Goal: Task Accomplishment & Management: Use online tool/utility

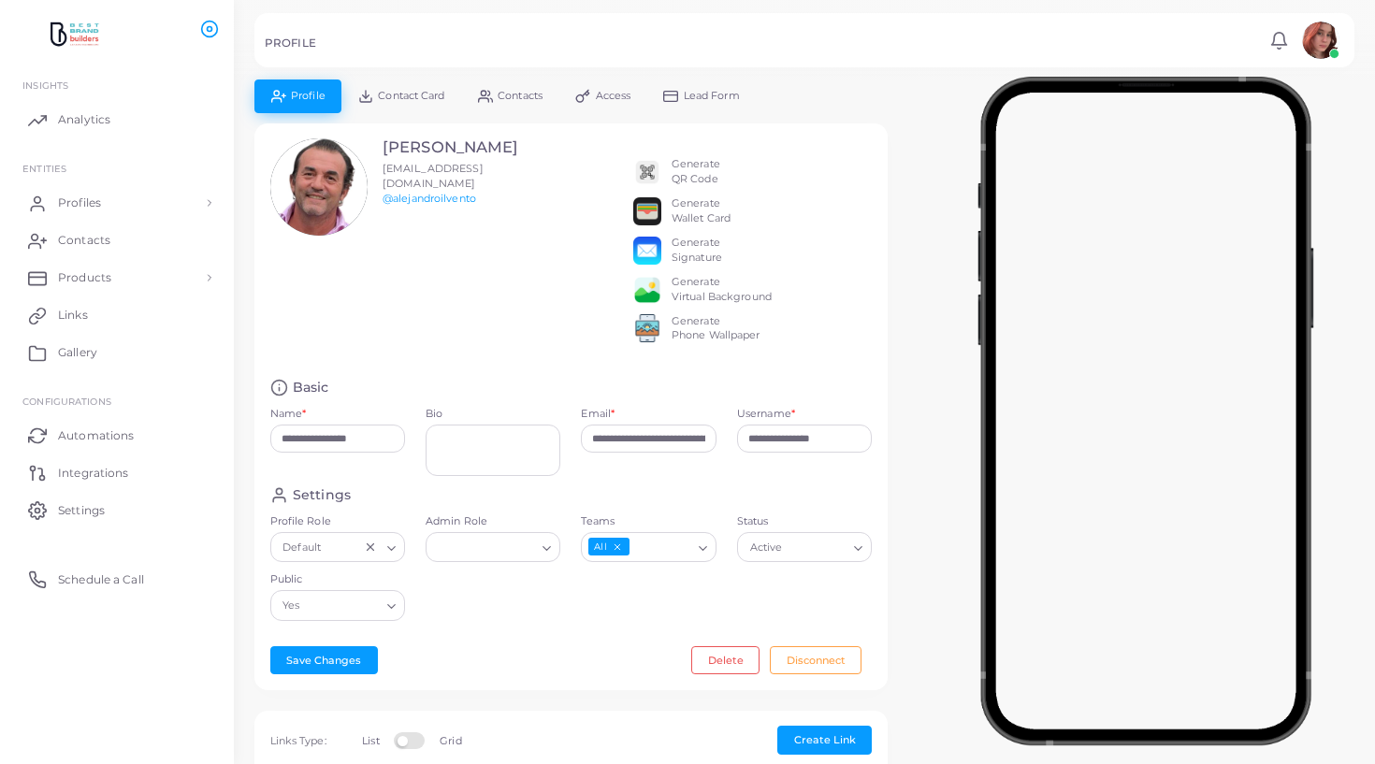
scroll to position [563, 0]
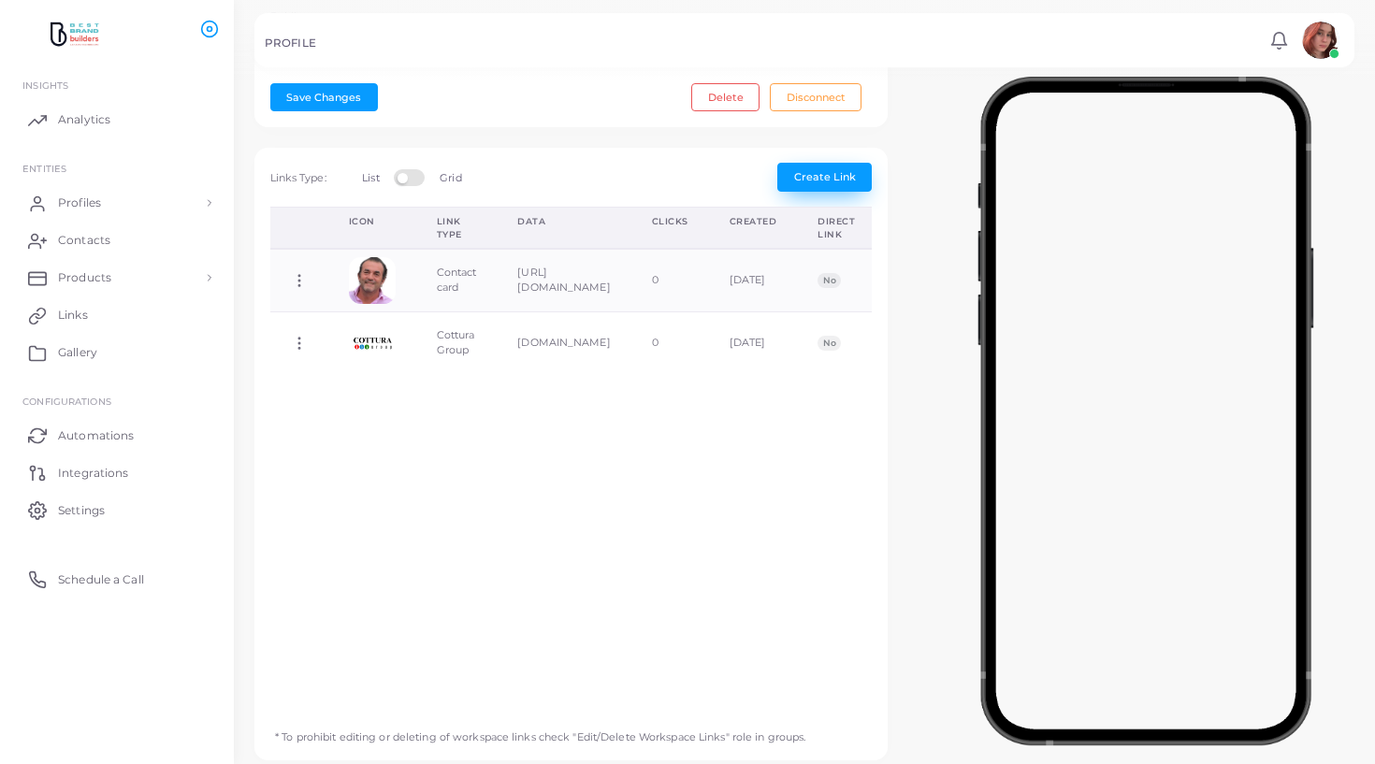
click at [805, 173] on span "Create Link" at bounding box center [825, 176] width 62 height 13
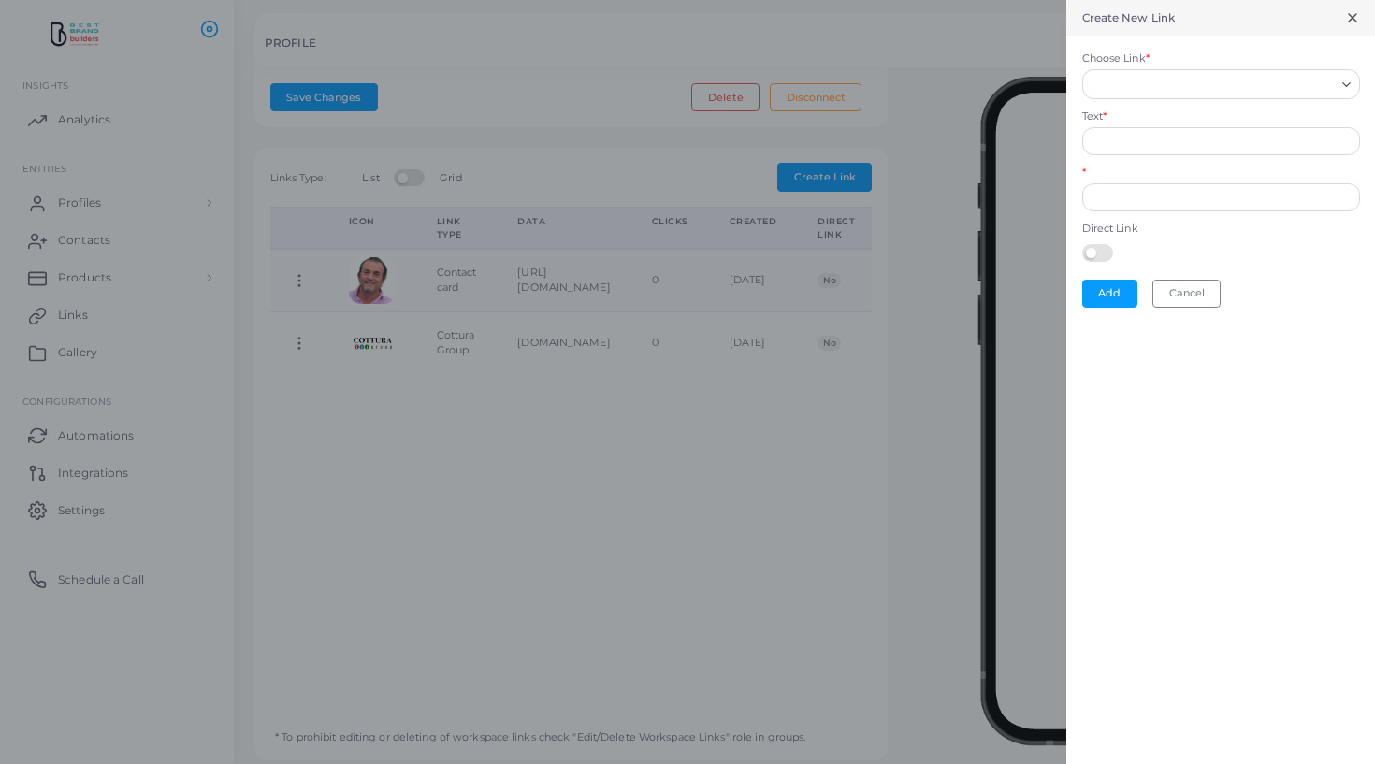
click at [1104, 98] on div "Loading..." at bounding box center [1221, 84] width 278 height 30
click at [1118, 86] on input "Choose Link *" at bounding box center [1213, 84] width 244 height 21
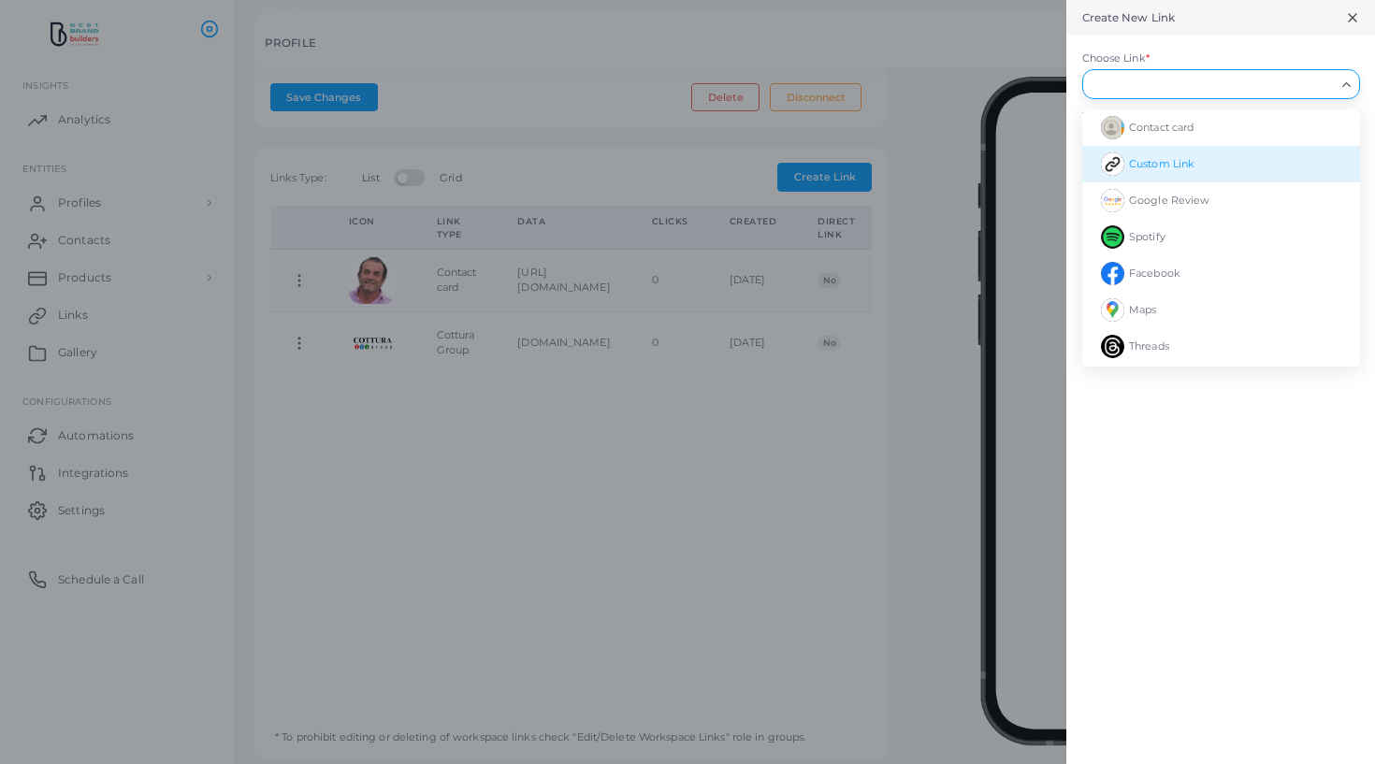
click at [1138, 155] on li "Custom Link" at bounding box center [1221, 164] width 278 height 36
type input "**********"
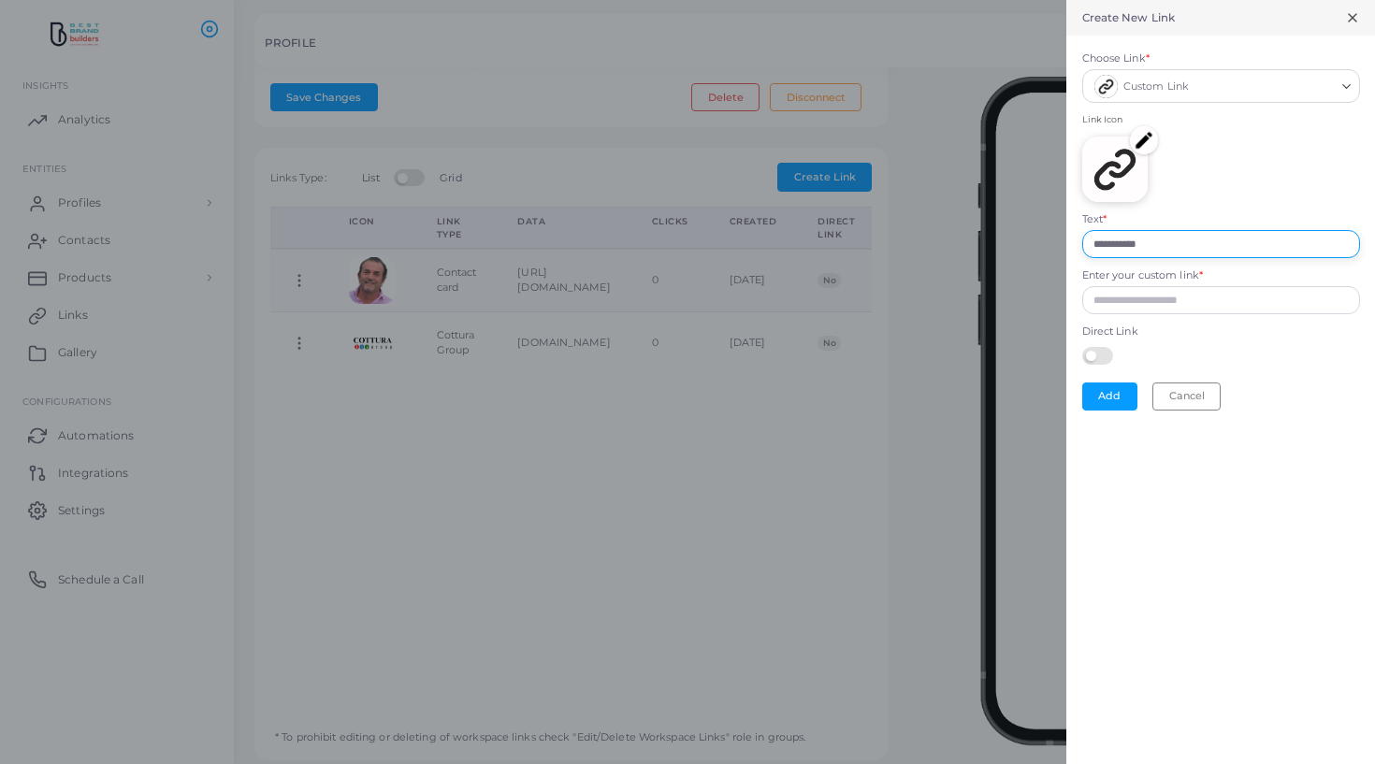
click at [1151, 242] on input "**********" at bounding box center [1221, 244] width 278 height 28
click at [1136, 140] on img at bounding box center [1144, 140] width 28 height 28
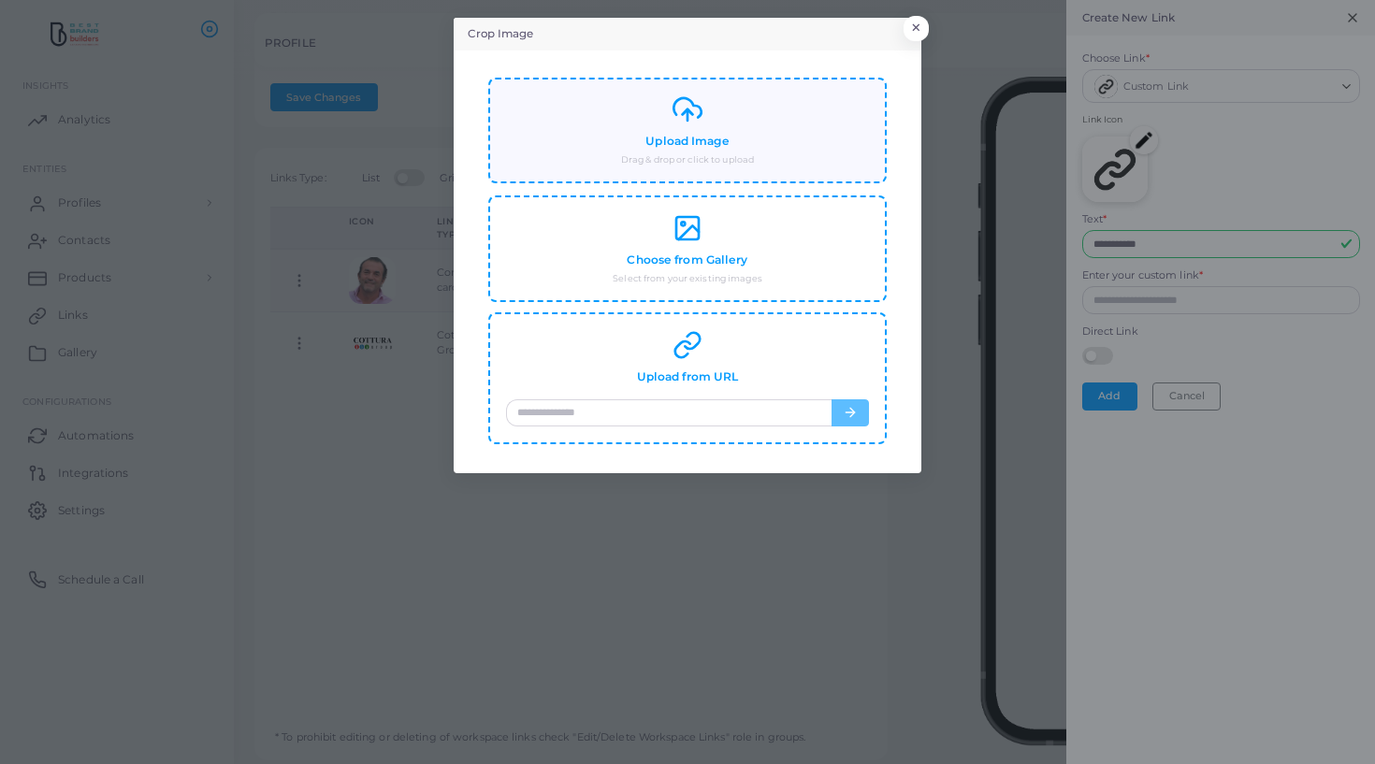
click at [681, 128] on div "Upload Image Drag & drop or click to upload" at bounding box center [687, 130] width 363 height 72
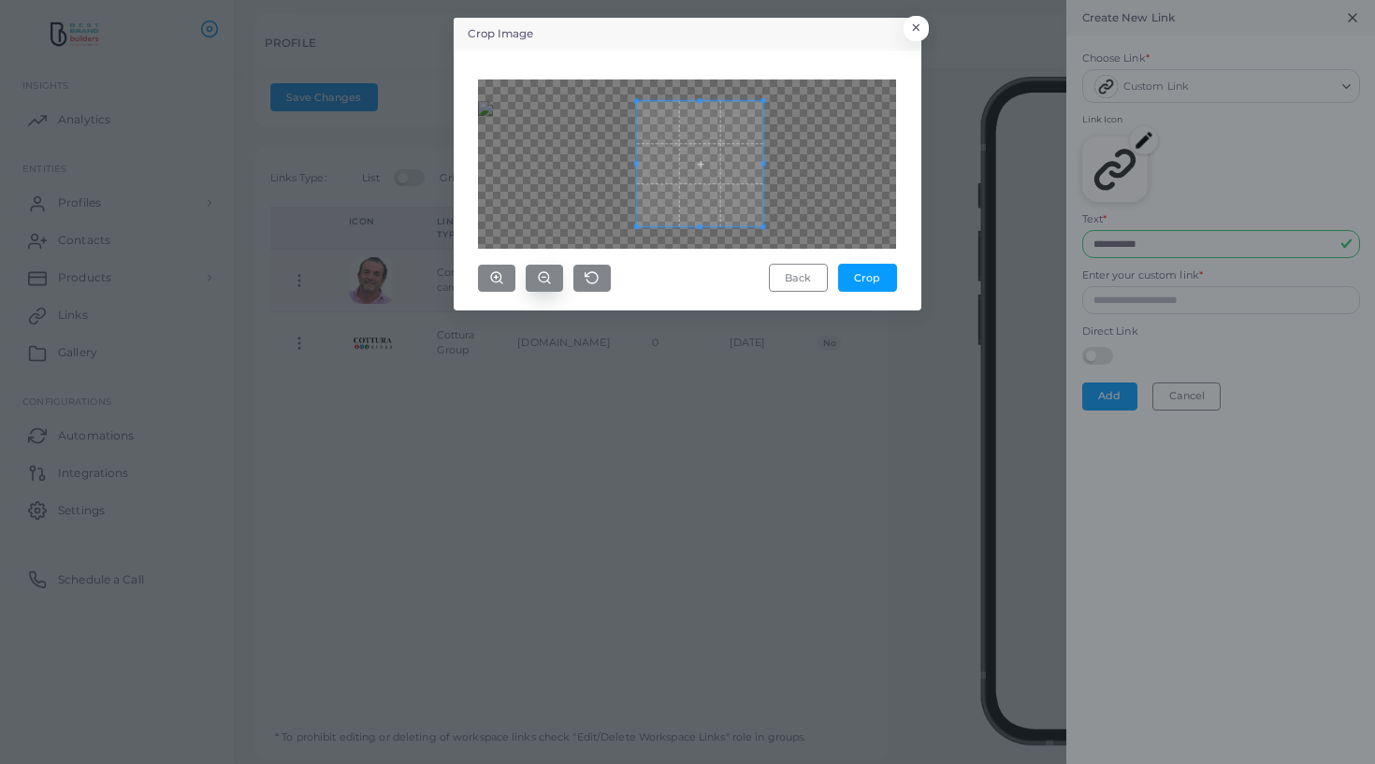
click at [542, 273] on circle "button" at bounding box center [544, 277] width 10 height 10
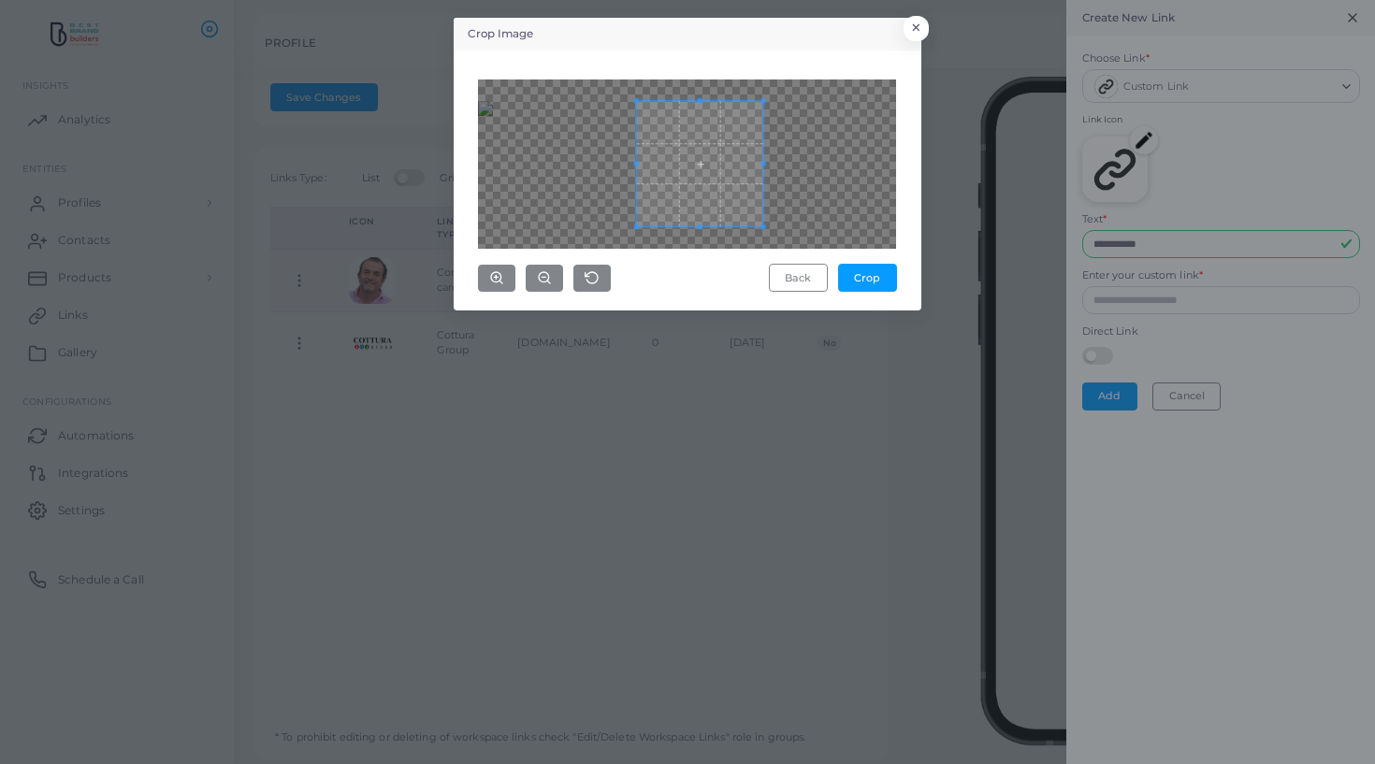
click at [486, 263] on div "Back Crop" at bounding box center [687, 186] width 418 height 213
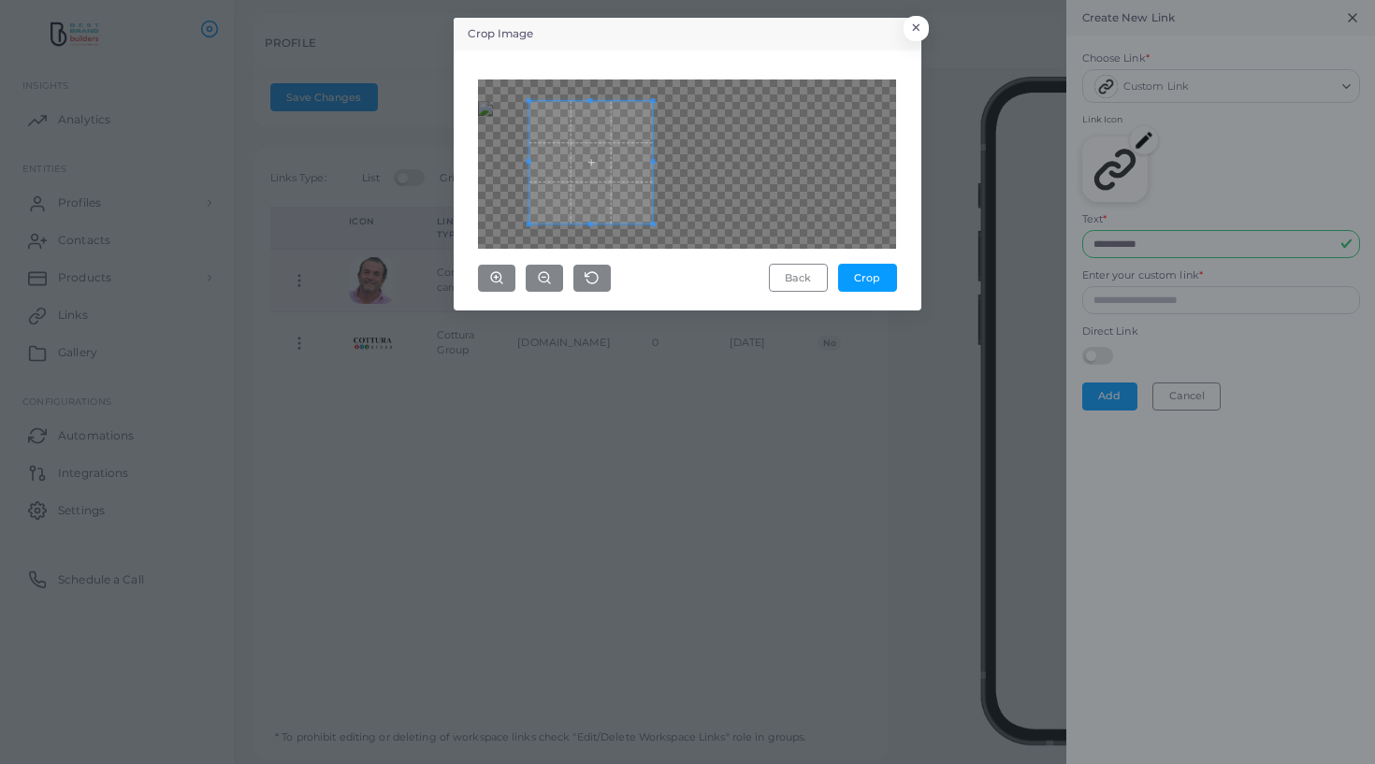
click at [465, 152] on div "Back Crop" at bounding box center [687, 180] width 447 height 239
click at [820, 188] on div at bounding box center [687, 164] width 418 height 169
click at [548, 277] on icon "button" at bounding box center [544, 277] width 15 height 15
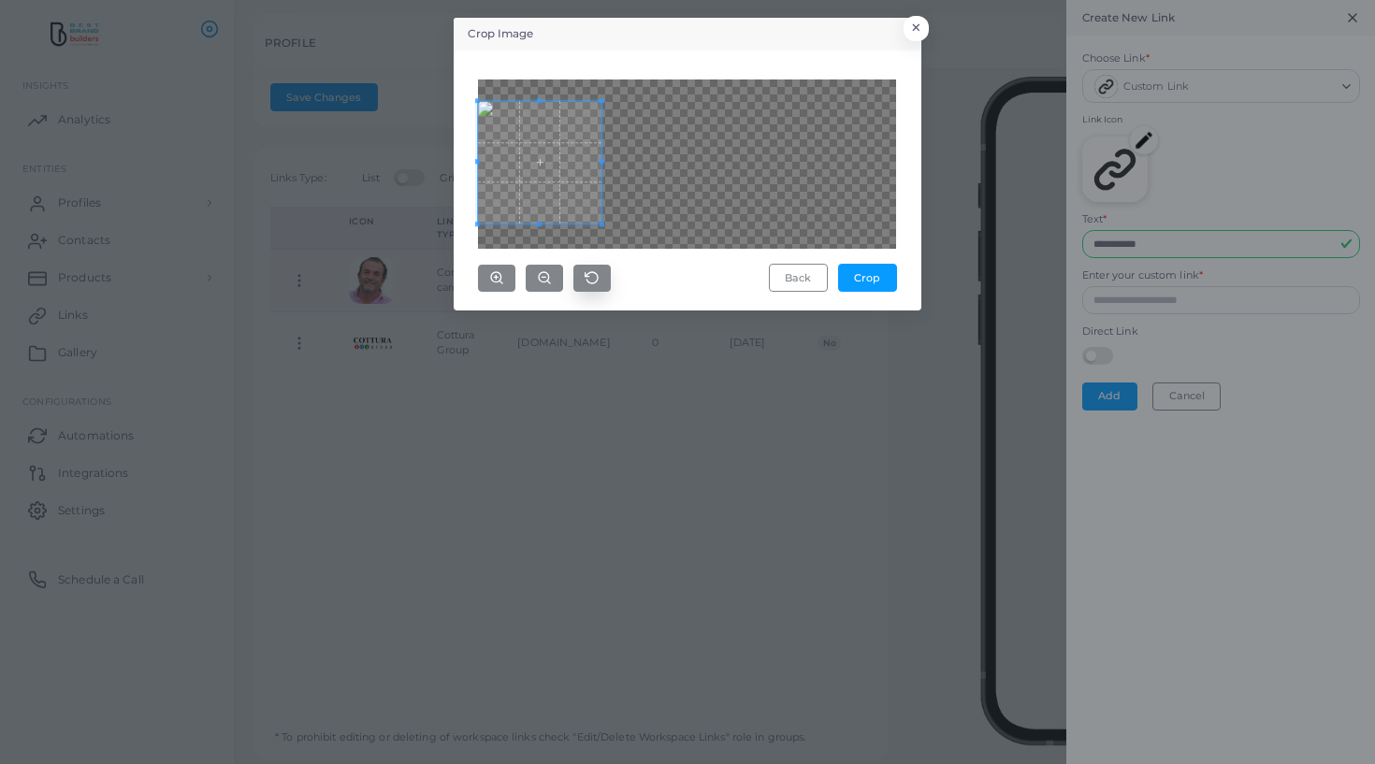
click at [548, 277] on icon "button" at bounding box center [544, 277] width 15 height 15
click at [804, 277] on button "Back" at bounding box center [798, 278] width 59 height 28
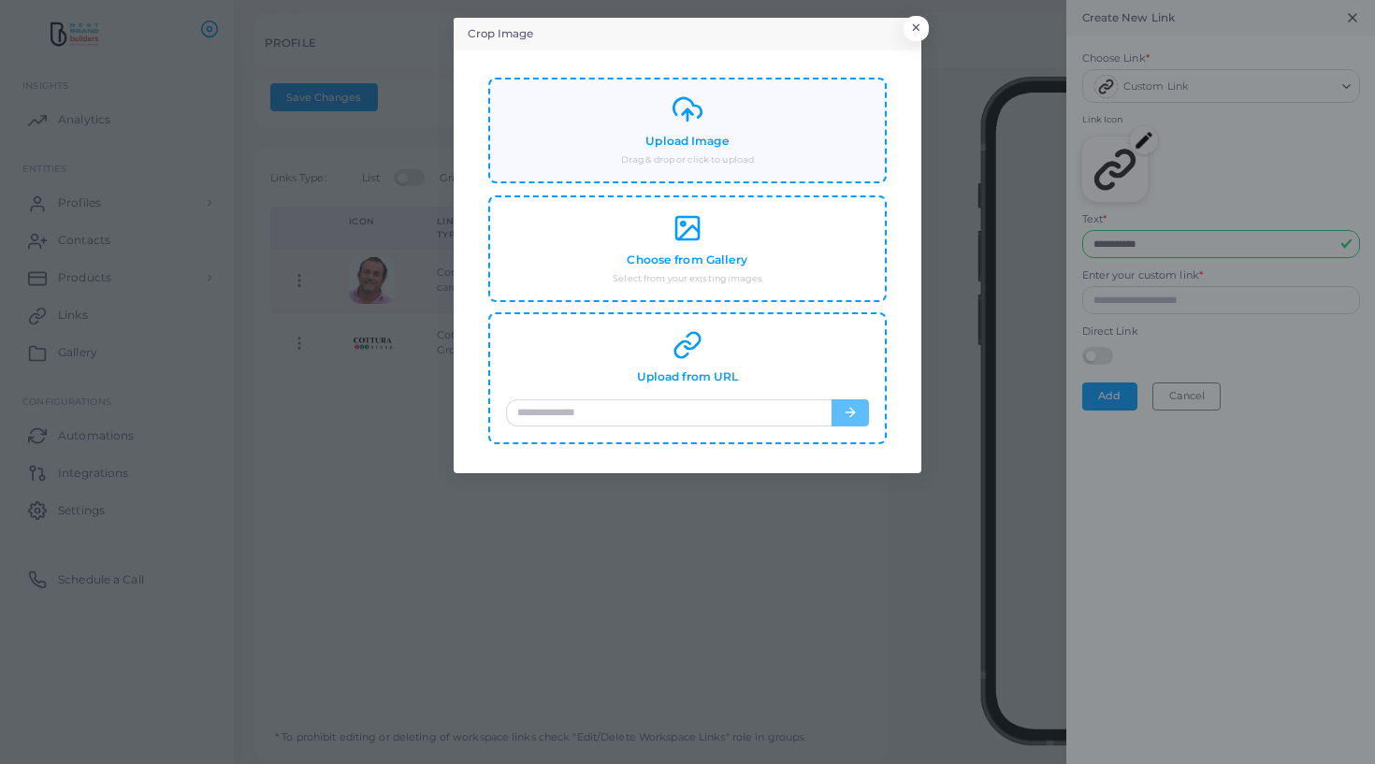
click at [771, 150] on div "Upload Image Drag & drop or click to upload" at bounding box center [687, 130] width 363 height 72
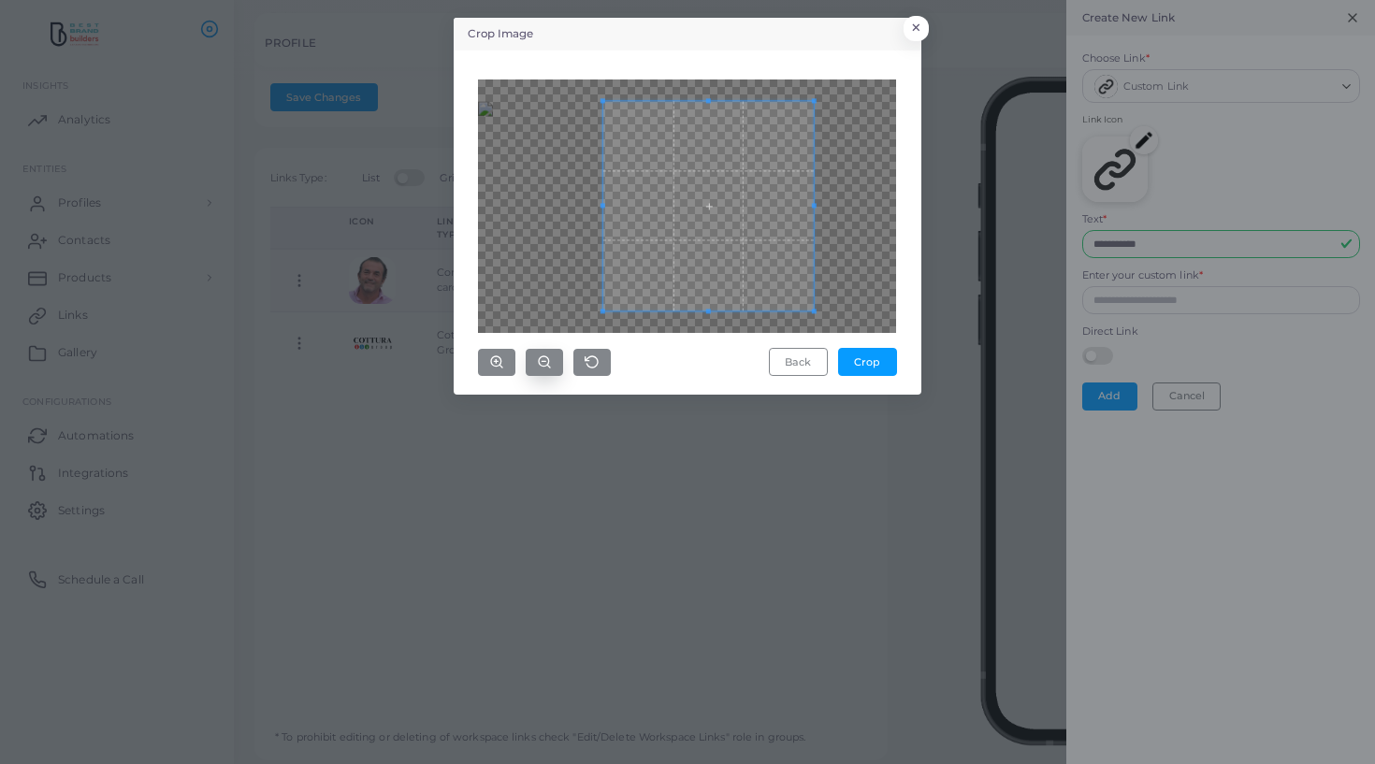
click at [538, 359] on icon "button" at bounding box center [544, 362] width 15 height 15
click at [499, 360] on icon "button" at bounding box center [496, 362] width 15 height 15
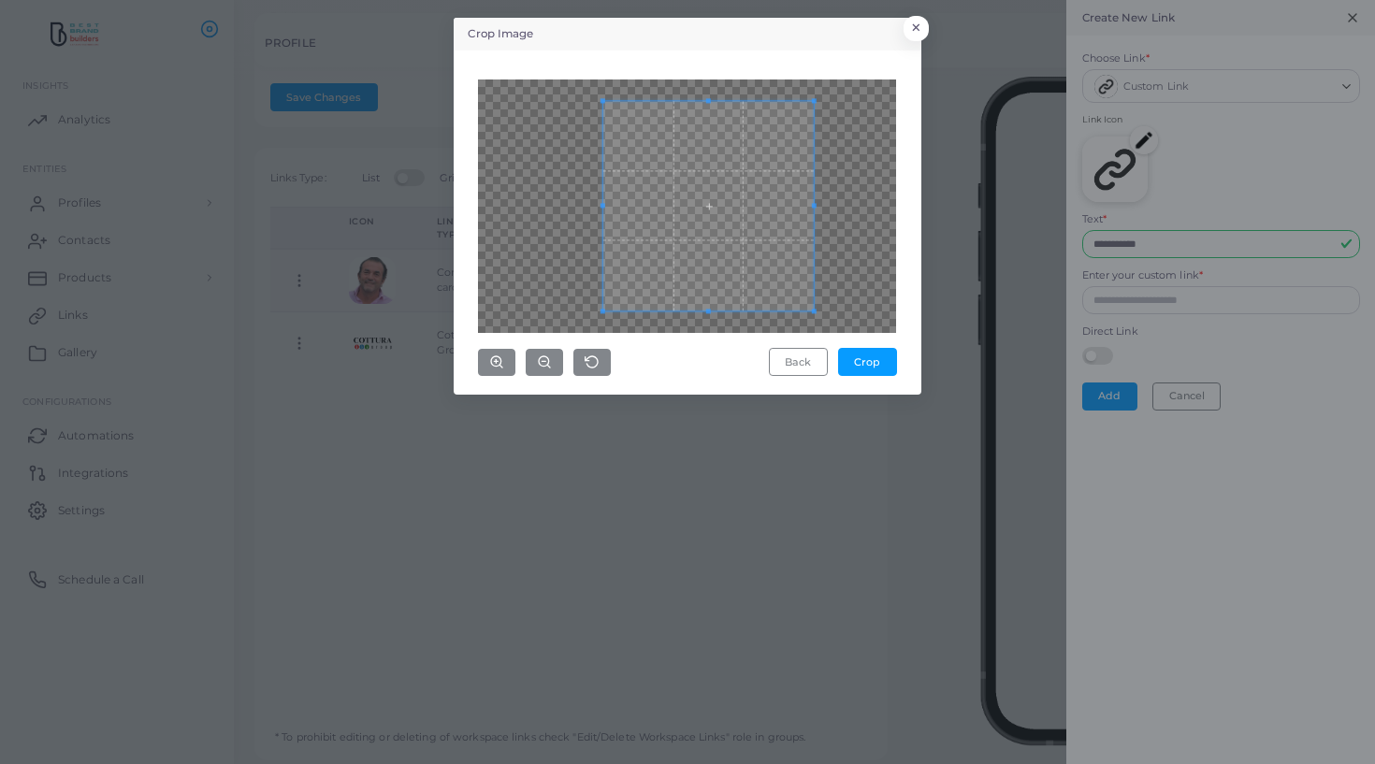
click at [521, 360] on b-button-group at bounding box center [544, 362] width 133 height 27
click at [533, 362] on button "button" at bounding box center [544, 362] width 37 height 27
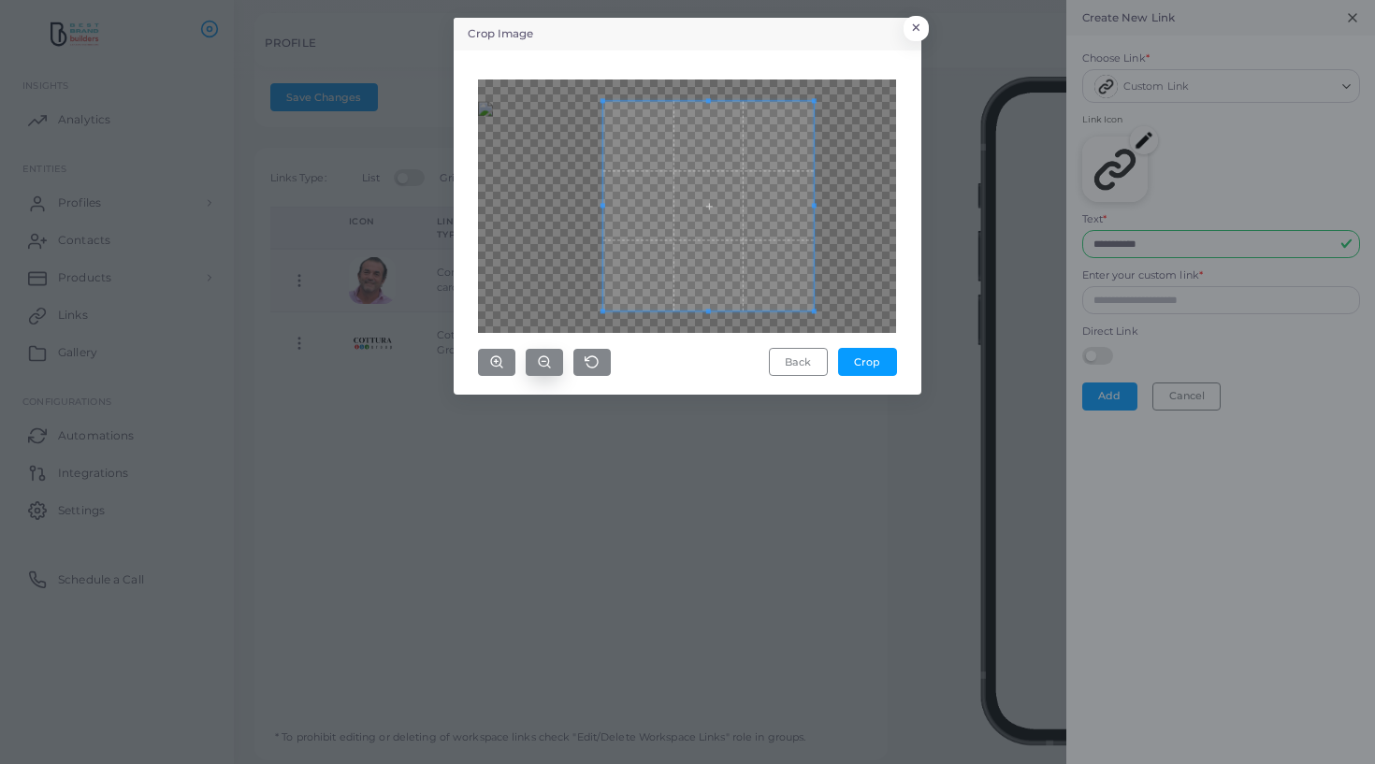
click at [533, 362] on button "button" at bounding box center [544, 362] width 37 height 27
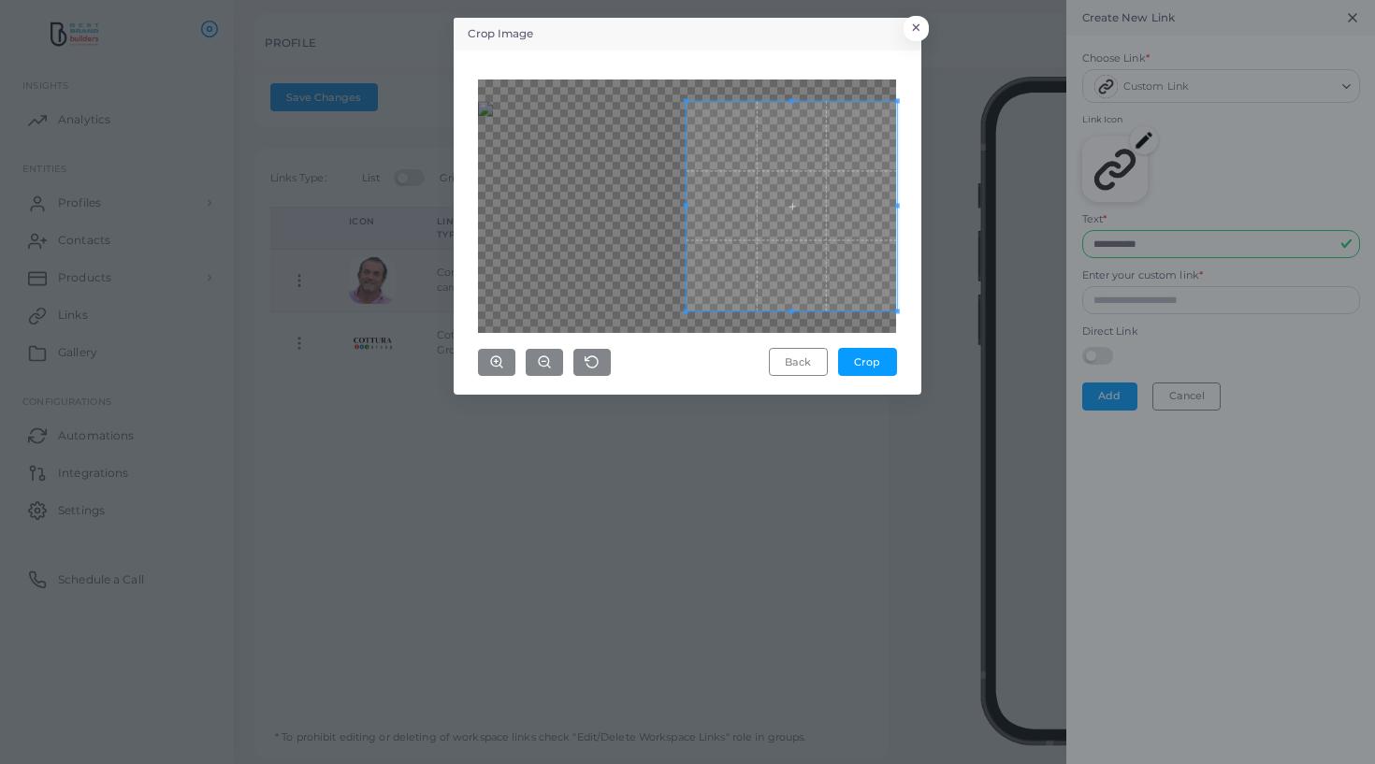
click at [953, 226] on div "Crop Image × Back Crop" at bounding box center [687, 382] width 1375 height 764
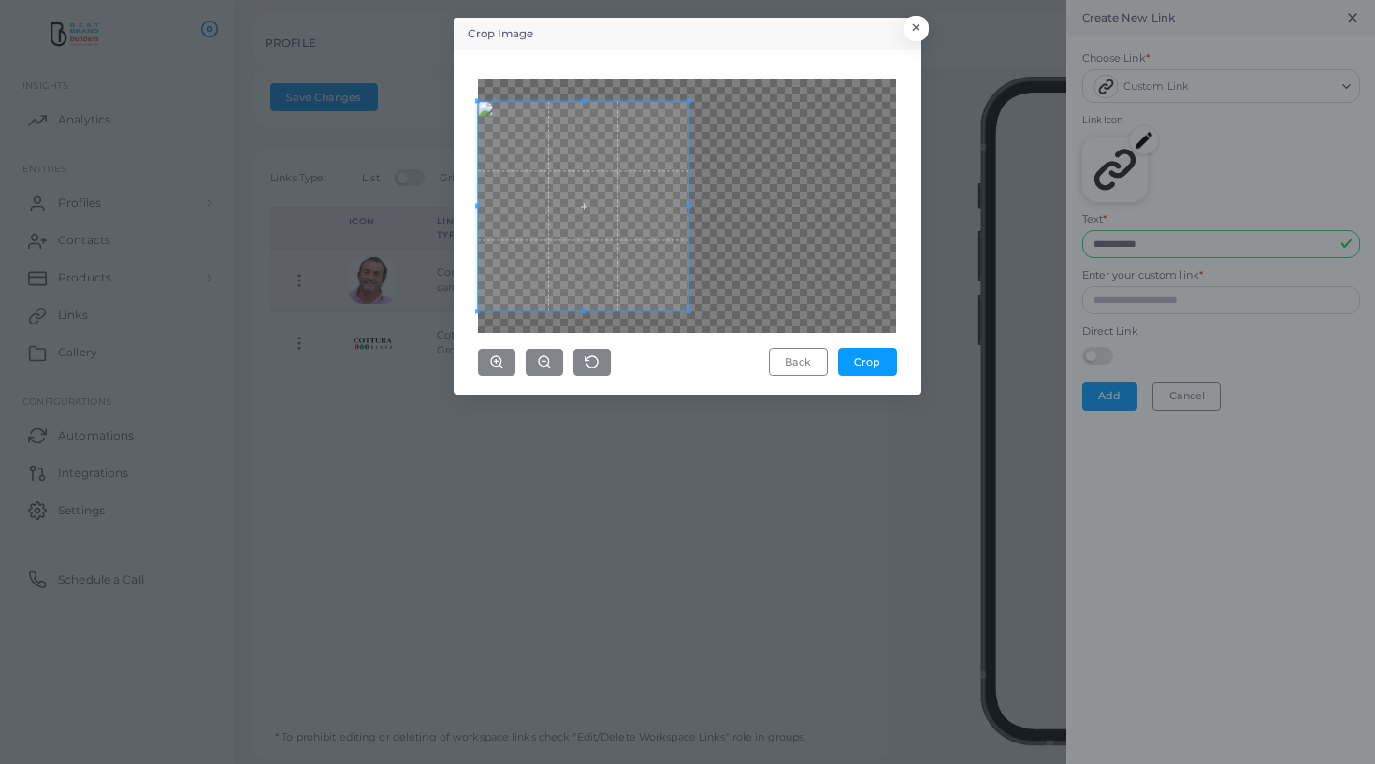
click at [519, 224] on span at bounding box center [583, 206] width 210 height 210
click at [747, 377] on div "Back Crop" at bounding box center [687, 223] width 447 height 324
click at [787, 359] on button "Back" at bounding box center [798, 362] width 59 height 28
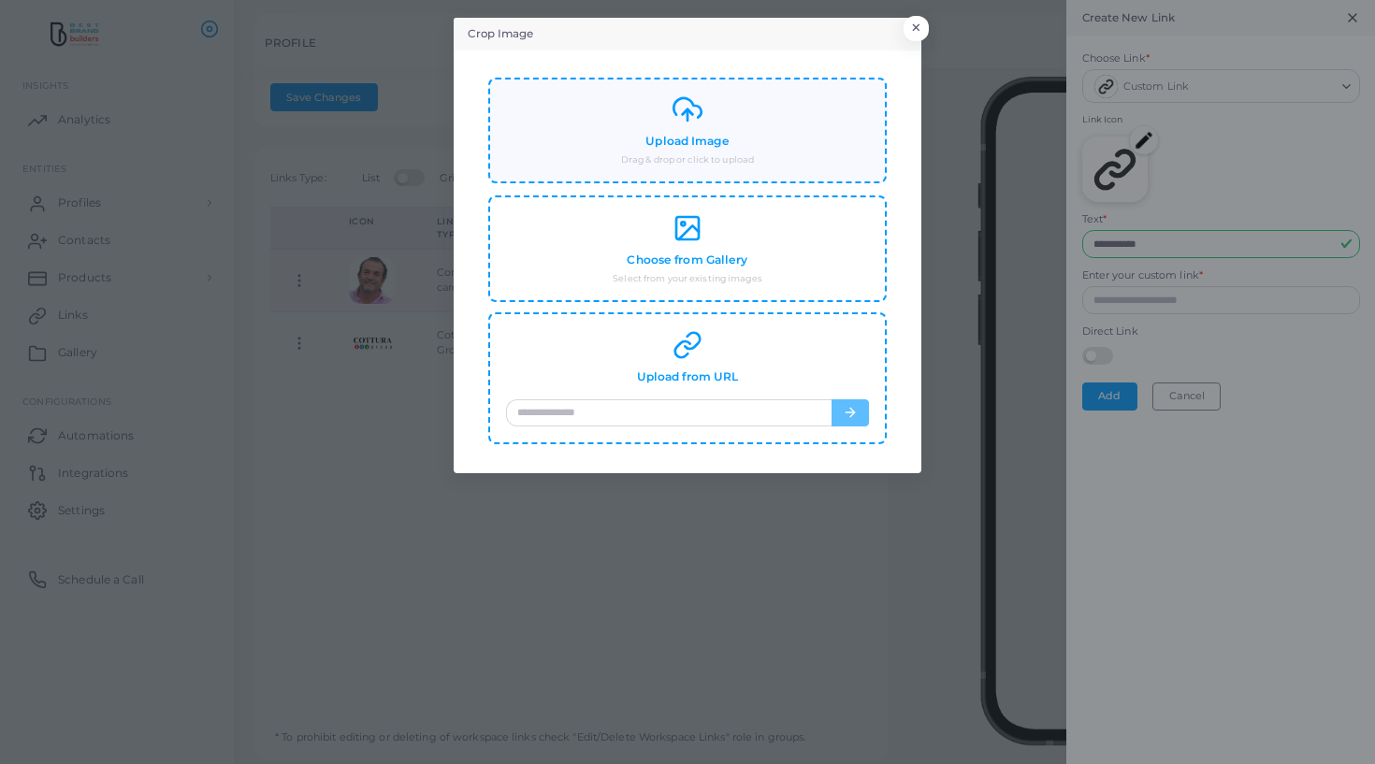
click at [670, 173] on div "Upload Image Drag & drop or click to upload" at bounding box center [687, 131] width 398 height 107
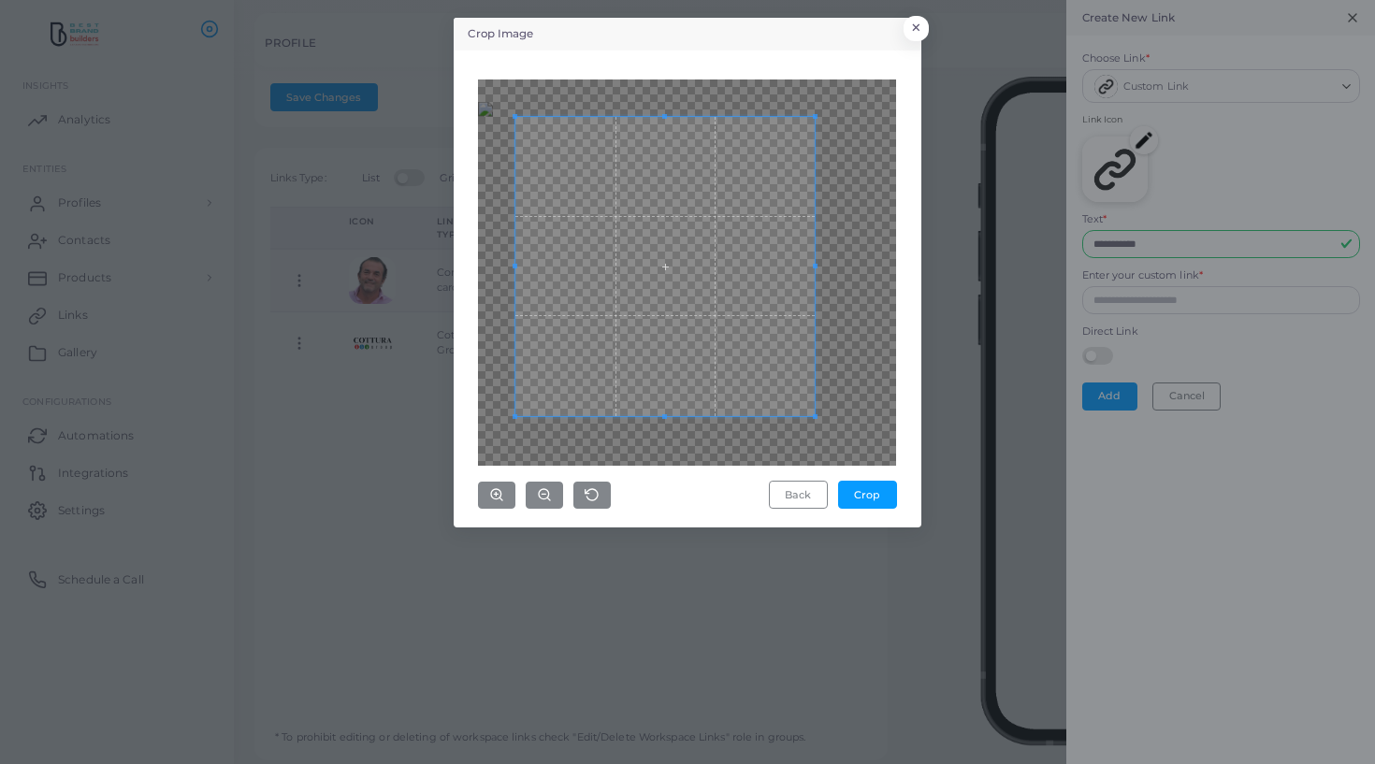
click at [522, 497] on b-button-group at bounding box center [544, 495] width 133 height 27
click at [526, 497] on button "button" at bounding box center [544, 495] width 37 height 27
click at [530, 497] on button "button" at bounding box center [544, 495] width 37 height 27
click at [537, 495] on icon "button" at bounding box center [544, 494] width 15 height 15
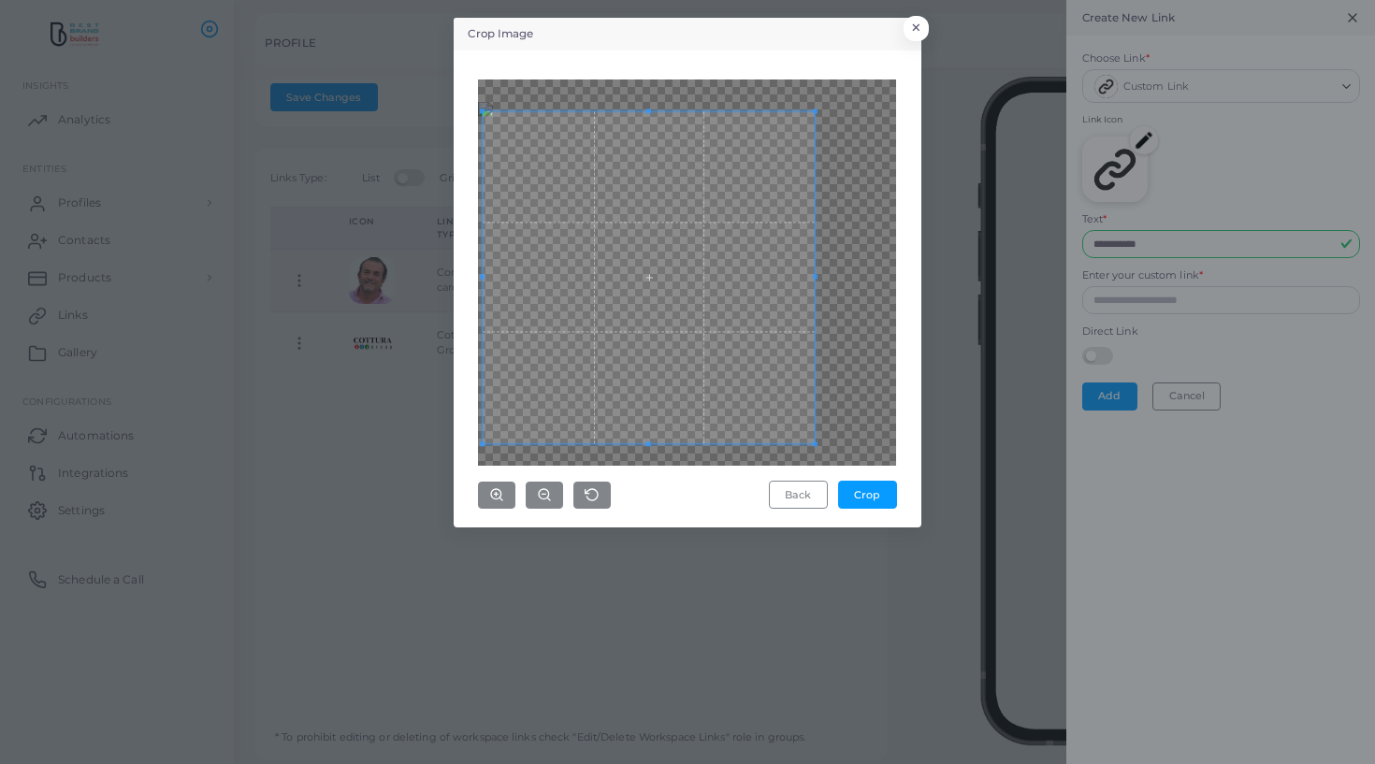
click at [463, 428] on div "Crop Image × Back Crop" at bounding box center [688, 273] width 468 height 510
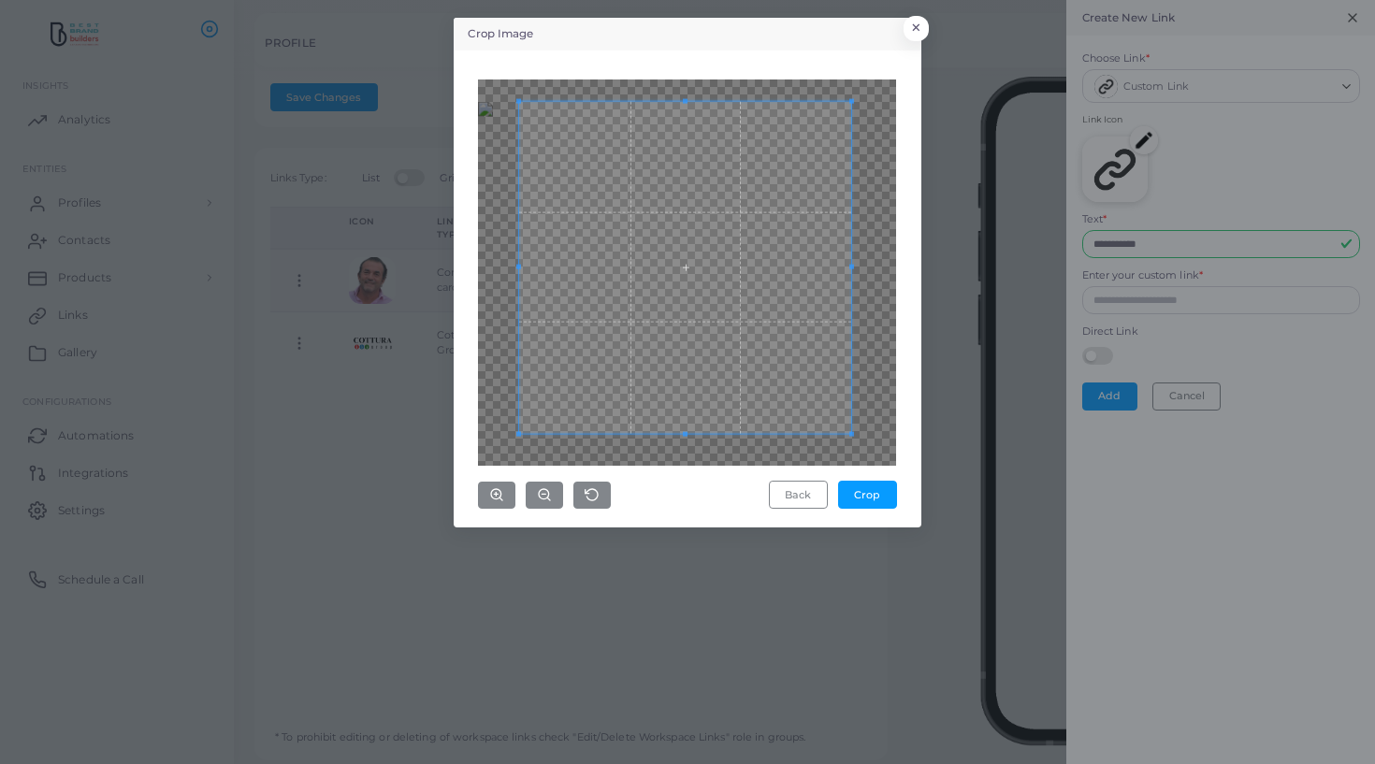
click at [639, 367] on span at bounding box center [685, 267] width 332 height 332
click at [854, 138] on div at bounding box center [687, 273] width 418 height 386
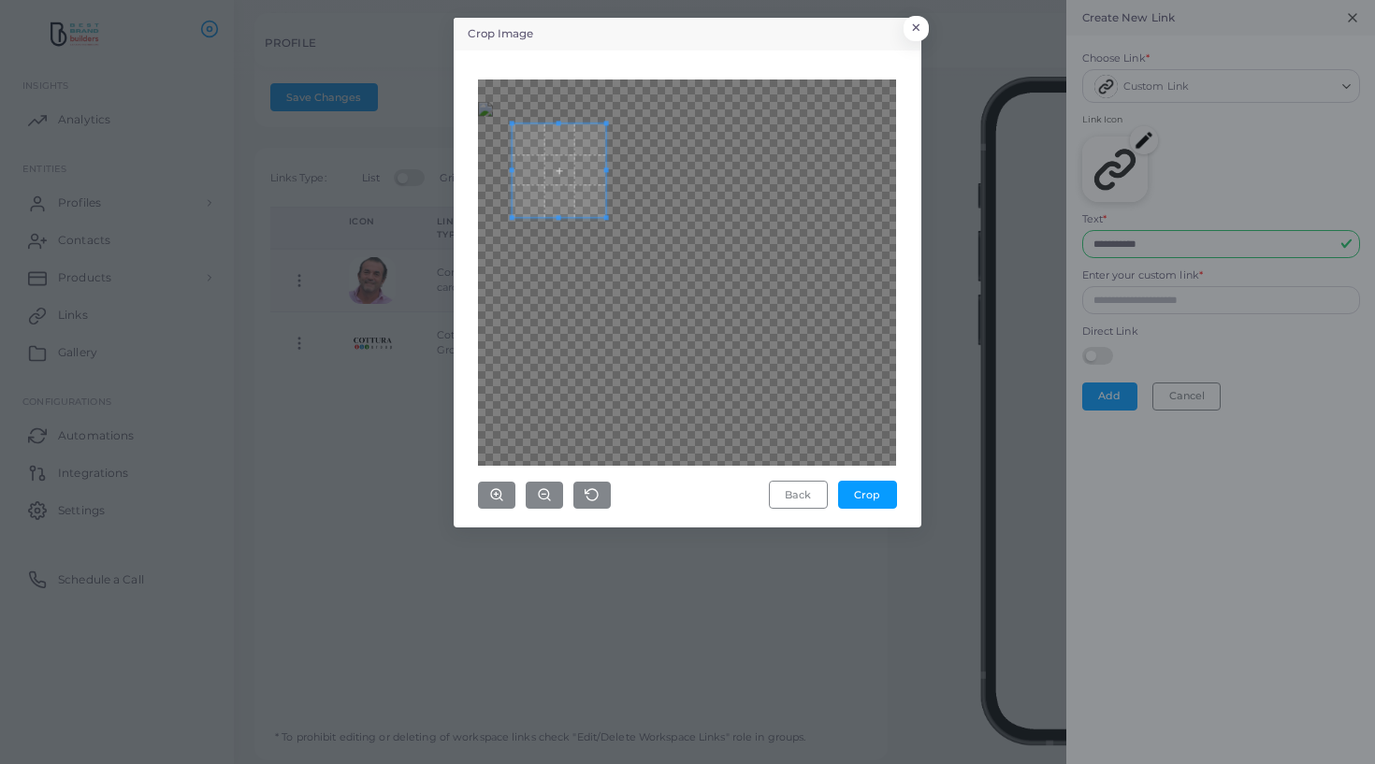
click at [520, 123] on span at bounding box center [560, 170] width 94 height 94
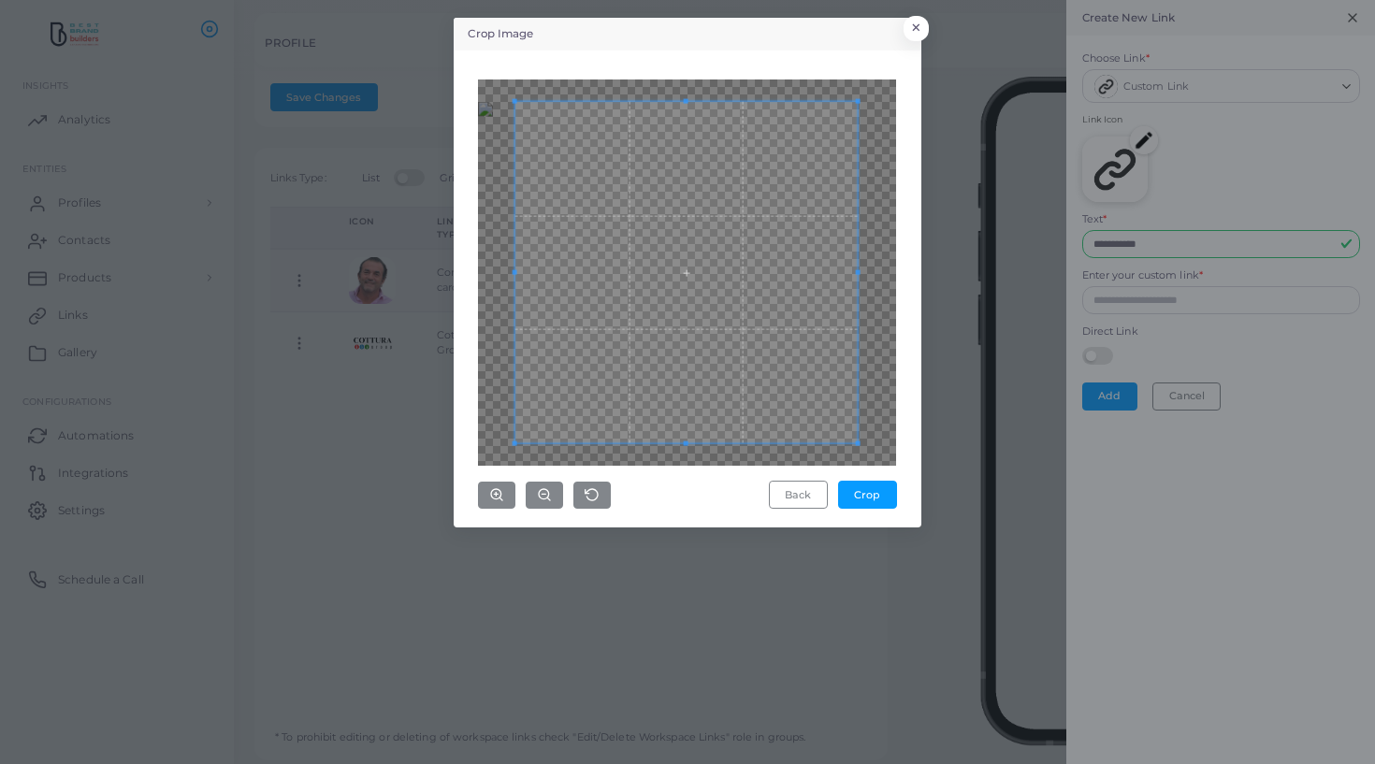
click at [873, 381] on div at bounding box center [687, 273] width 418 height 386
click at [892, 271] on div at bounding box center [687, 273] width 418 height 386
click at [662, 275] on span at bounding box center [686, 272] width 342 height 342
click at [865, 496] on button "Crop" at bounding box center [867, 495] width 59 height 28
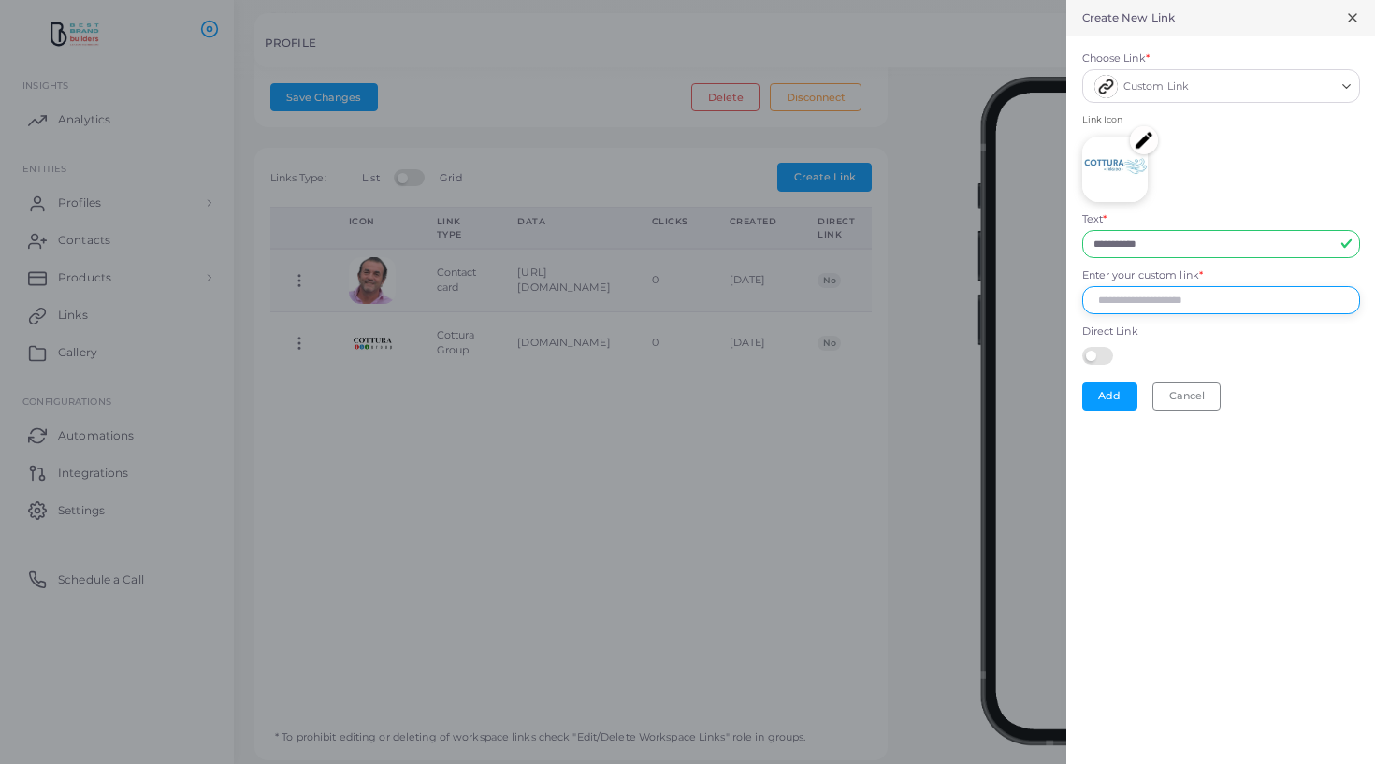
click at [1139, 303] on input "Enter your custom link *" at bounding box center [1221, 300] width 278 height 28
paste input "**********"
type input "**********"
click at [1105, 387] on button "Add" at bounding box center [1109, 397] width 55 height 28
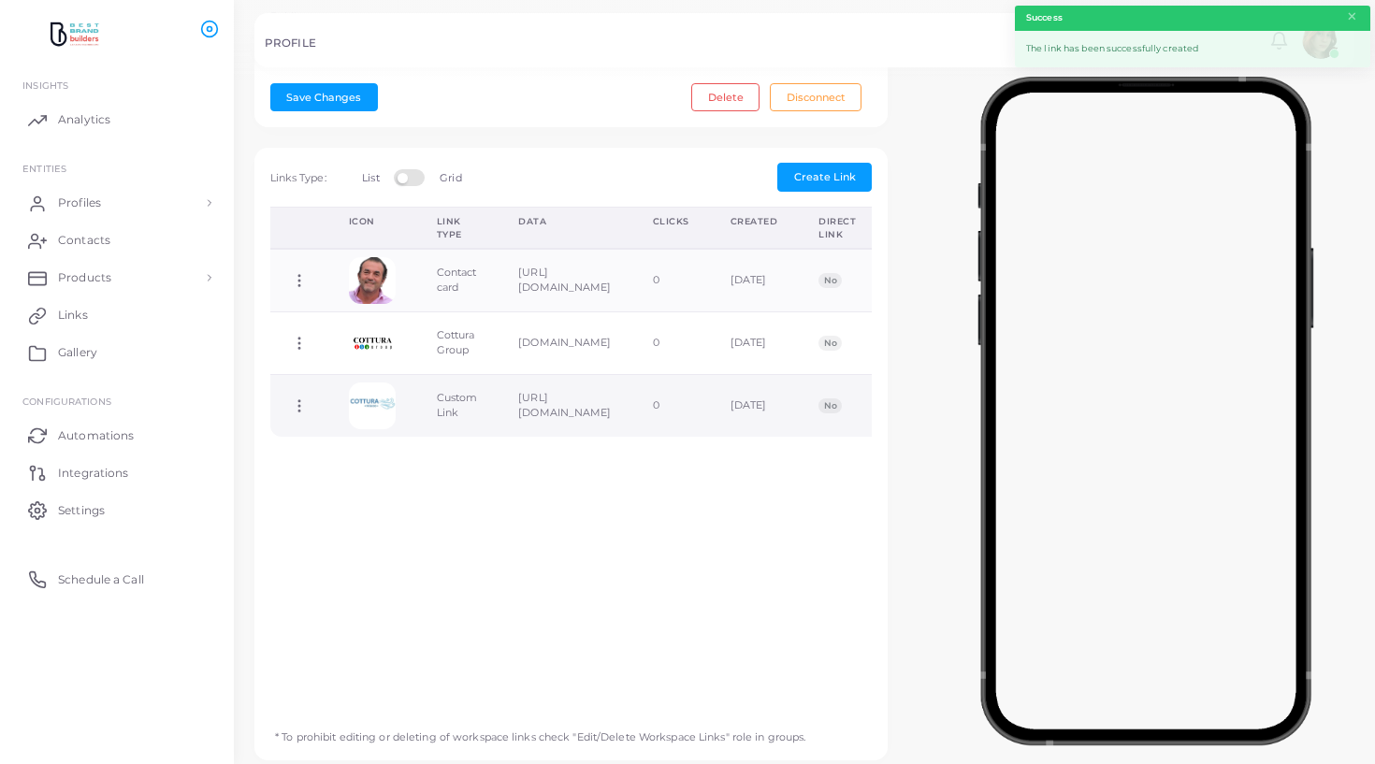
click at [451, 404] on td "Custom Link" at bounding box center [457, 405] width 82 height 62
click at [457, 398] on td "Custom Link" at bounding box center [457, 405] width 82 height 62
click at [292, 407] on icon at bounding box center [299, 406] width 17 height 17
click at [326, 457] on link "Edit Link" at bounding box center [367, 454] width 149 height 25
type input "**********"
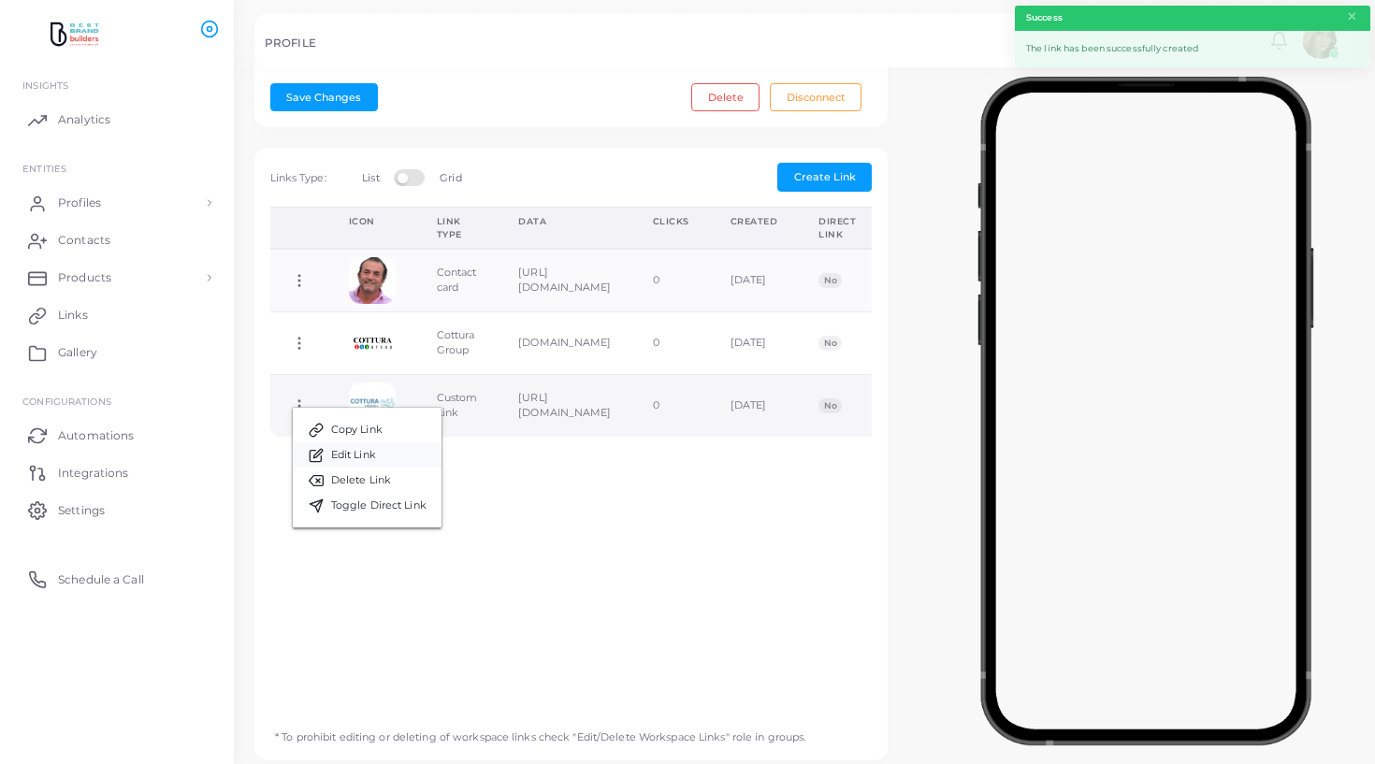
type input "**********"
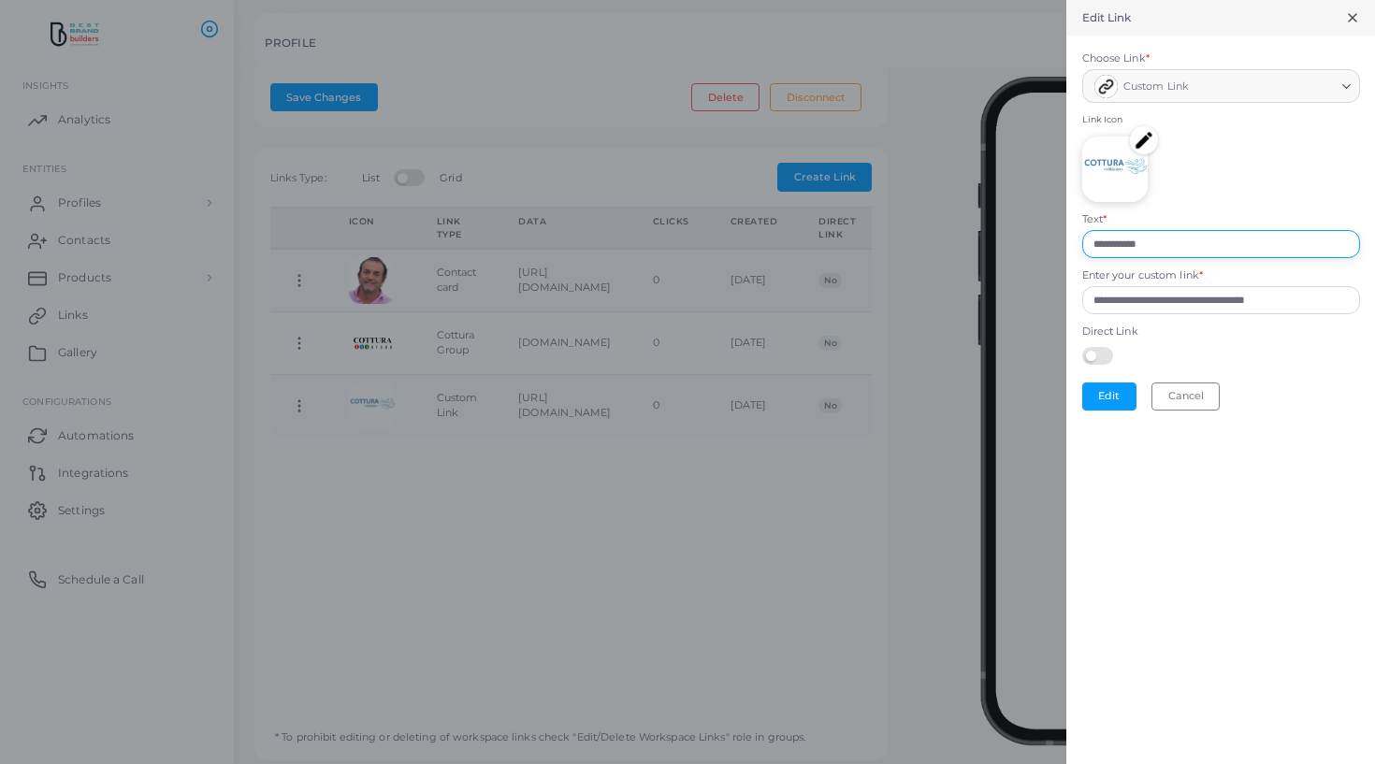
drag, startPoint x: 1179, startPoint y: 242, endPoint x: 824, endPoint y: 239, distance: 354.6
click at [824, 0] on div "**********" at bounding box center [687, 0] width 1375 height 0
type input "**********"
click at [1117, 393] on button "Edit" at bounding box center [1109, 397] width 54 height 28
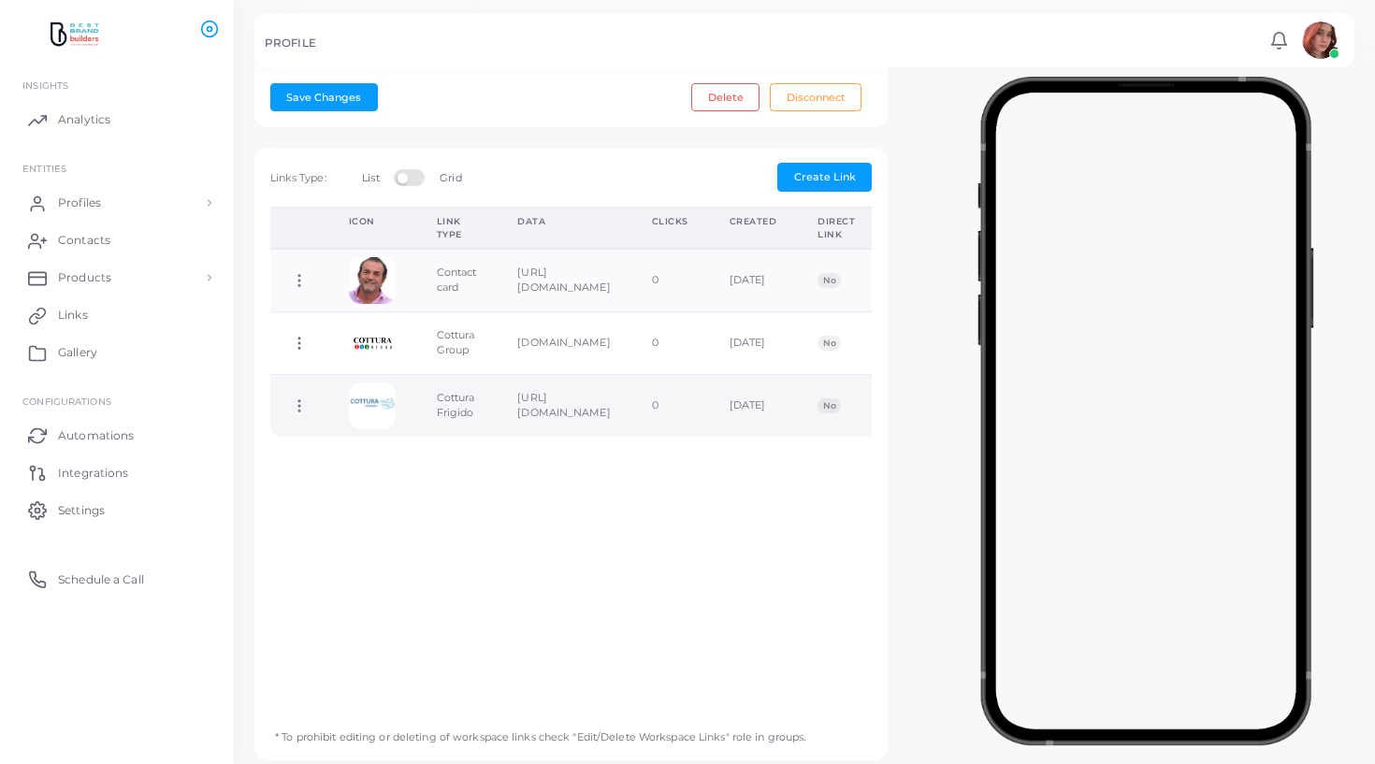
click at [301, 405] on icon at bounding box center [299, 406] width 17 height 17
click at [321, 449] on icon at bounding box center [324, 453] width 11 height 11
type input "**********"
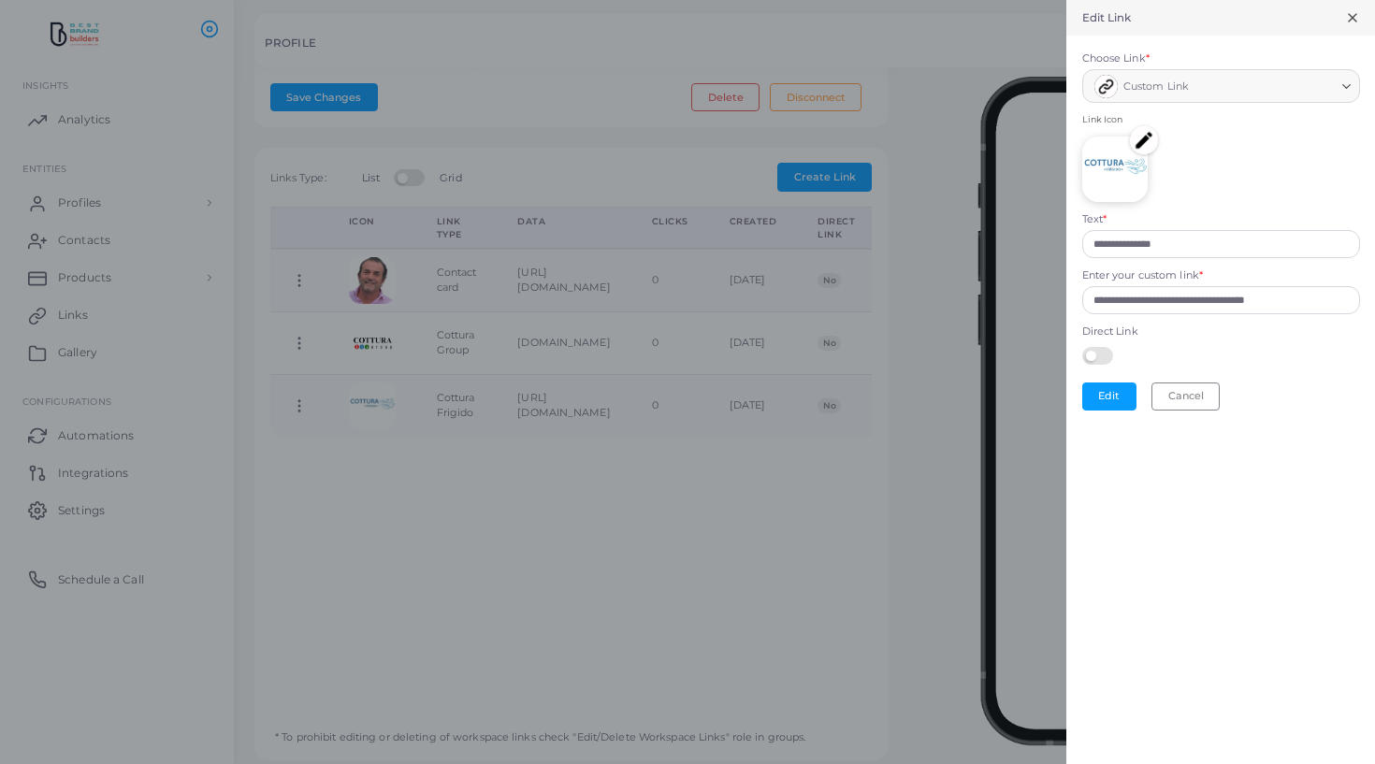
click at [1355, 24] on icon at bounding box center [1352, 17] width 15 height 15
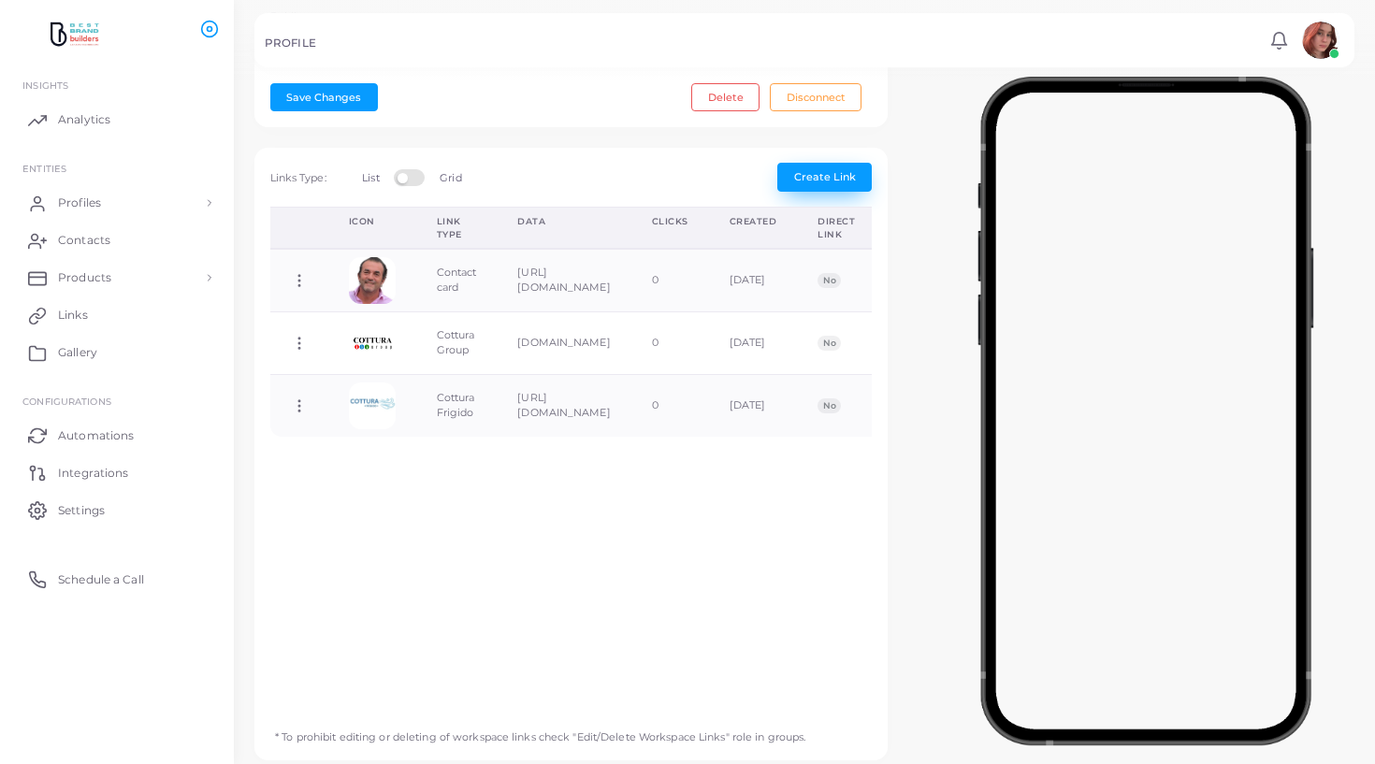
click at [863, 181] on button "Create Link" at bounding box center [824, 177] width 94 height 28
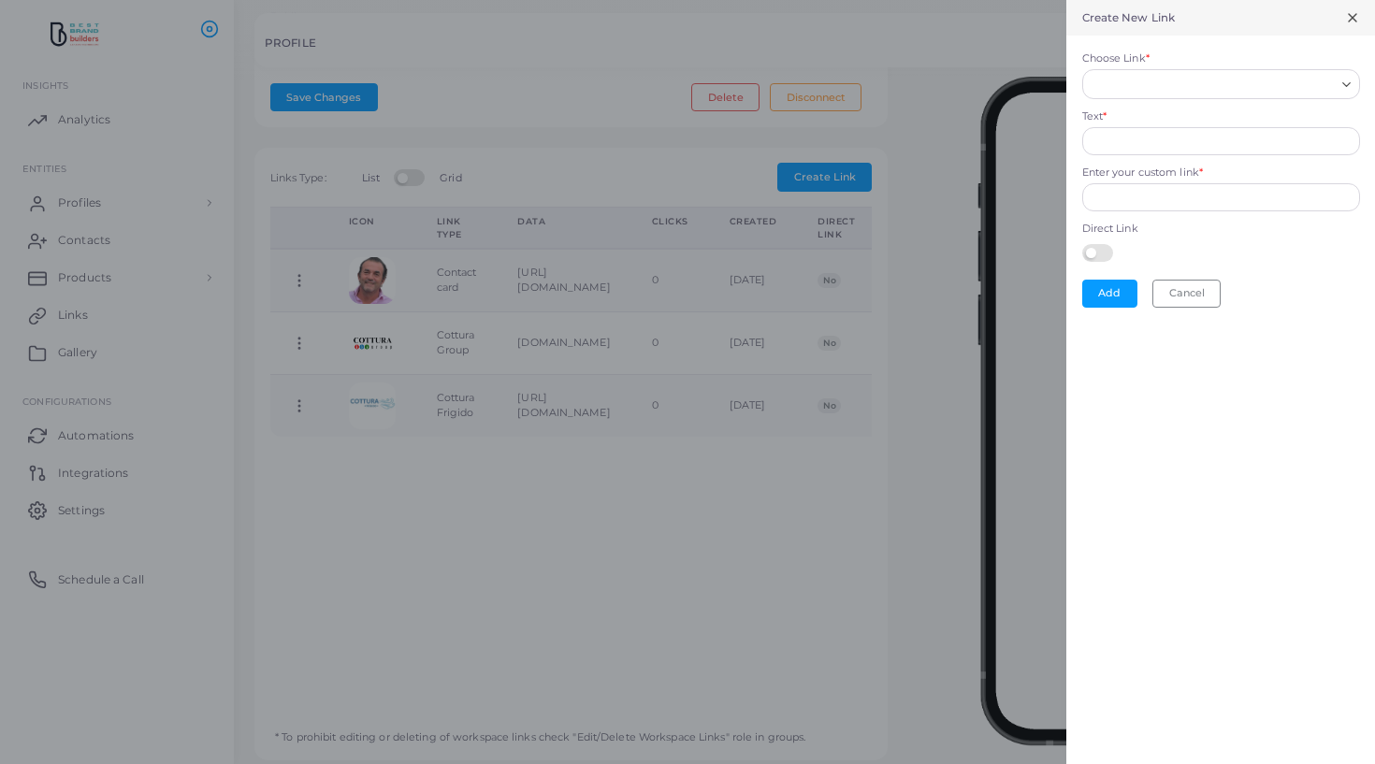
click at [1112, 87] on input "Choose Link *" at bounding box center [1213, 84] width 244 height 21
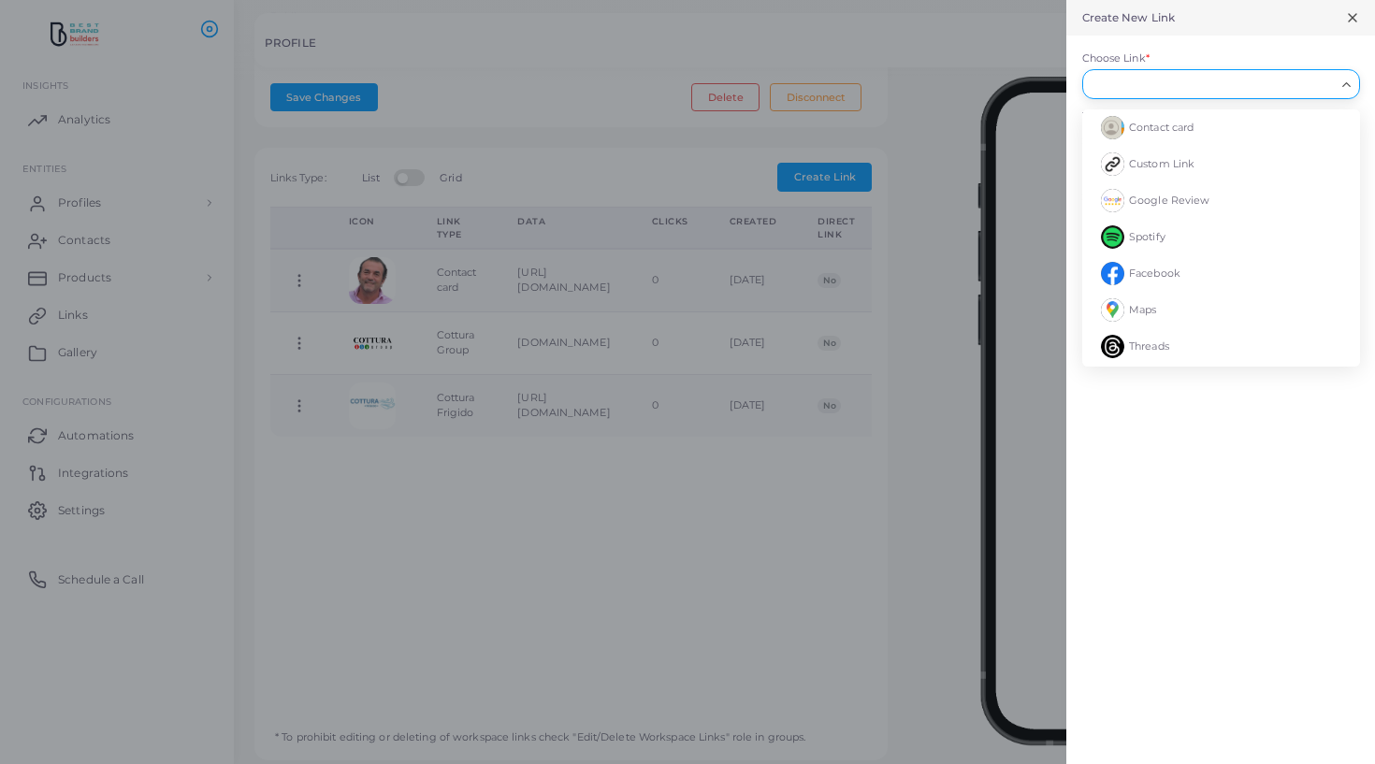
click at [1049, 1] on div at bounding box center [687, 382] width 1375 height 764
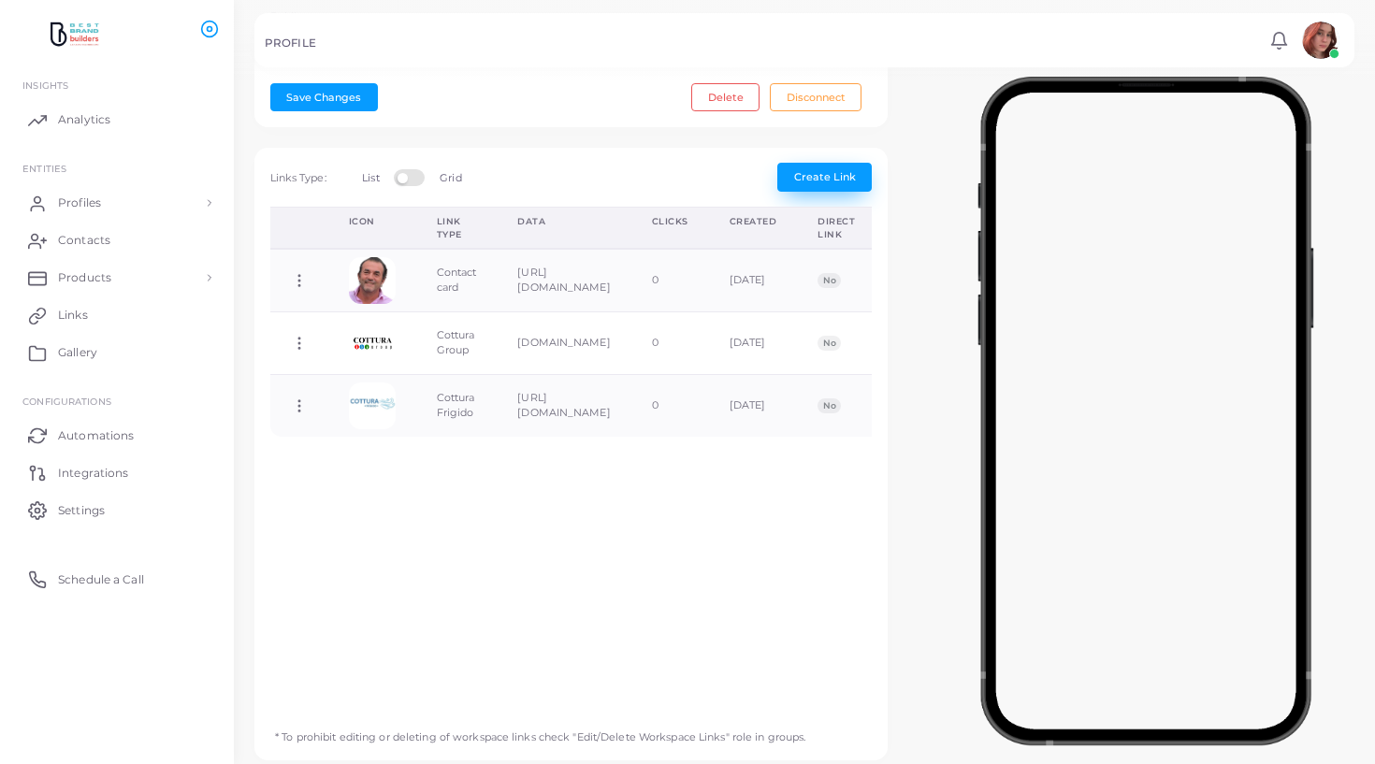
click at [820, 179] on span "Create Link" at bounding box center [825, 176] width 62 height 13
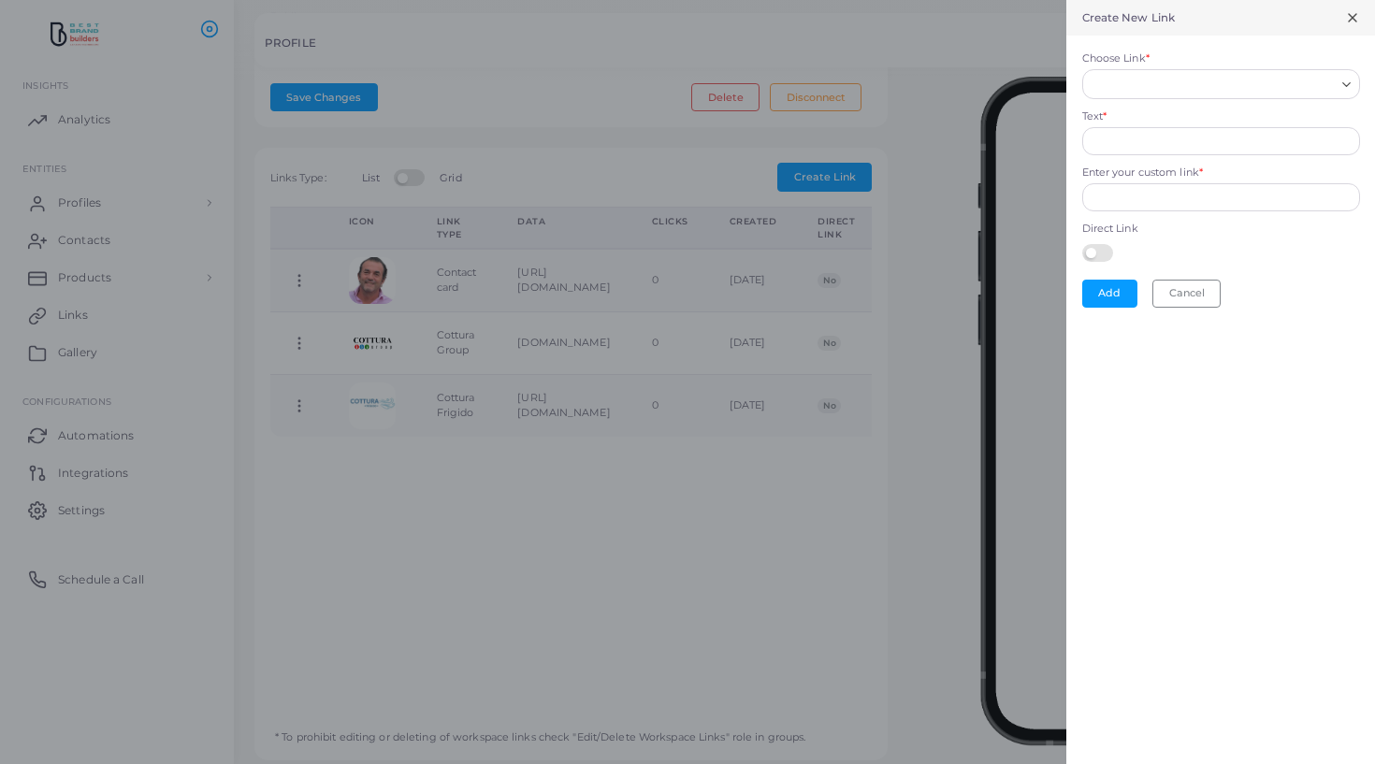
click at [1116, 88] on input "Choose Link *" at bounding box center [1213, 84] width 244 height 21
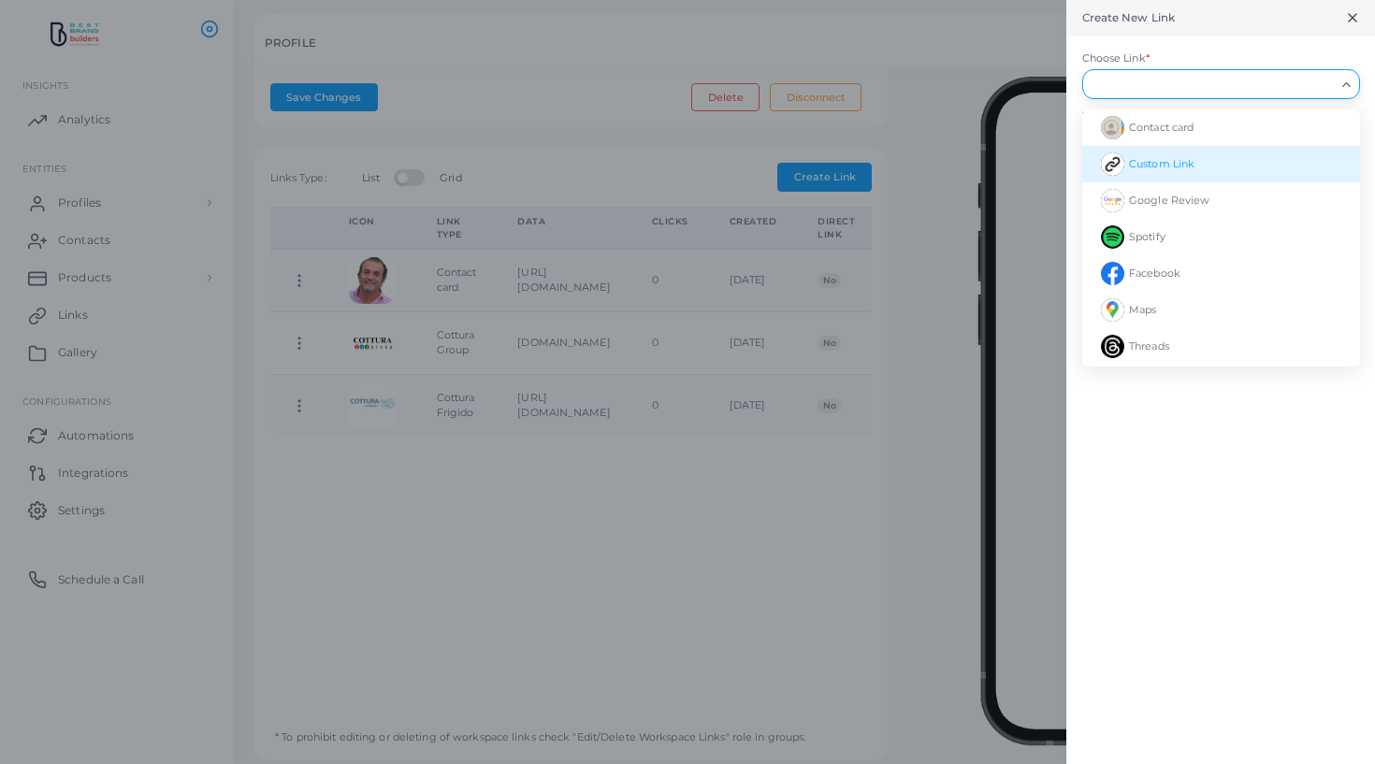
click at [1136, 154] on li "Custom Link" at bounding box center [1221, 164] width 278 height 36
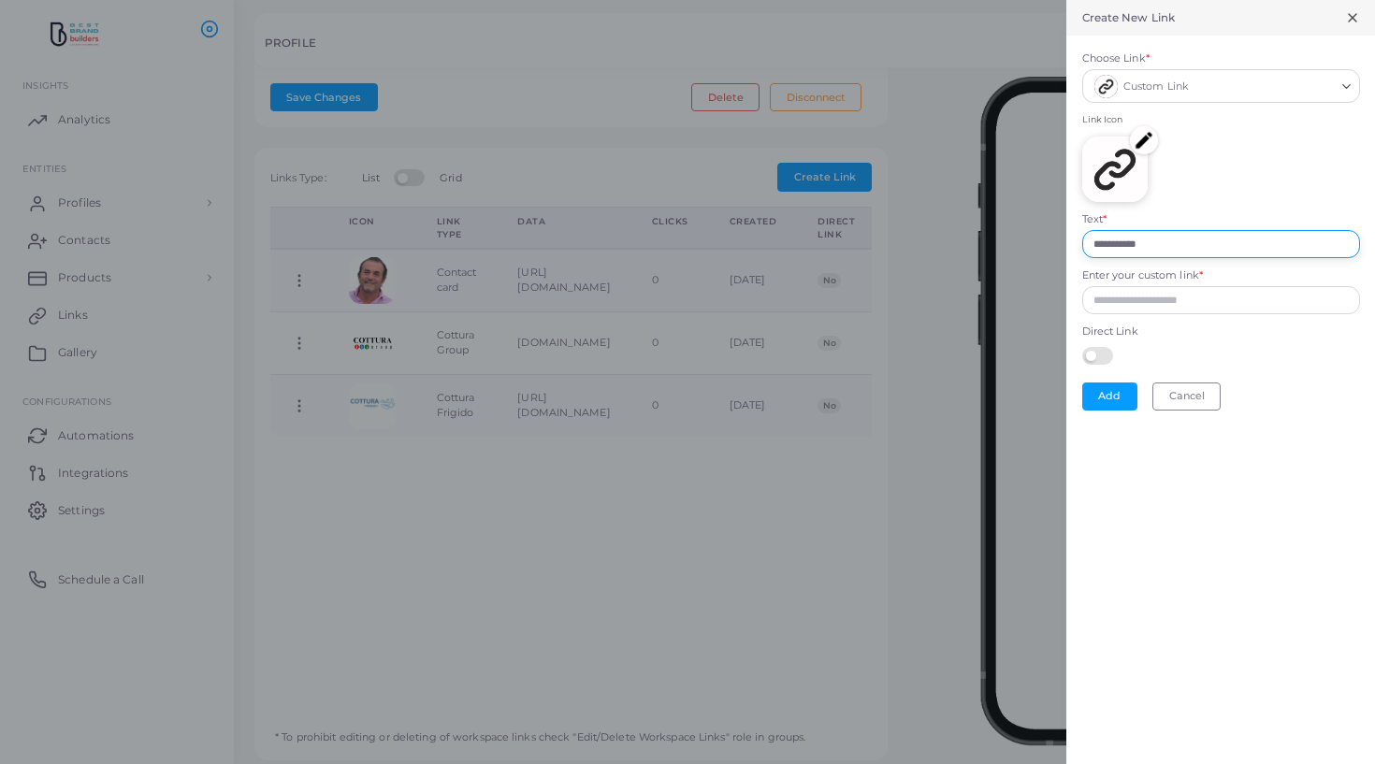
drag, startPoint x: 1181, startPoint y: 244, endPoint x: 938, endPoint y: 228, distance: 242.8
click at [938, 0] on div "**********" at bounding box center [687, 0] width 1375 height 0
type input "******"
click at [1140, 138] on img at bounding box center [1144, 140] width 28 height 28
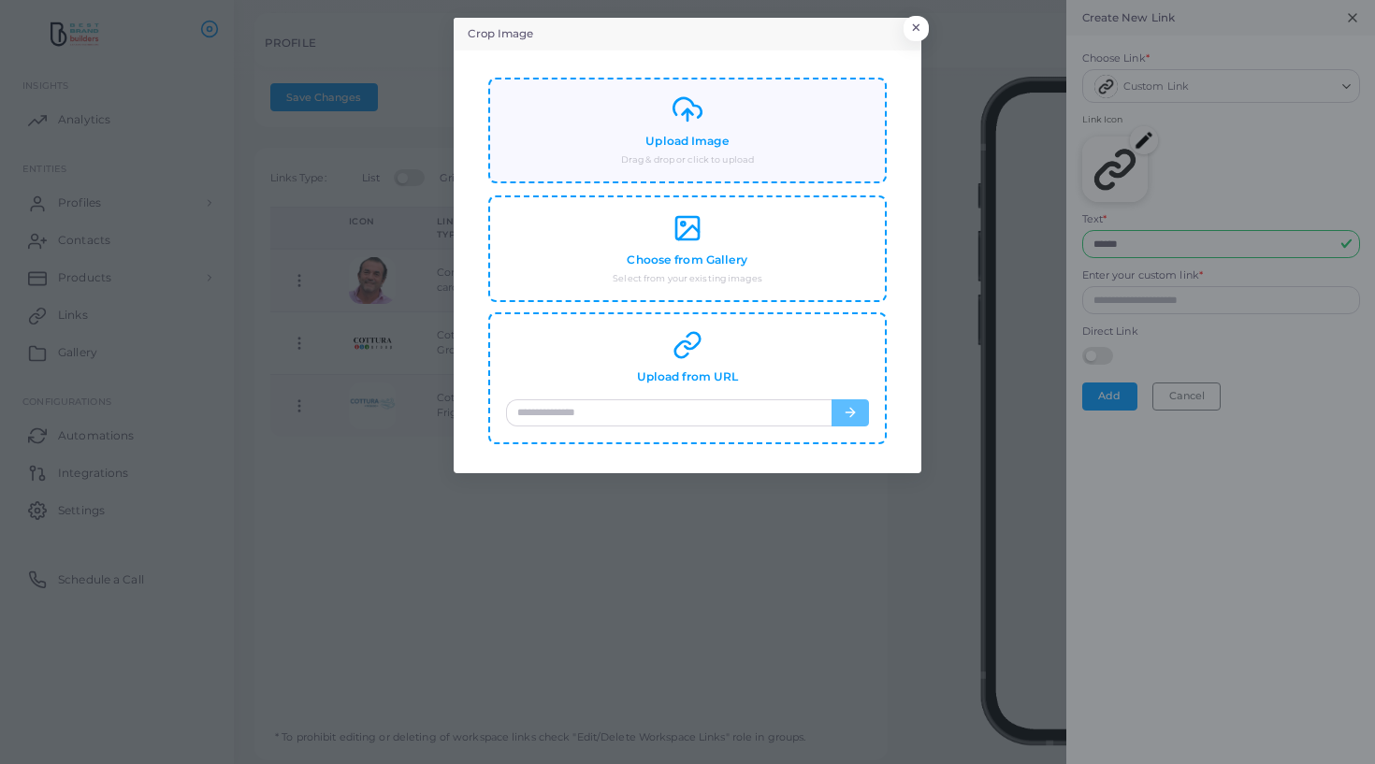
click at [703, 169] on div "Upload Image Drag & drop or click to upload" at bounding box center [687, 131] width 398 height 107
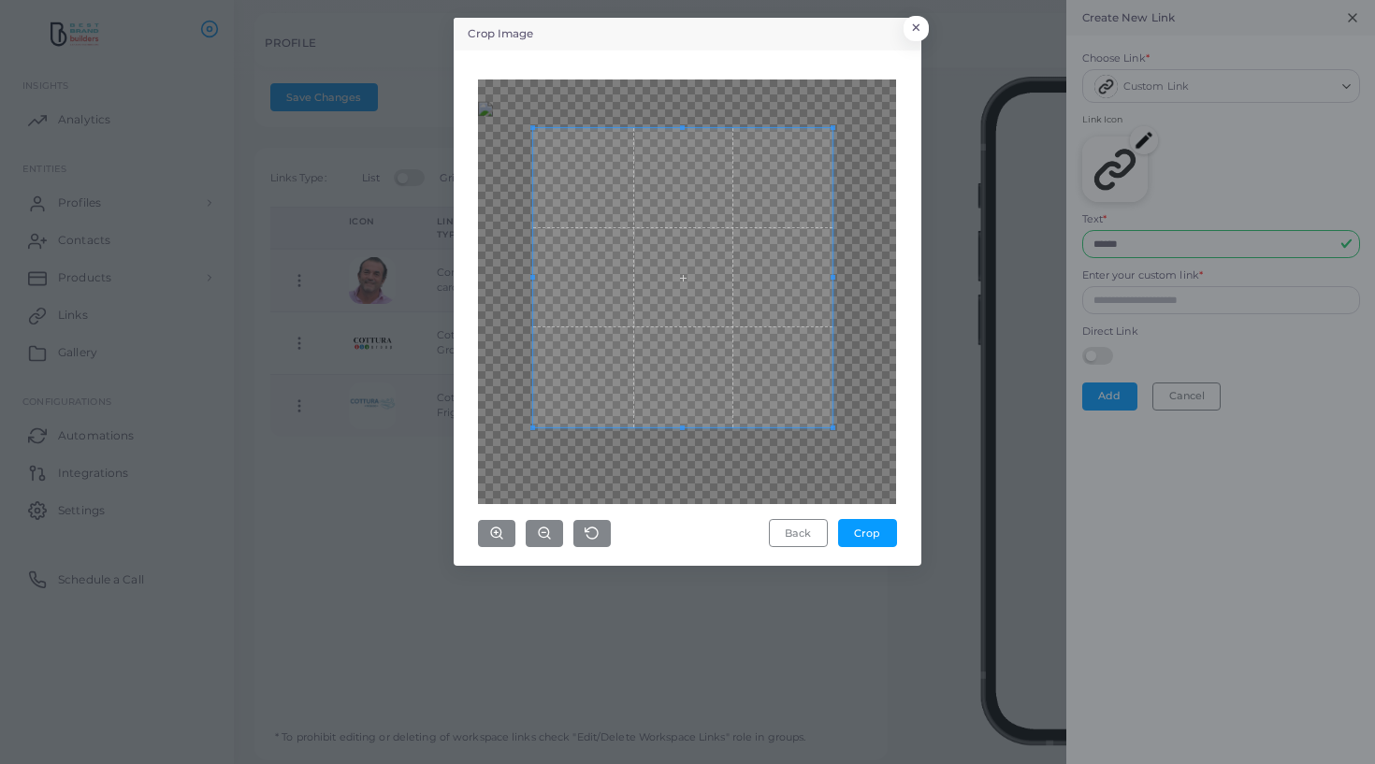
click at [615, 340] on span at bounding box center [682, 277] width 299 height 299
click at [549, 541] on icon "button" at bounding box center [544, 533] width 15 height 15
click at [546, 515] on div "Back Crop" at bounding box center [687, 314] width 418 height 469
click at [546, 527] on icon "button" at bounding box center [544, 533] width 15 height 15
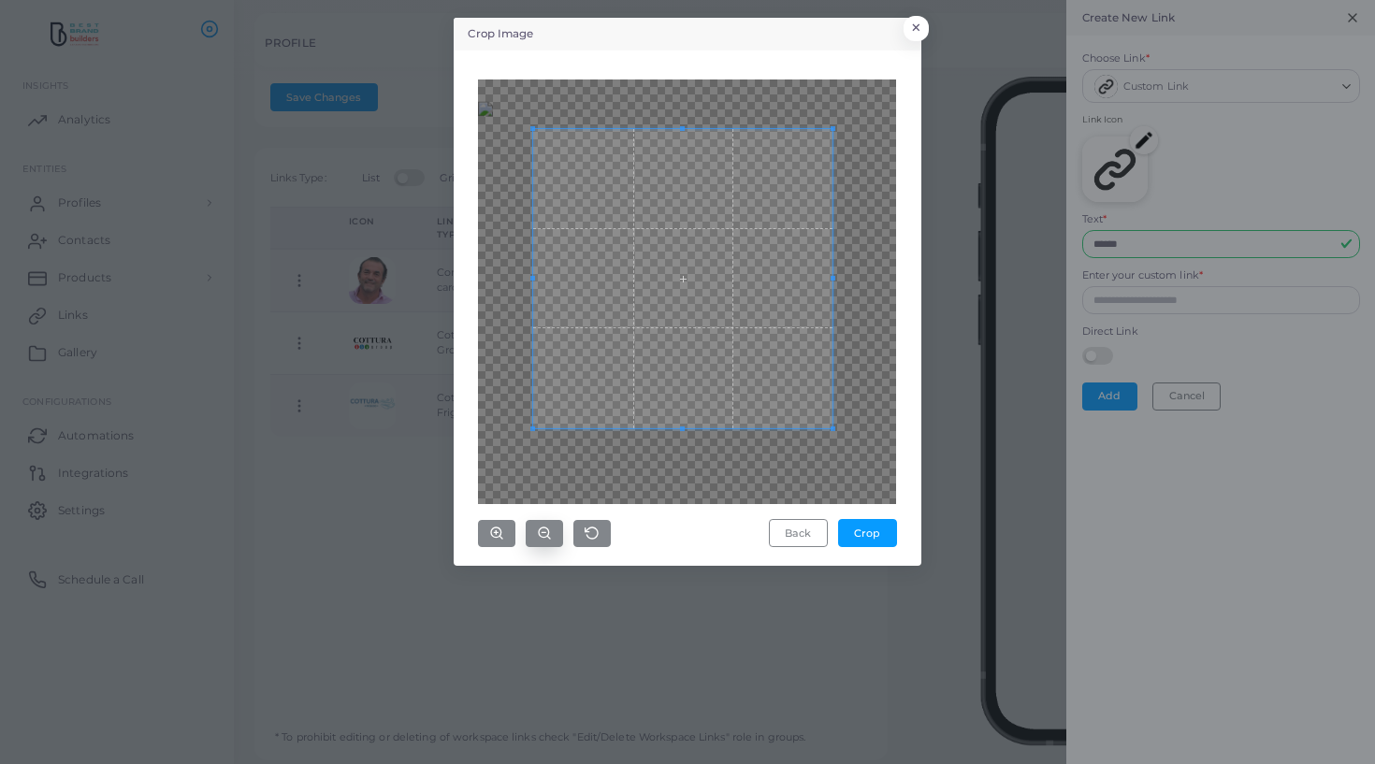
click at [546, 527] on icon "button" at bounding box center [544, 533] width 15 height 15
click at [519, 442] on span at bounding box center [520, 441] width 5 height 5
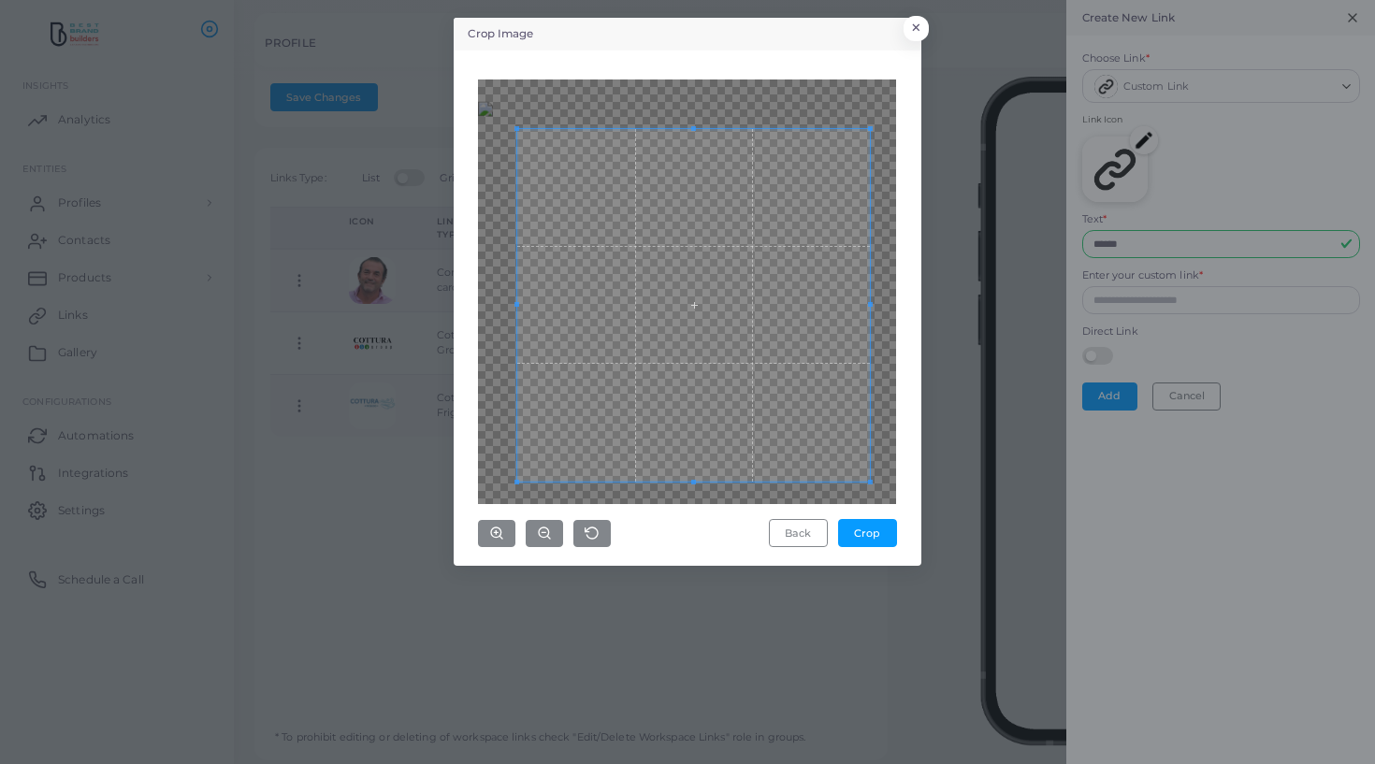
click at [867, 454] on div at bounding box center [693, 305] width 353 height 353
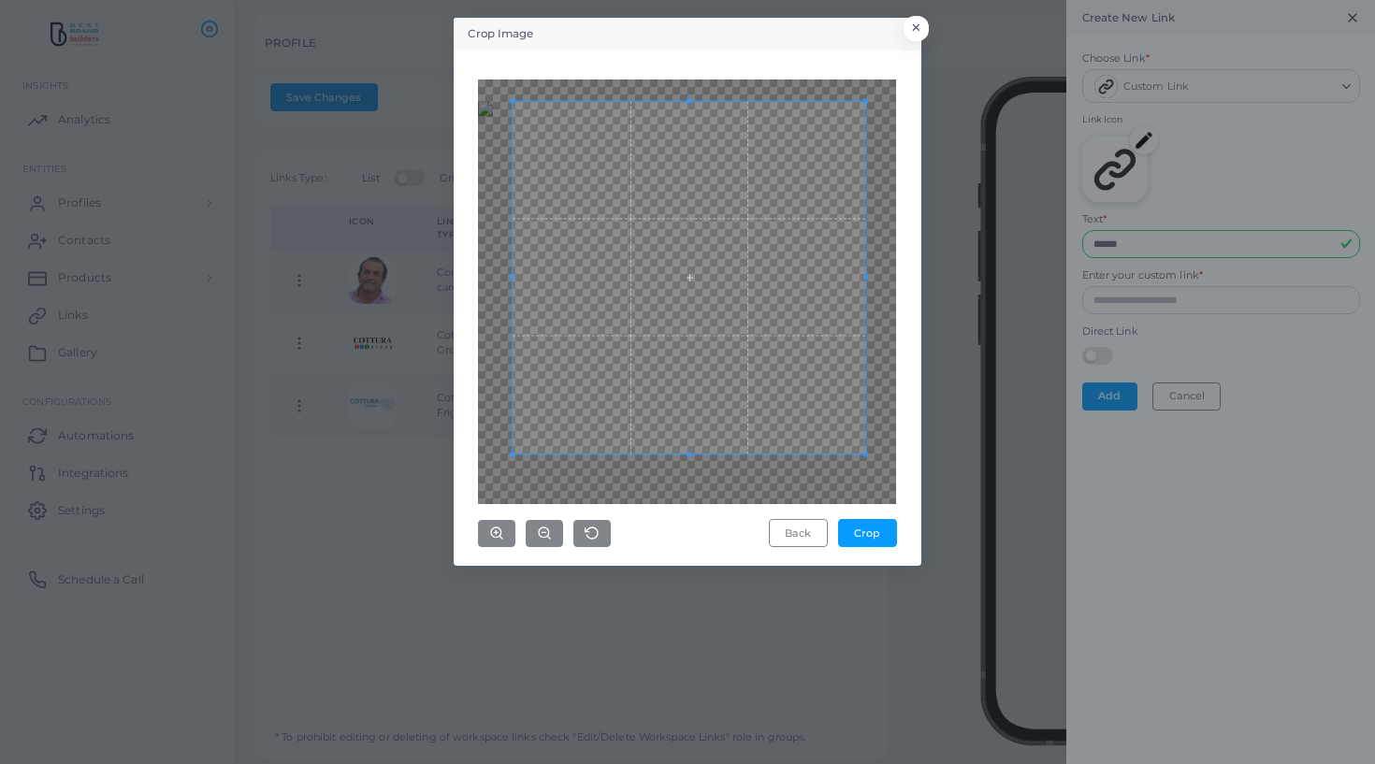
click at [765, 340] on span at bounding box center [689, 277] width 353 height 353
click at [878, 536] on button "Crop" at bounding box center [867, 533] width 59 height 28
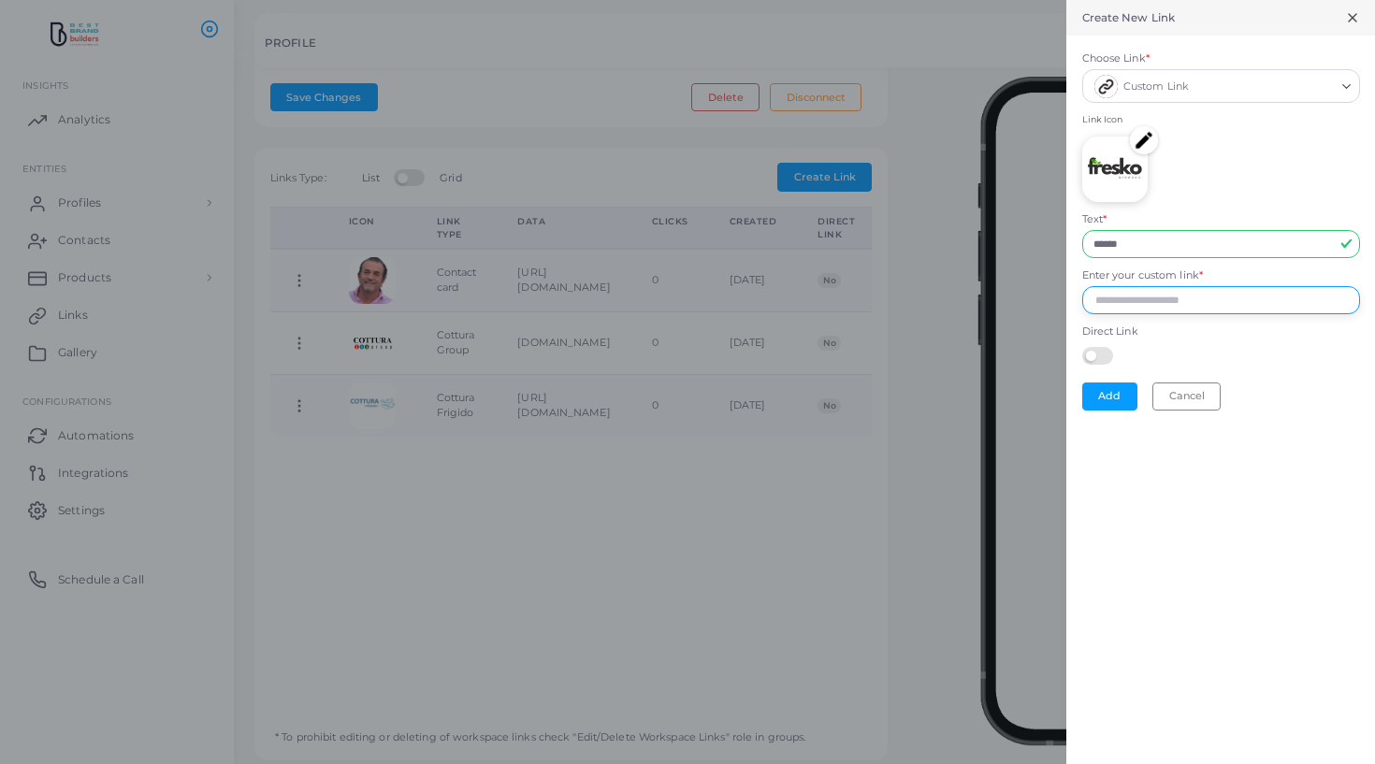
click at [1137, 295] on input "Enter your custom link *" at bounding box center [1221, 300] width 278 height 28
paste input "**********"
type input "**********"
click at [1113, 384] on button "Add" at bounding box center [1109, 397] width 55 height 28
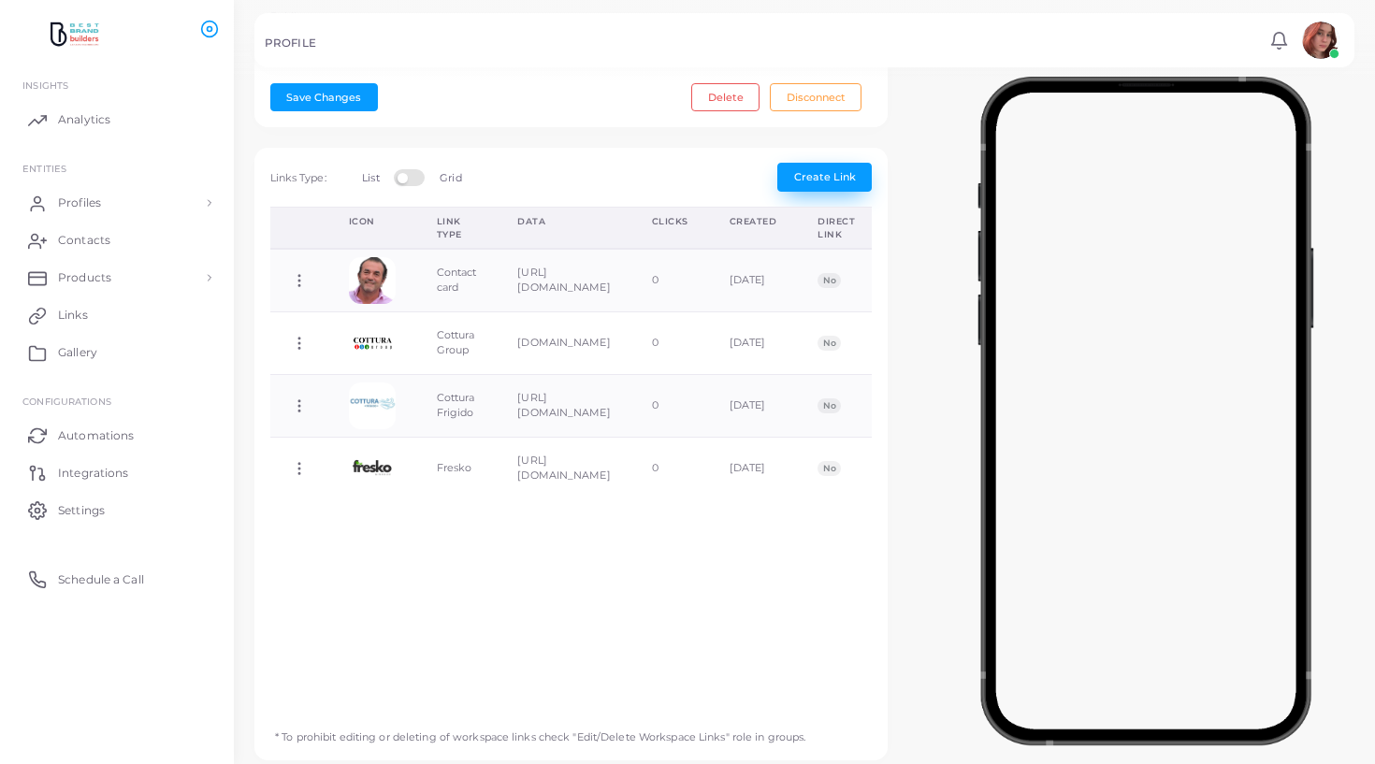
click at [813, 178] on span "Create Link" at bounding box center [825, 176] width 62 height 13
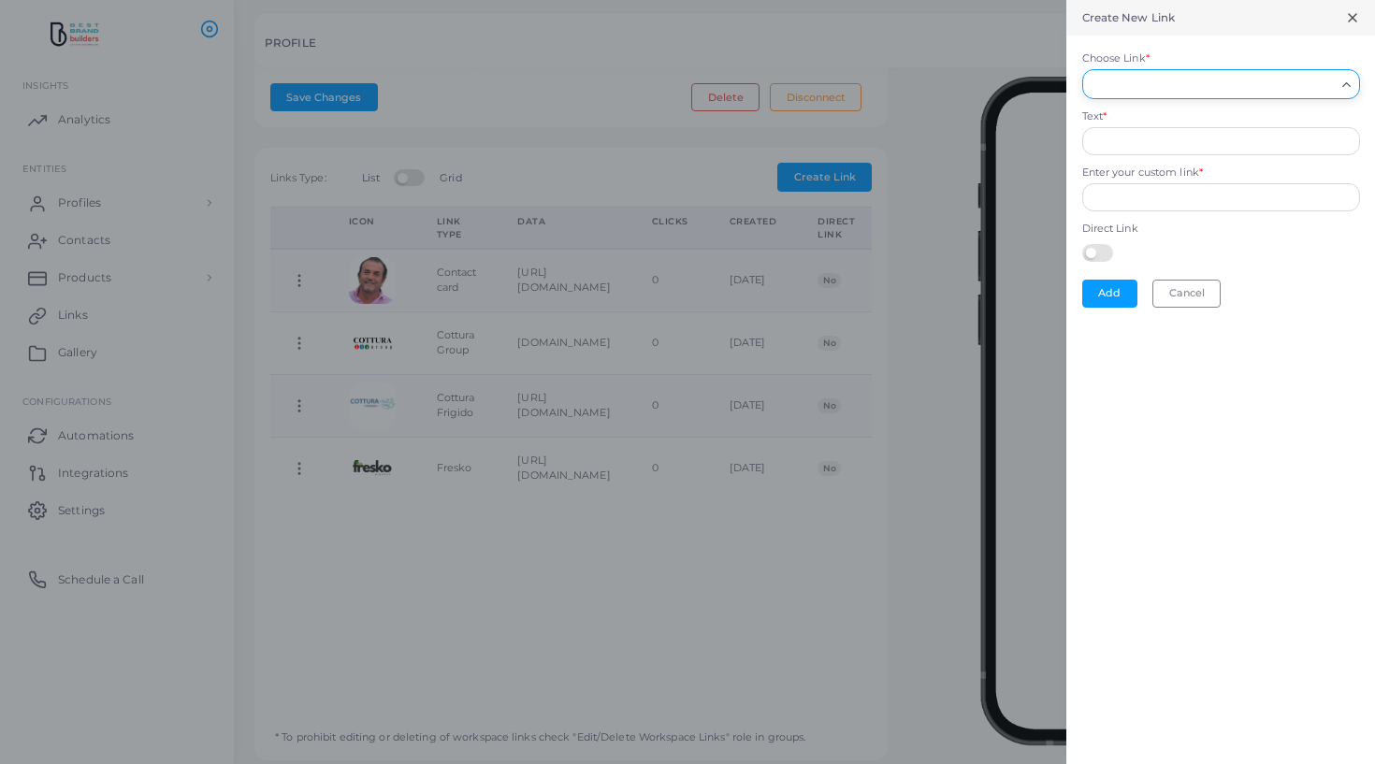
click at [1103, 88] on input "Choose Link *" at bounding box center [1213, 84] width 244 height 21
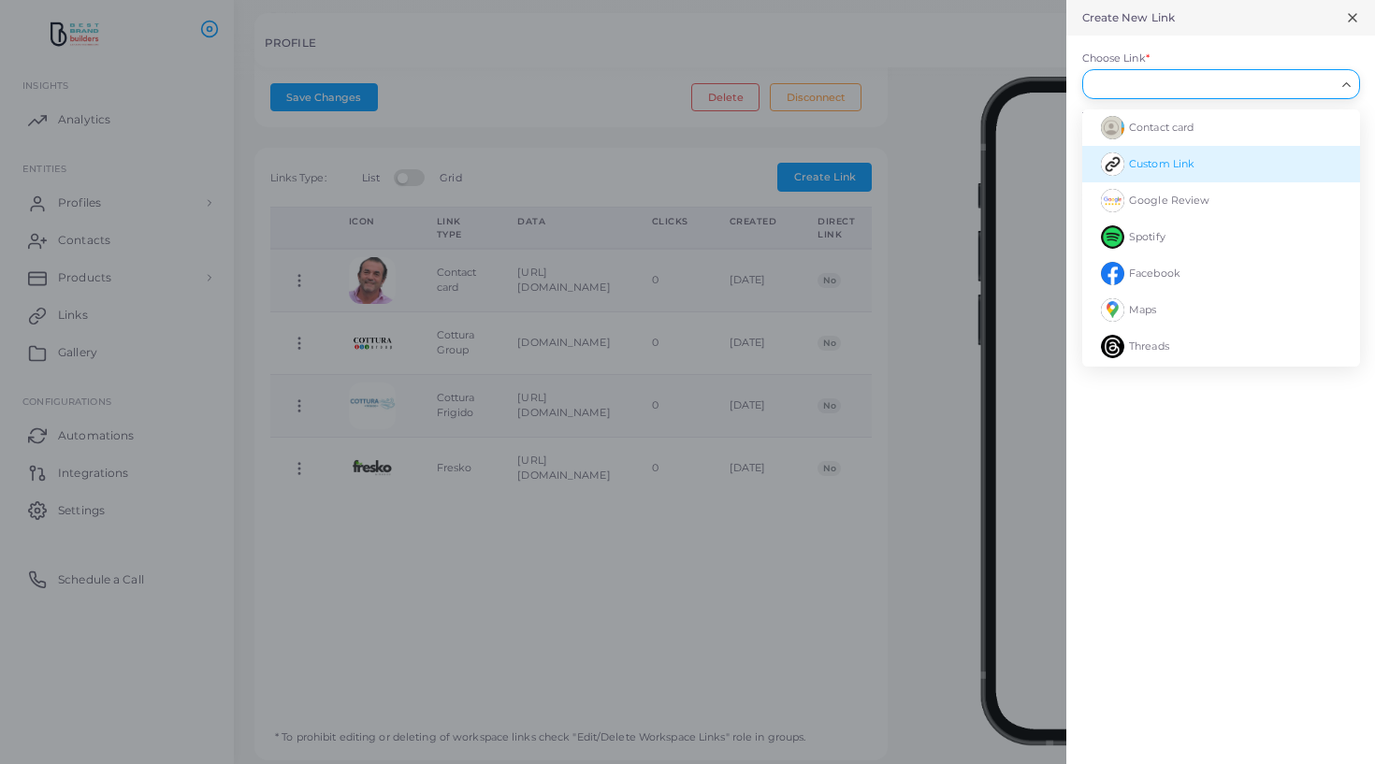
click at [1146, 160] on span "Custom Link" at bounding box center [1161, 163] width 65 height 13
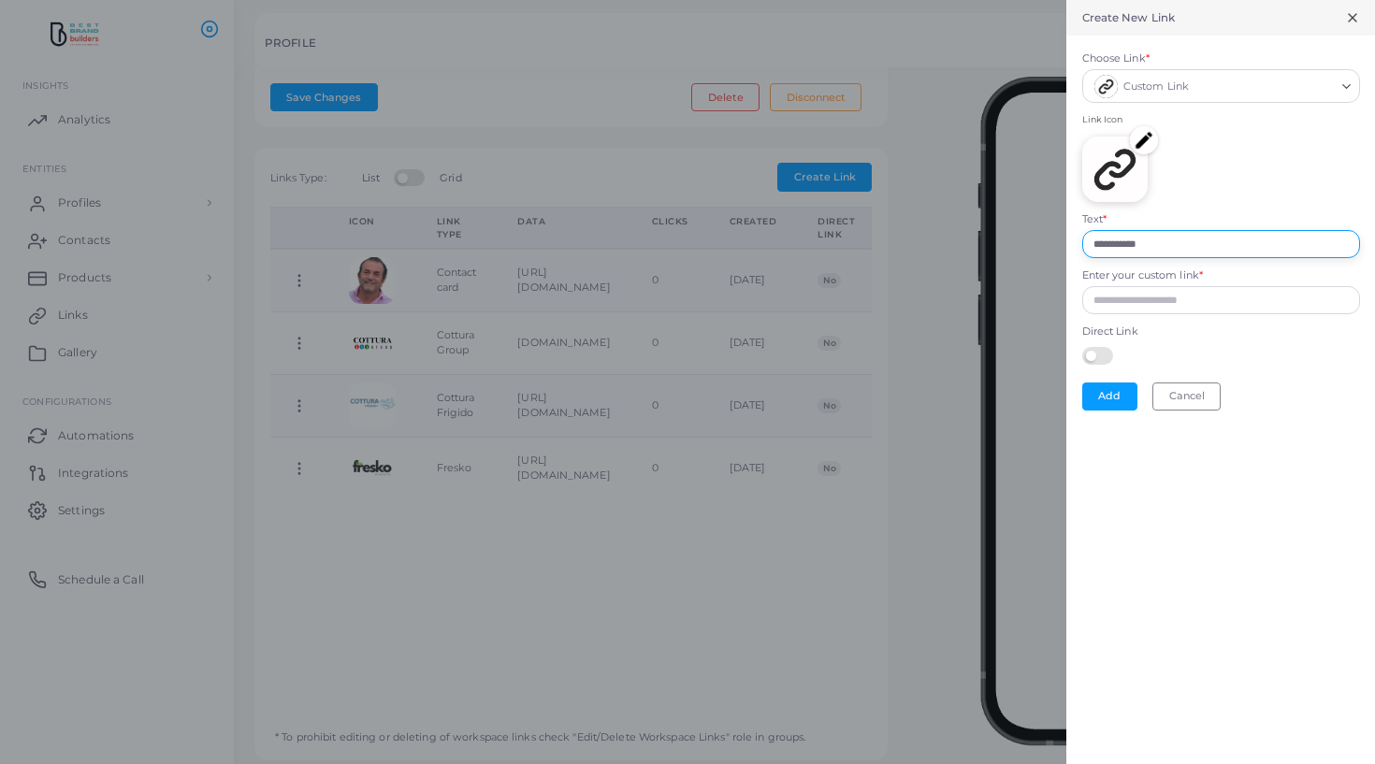
drag, startPoint x: 1174, startPoint y: 247, endPoint x: 884, endPoint y: 235, distance: 290.3
click at [884, 0] on div "**********" at bounding box center [687, 0] width 1375 height 0
type input "**********"
click at [1146, 140] on img at bounding box center [1144, 140] width 28 height 28
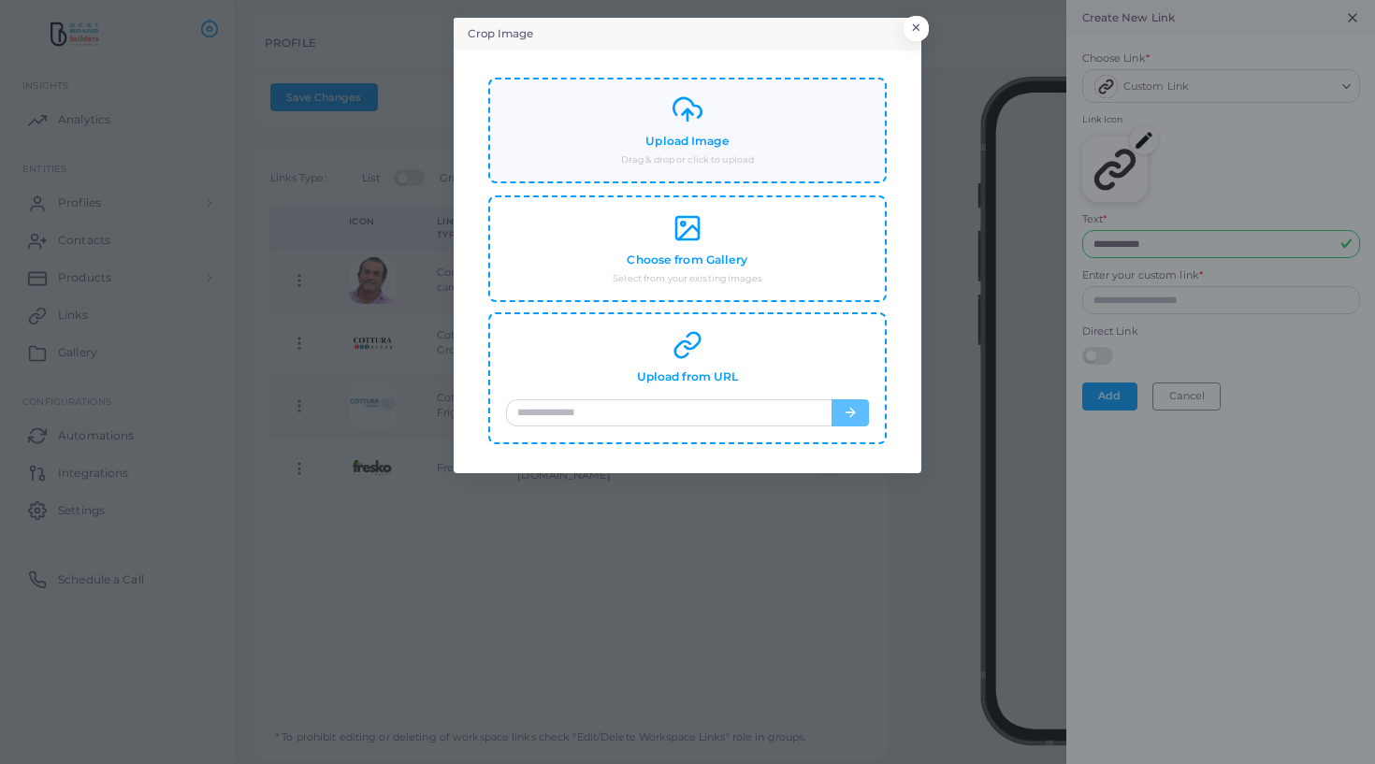
click at [724, 123] on div "Upload Image Drag & drop or click to upload" at bounding box center [687, 130] width 363 height 72
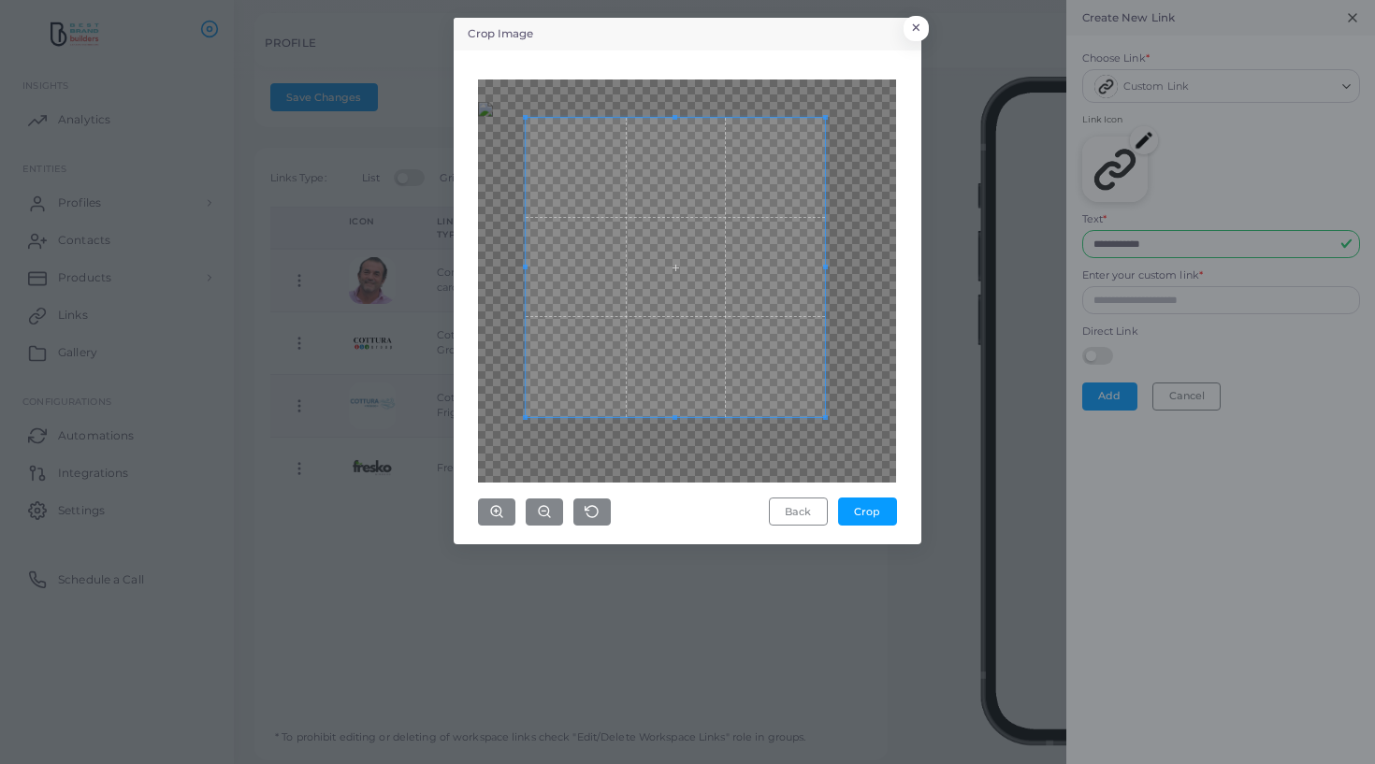
click at [736, 364] on span at bounding box center [675, 267] width 299 height 299
click at [548, 509] on circle "button" at bounding box center [544, 511] width 10 height 10
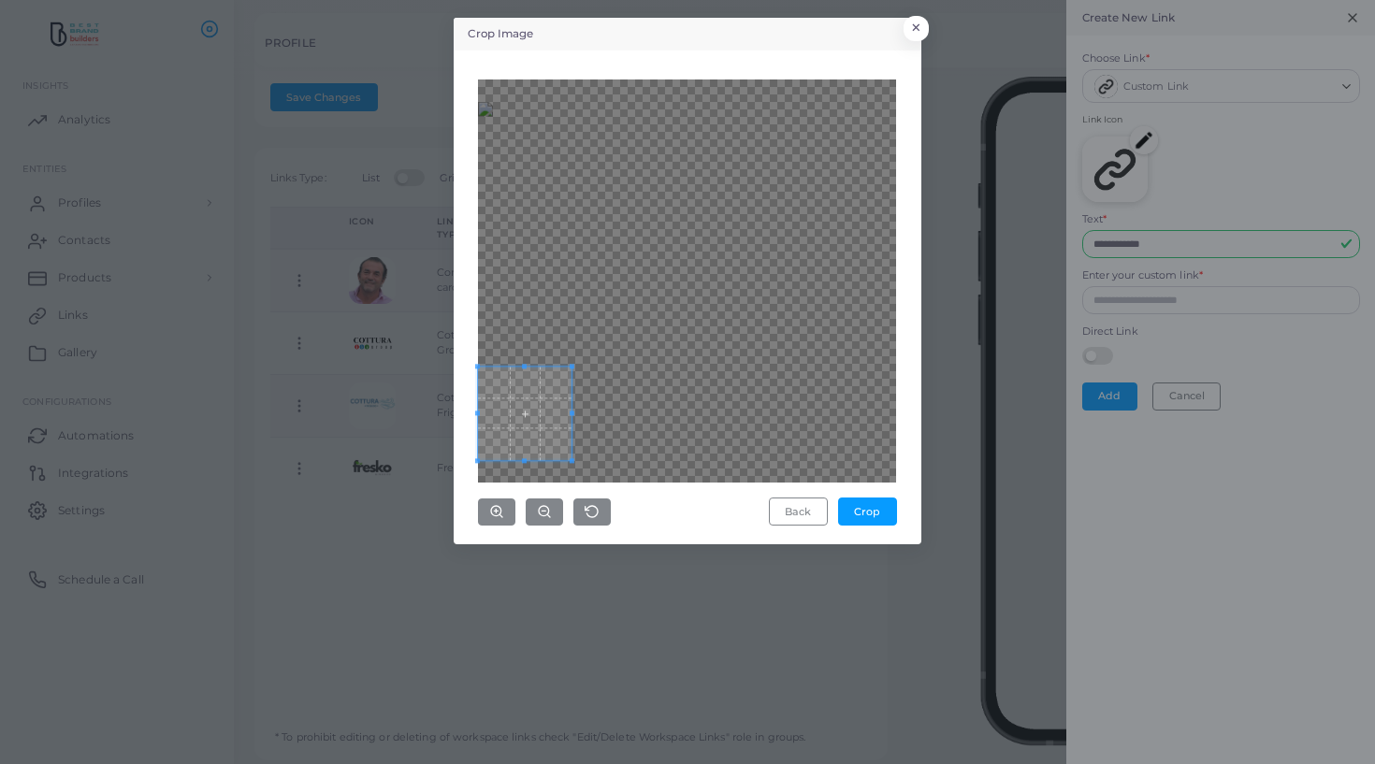
click at [543, 401] on div at bounding box center [687, 281] width 418 height 403
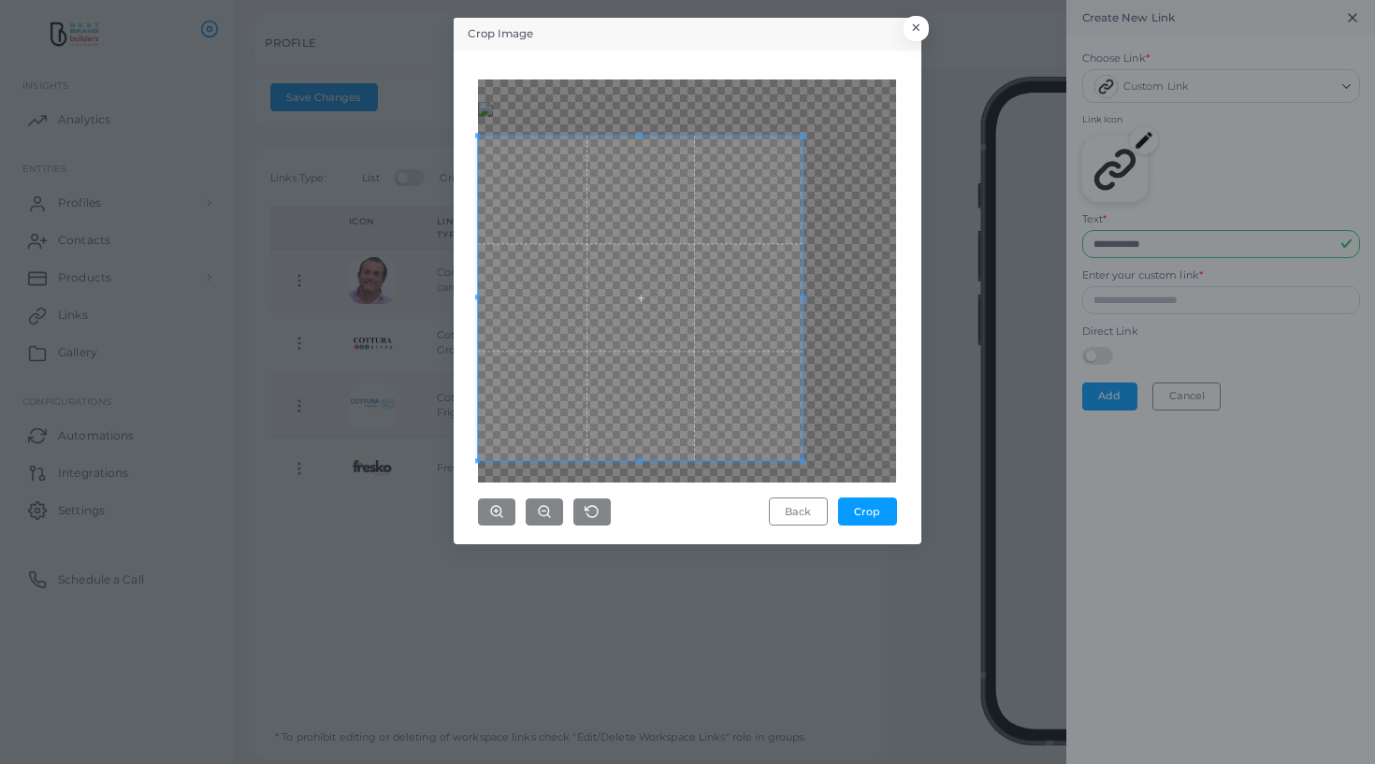
click at [1272, 131] on div "Crop Image × Back Crop" at bounding box center [687, 382] width 1375 height 764
click at [946, 124] on div "Crop Image × Back Crop" at bounding box center [687, 382] width 1375 height 764
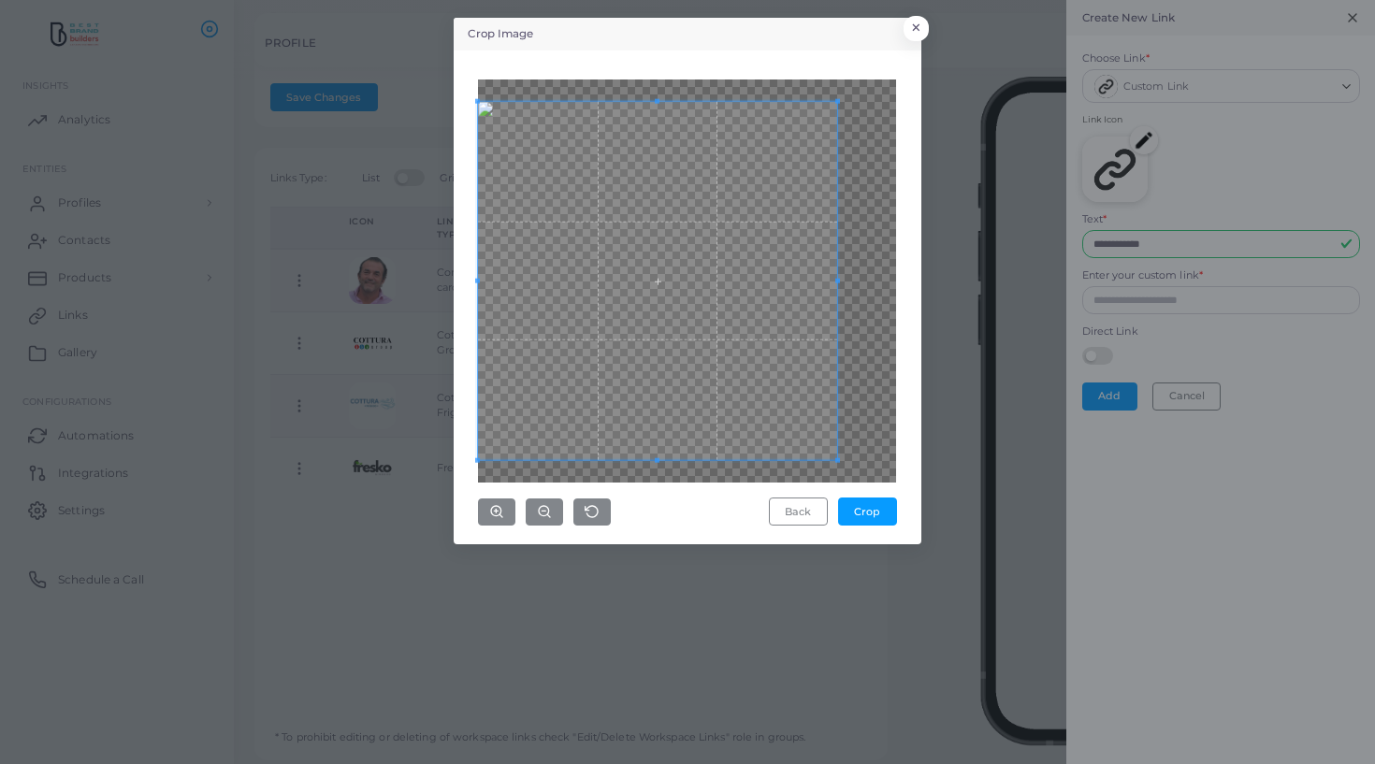
click at [1084, 63] on div "Crop Image × Back Crop" at bounding box center [687, 382] width 1375 height 764
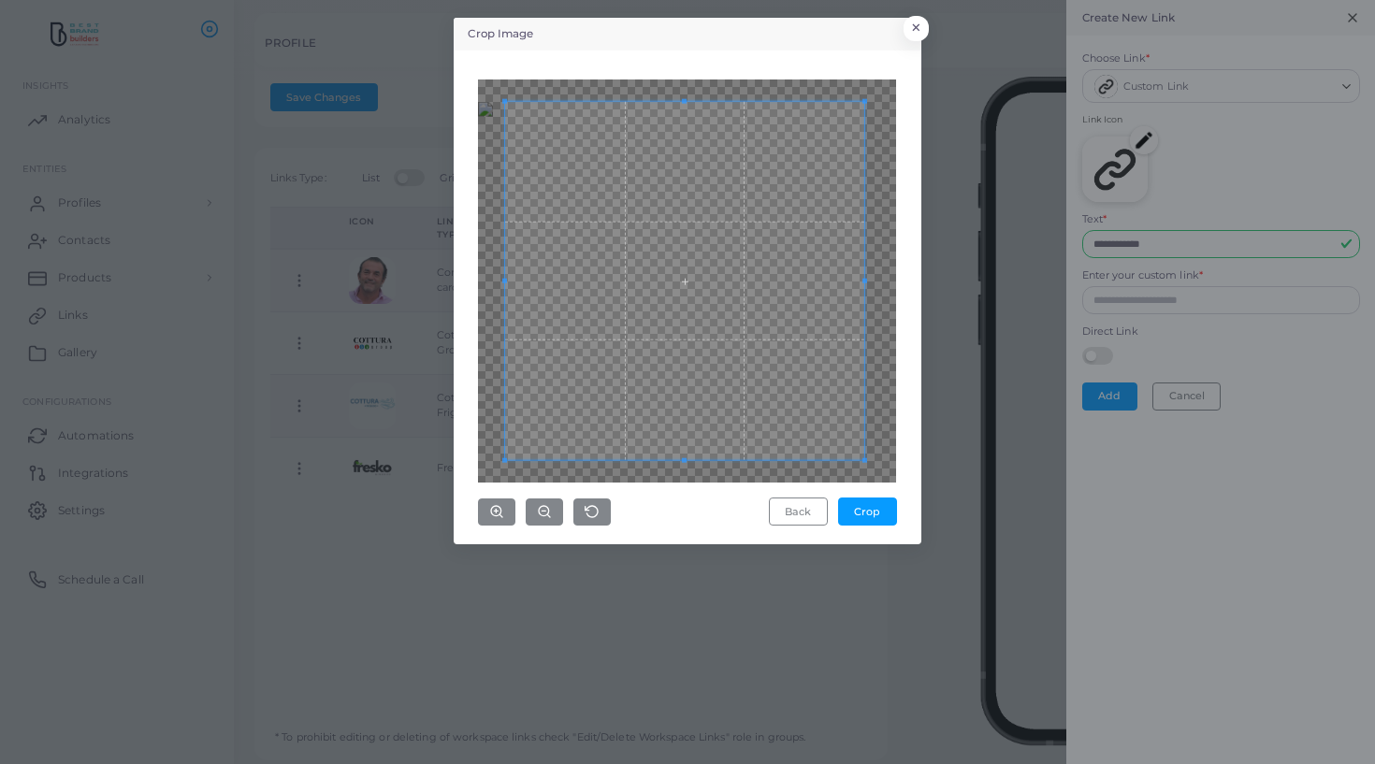
click at [608, 233] on span at bounding box center [684, 280] width 359 height 359
click at [849, 427] on div at bounding box center [679, 275] width 348 height 348
click at [750, 321] on span at bounding box center [684, 275] width 348 height 348
click at [881, 524] on button "Crop" at bounding box center [867, 512] width 59 height 28
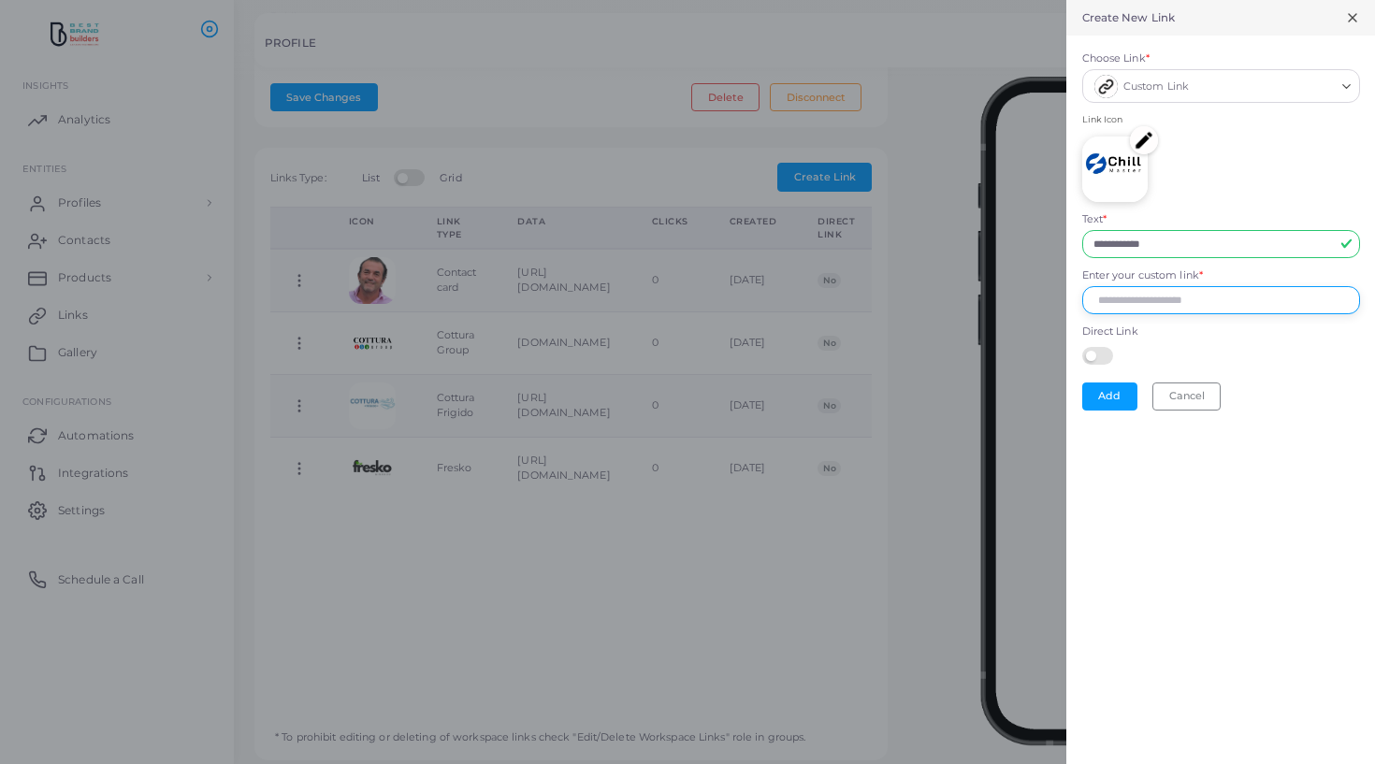
click at [1135, 303] on input "Enter your custom link *" at bounding box center [1221, 300] width 278 height 28
paste input "**********"
type input "**********"
click at [1107, 384] on button "Add" at bounding box center [1109, 397] width 55 height 28
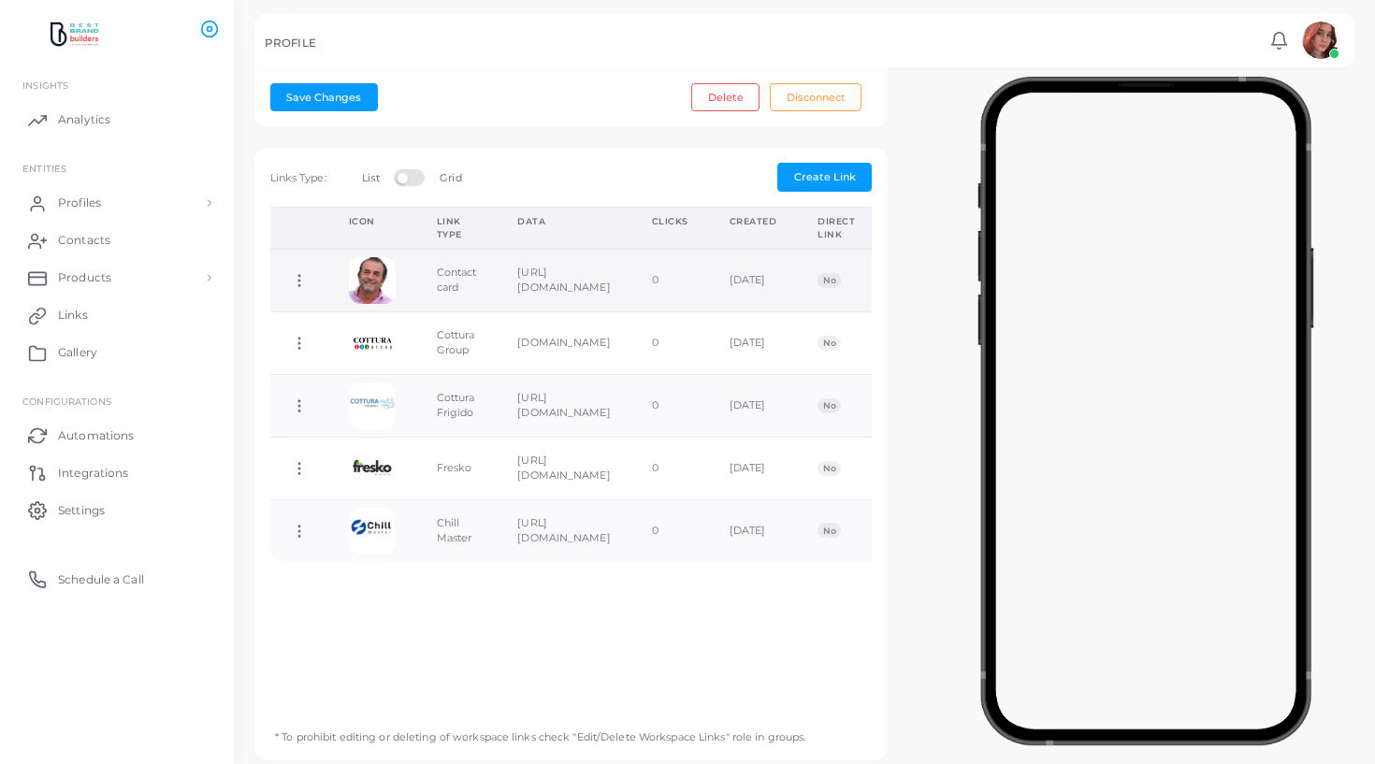
click at [298, 282] on circle at bounding box center [299, 282] width 2 height 2
click at [780, 580] on div "Icon Link Type Data Clicks Created Direct Link Workspace Link Copy Link Edit Li…" at bounding box center [571, 460] width 623 height 507
click at [850, 183] on span "Create Link" at bounding box center [825, 176] width 62 height 13
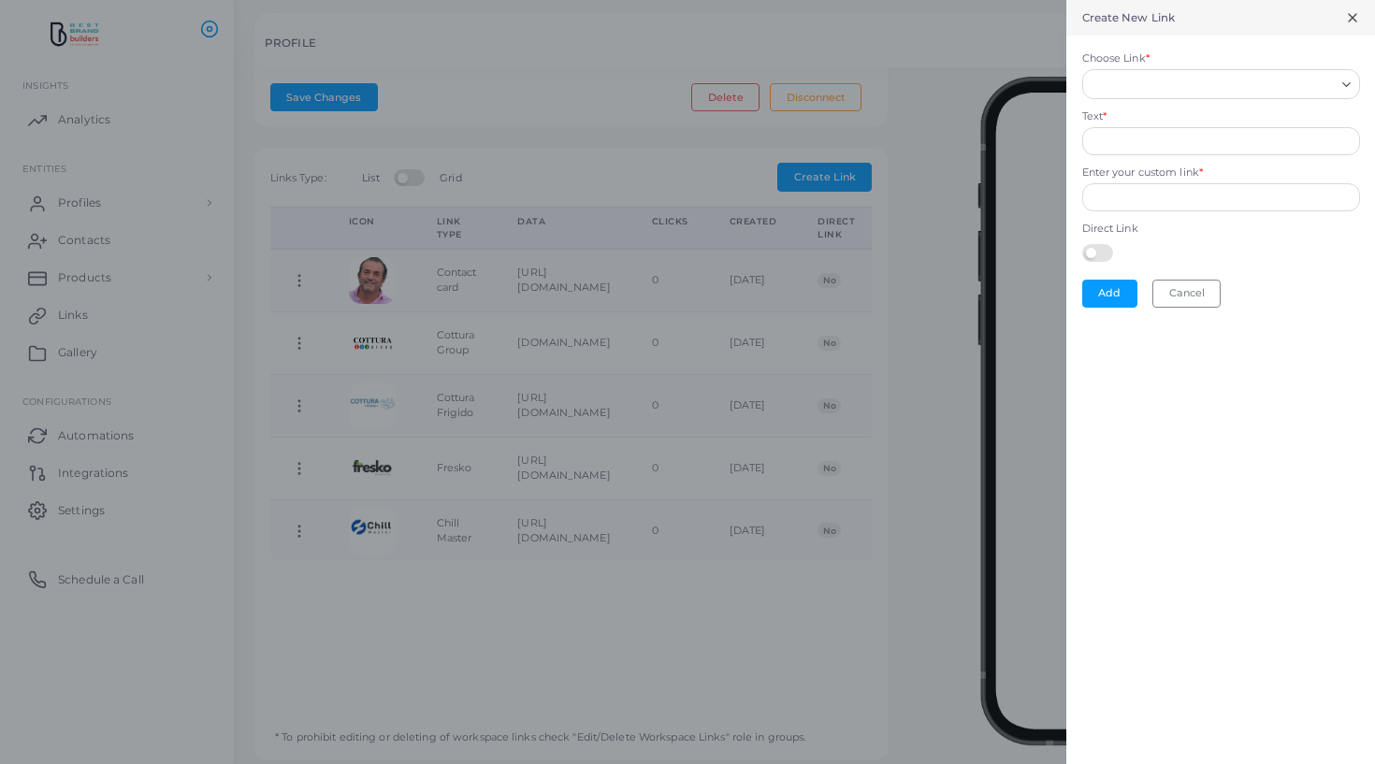
click at [1126, 86] on input "Choose Link *" at bounding box center [1213, 84] width 244 height 21
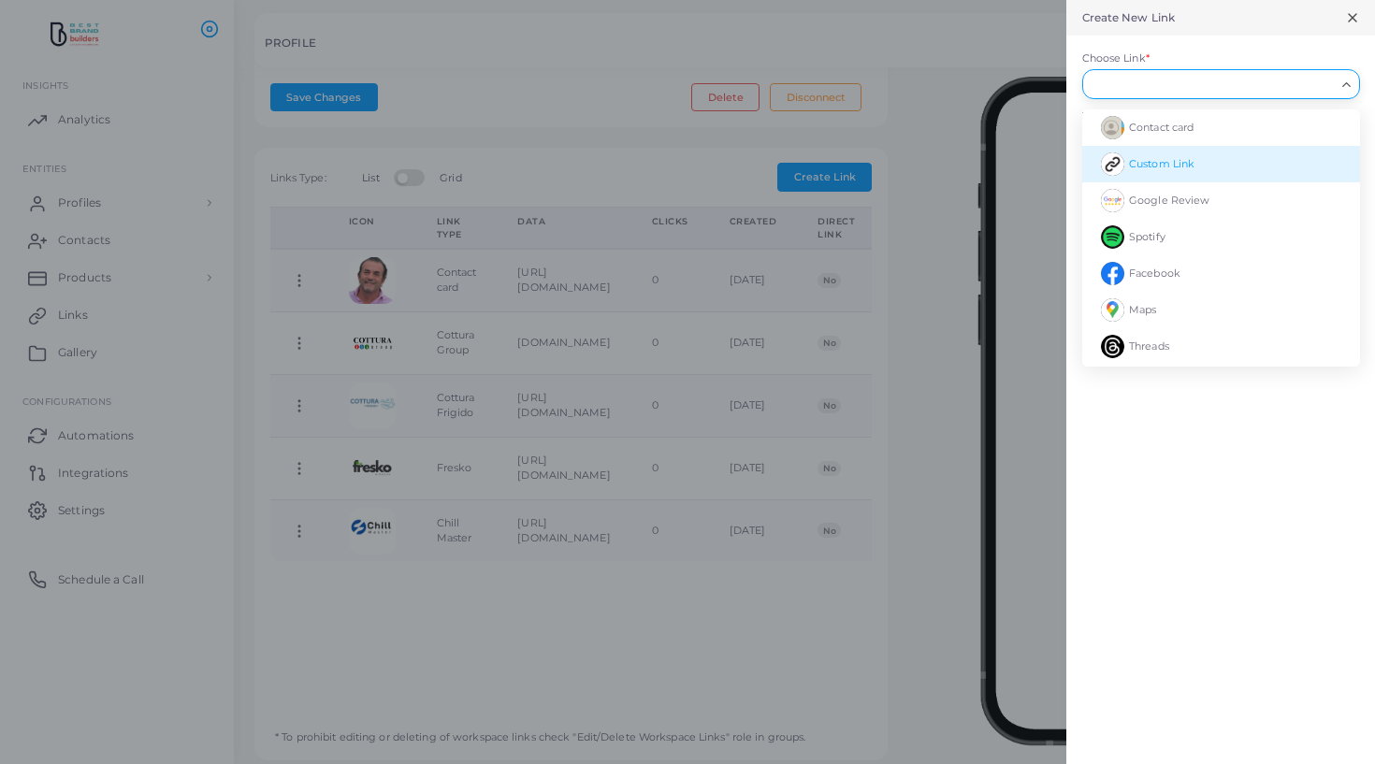
click at [1121, 163] on img at bounding box center [1112, 163] width 23 height 23
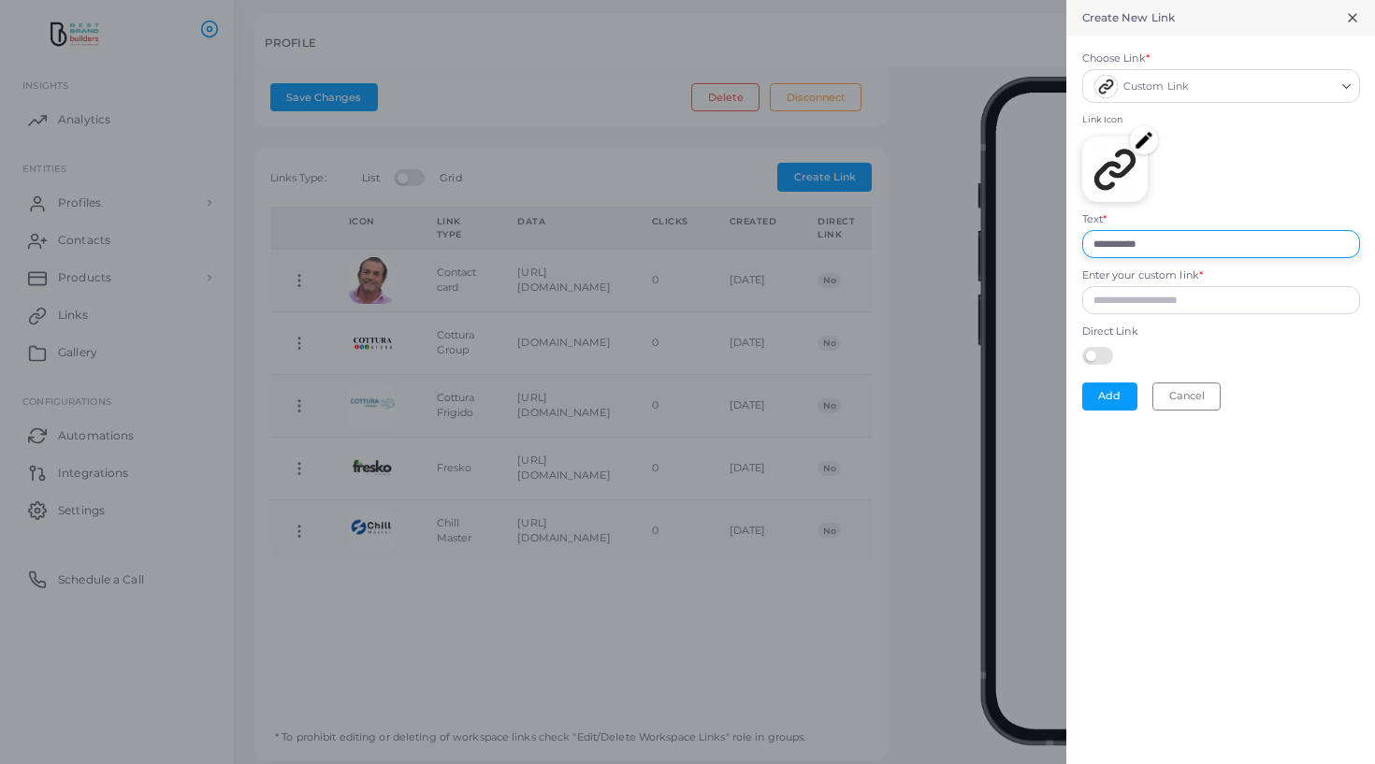
drag, startPoint x: 1101, startPoint y: 246, endPoint x: 947, endPoint y: 235, distance: 154.8
click at [947, 0] on div "**********" at bounding box center [687, 0] width 1375 height 0
type input "*********"
click at [1152, 138] on img at bounding box center [1144, 140] width 28 height 28
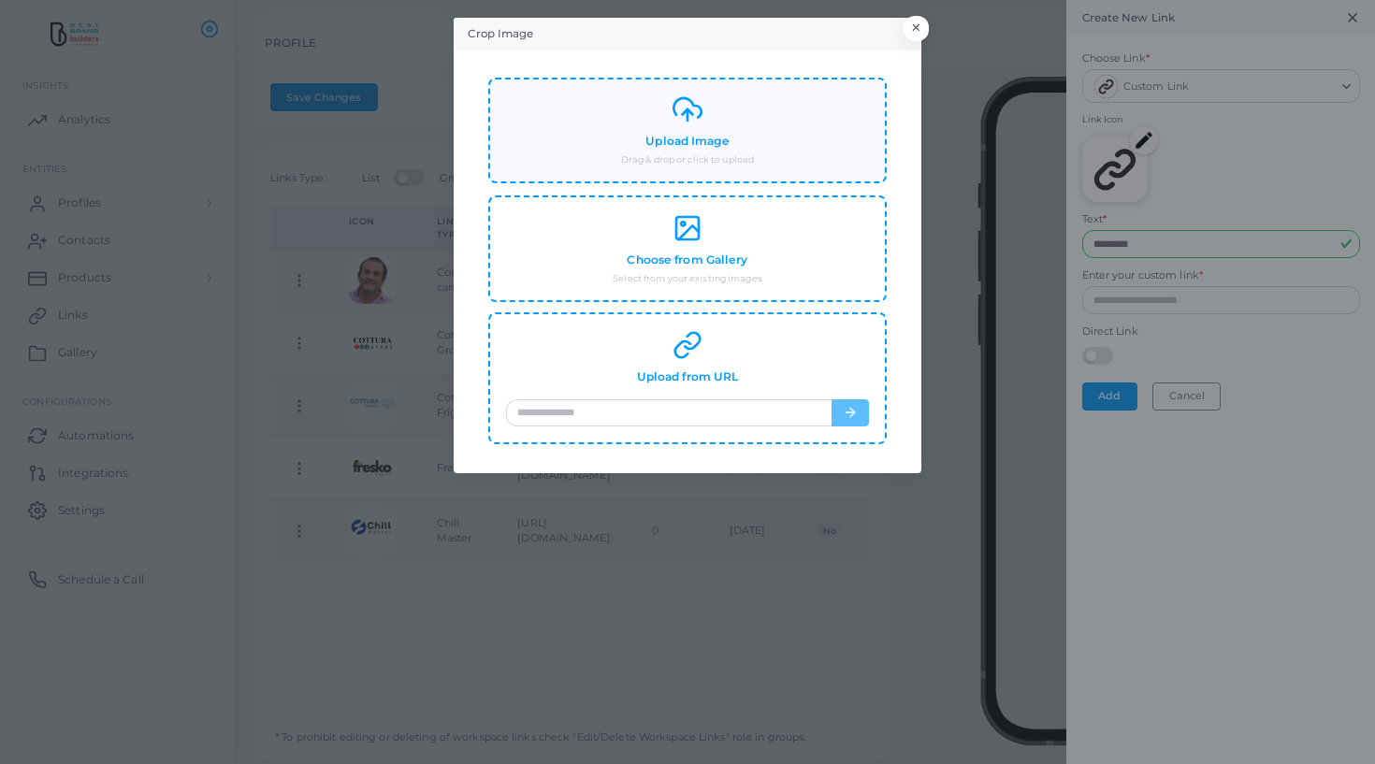
click at [629, 132] on div "Upload Image Drag & drop or click to upload" at bounding box center [687, 130] width 363 height 72
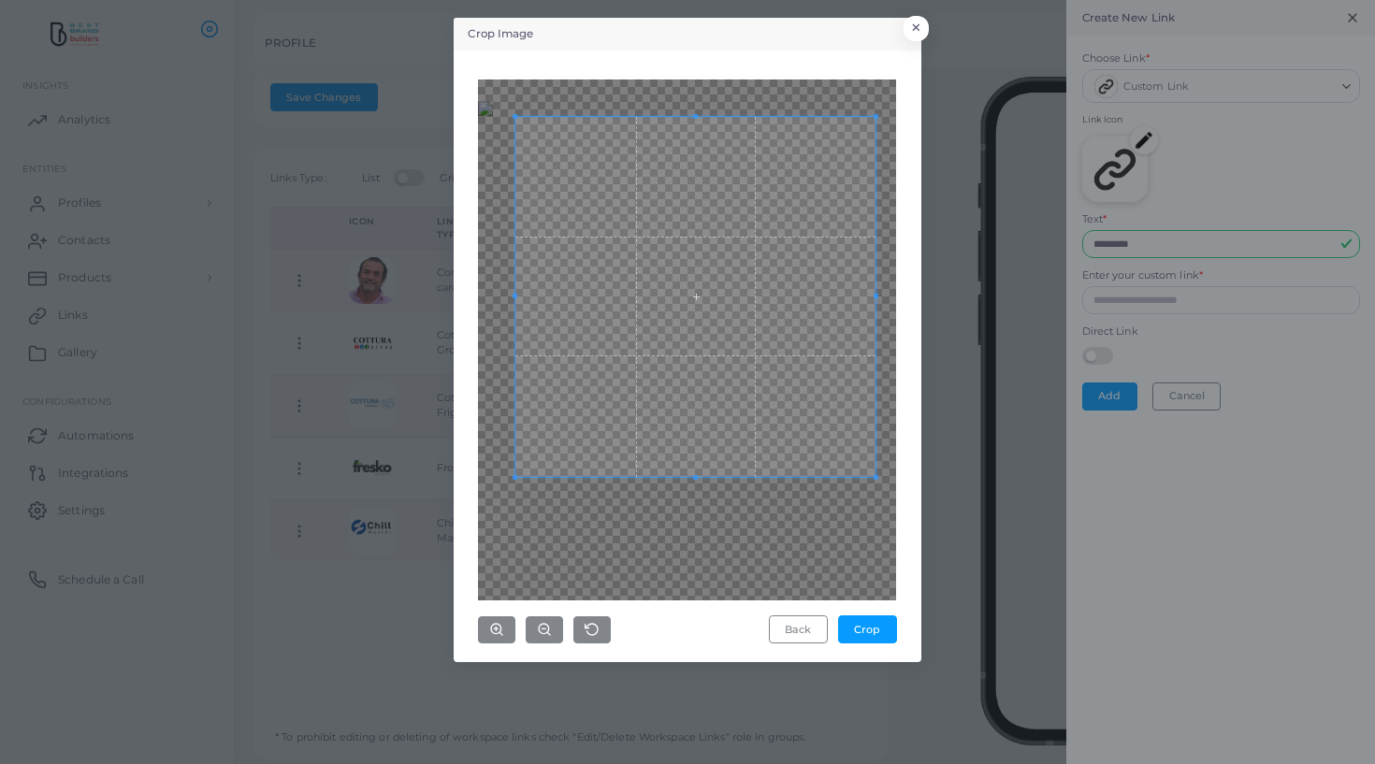
click at [897, 570] on div "Back Crop" at bounding box center [687, 356] width 447 height 591
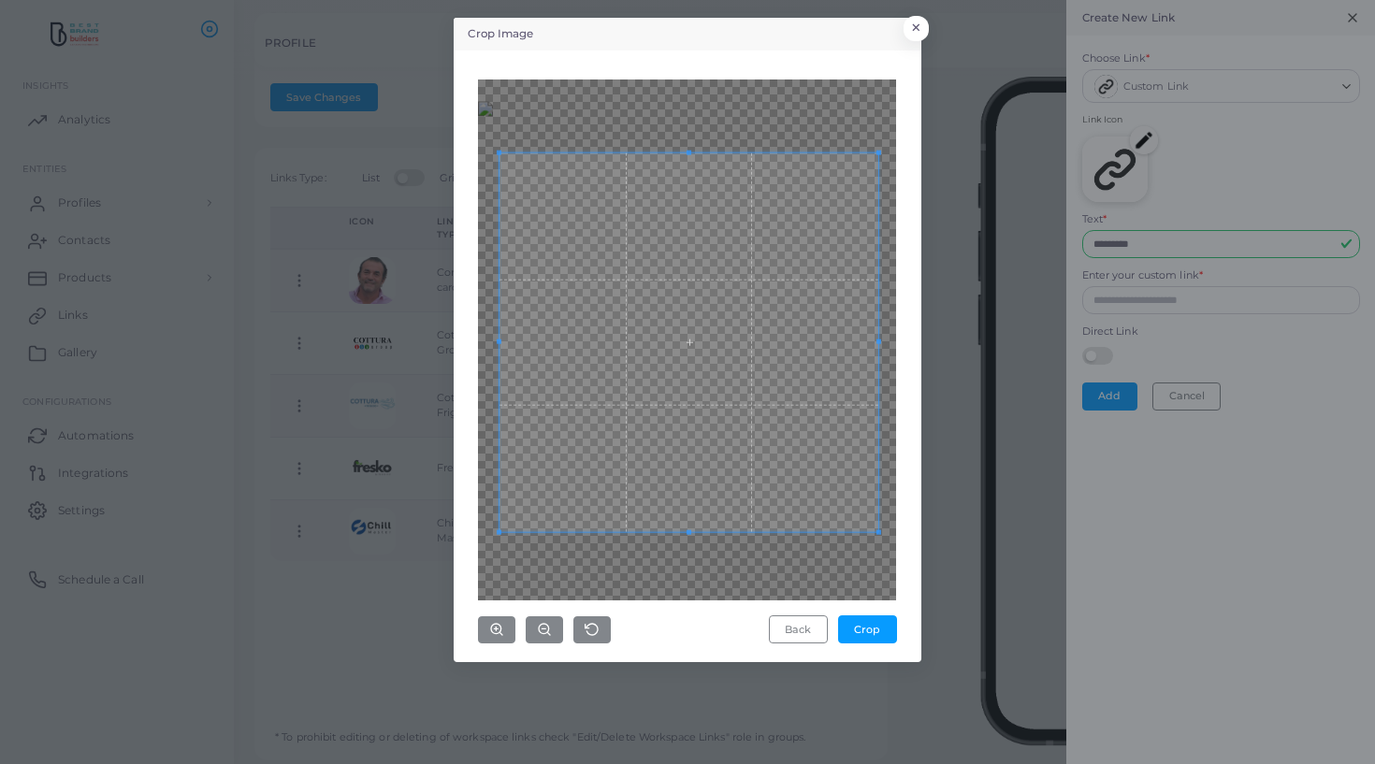
click at [703, 375] on span at bounding box center [689, 341] width 379 height 379
click at [881, 634] on button "Crop" at bounding box center [867, 630] width 59 height 28
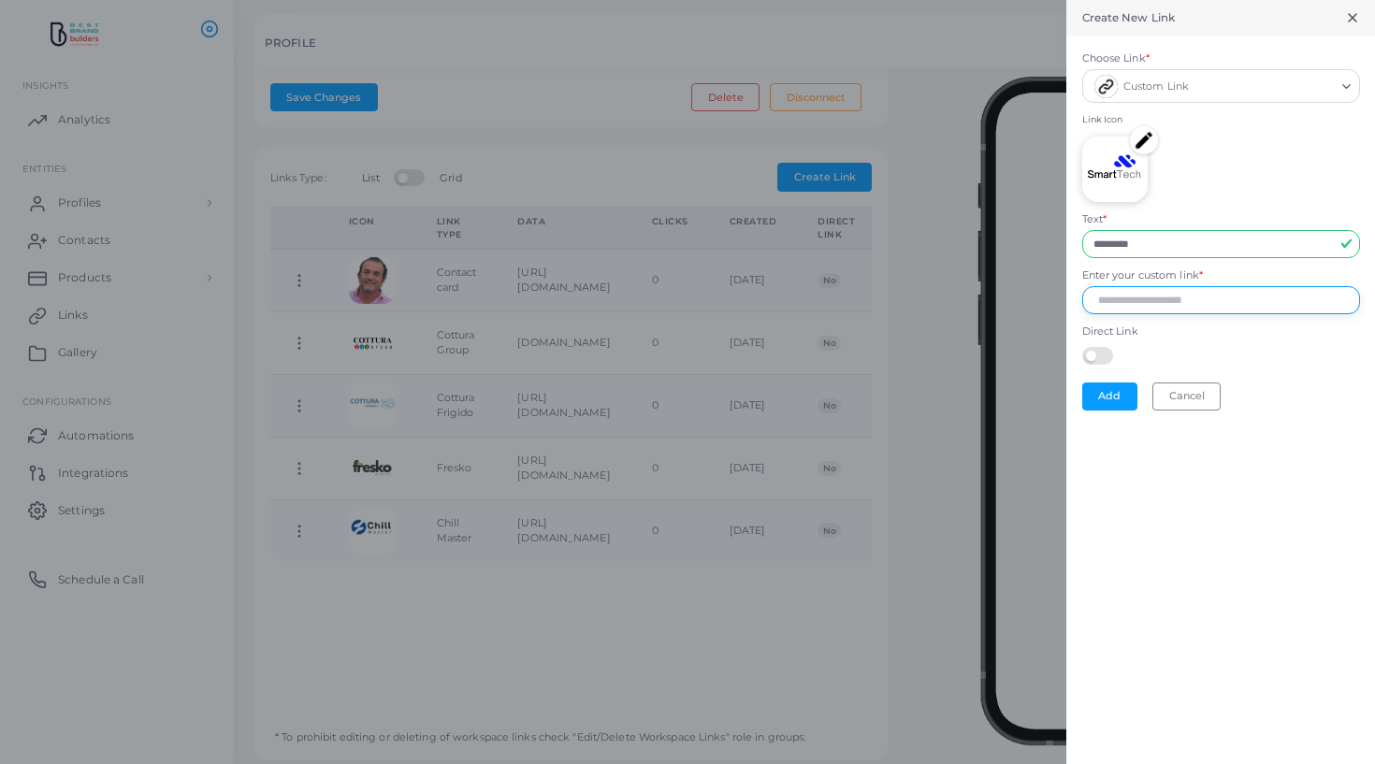
click at [1154, 301] on input "Enter your custom link *" at bounding box center [1221, 300] width 278 height 28
paste input "**********"
type input "**********"
click at [1118, 383] on button "Add" at bounding box center [1109, 397] width 55 height 28
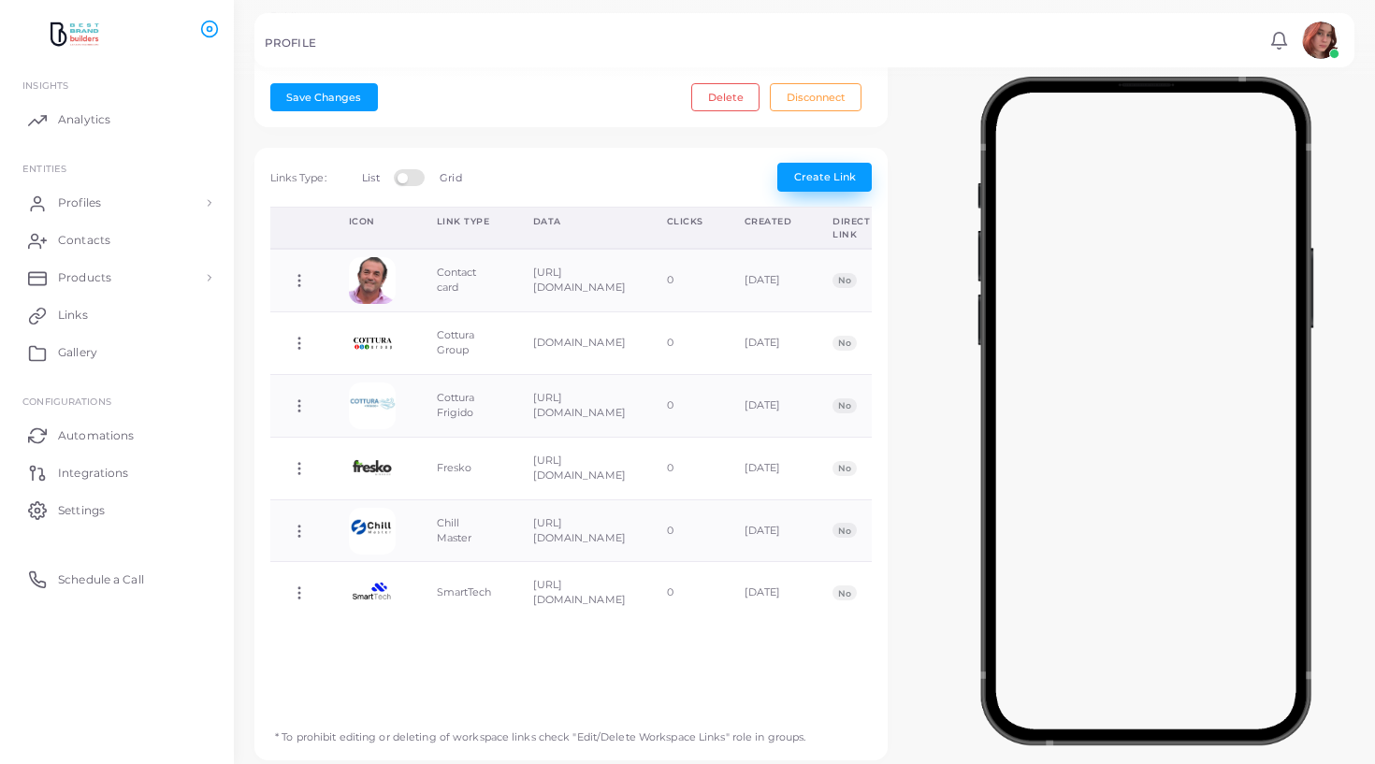
click at [820, 174] on span "Create Link" at bounding box center [825, 176] width 62 height 13
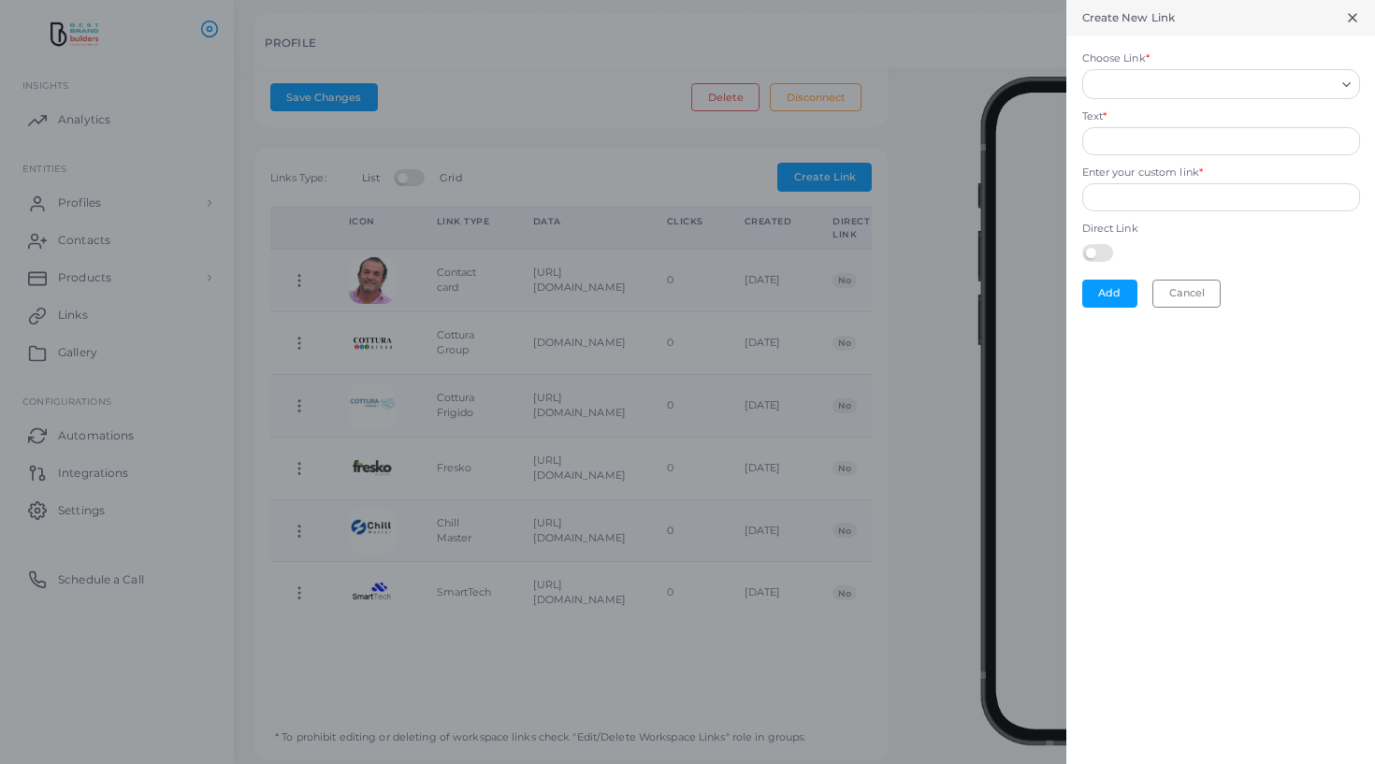
click at [1124, 84] on input "Choose Link *" at bounding box center [1213, 84] width 244 height 21
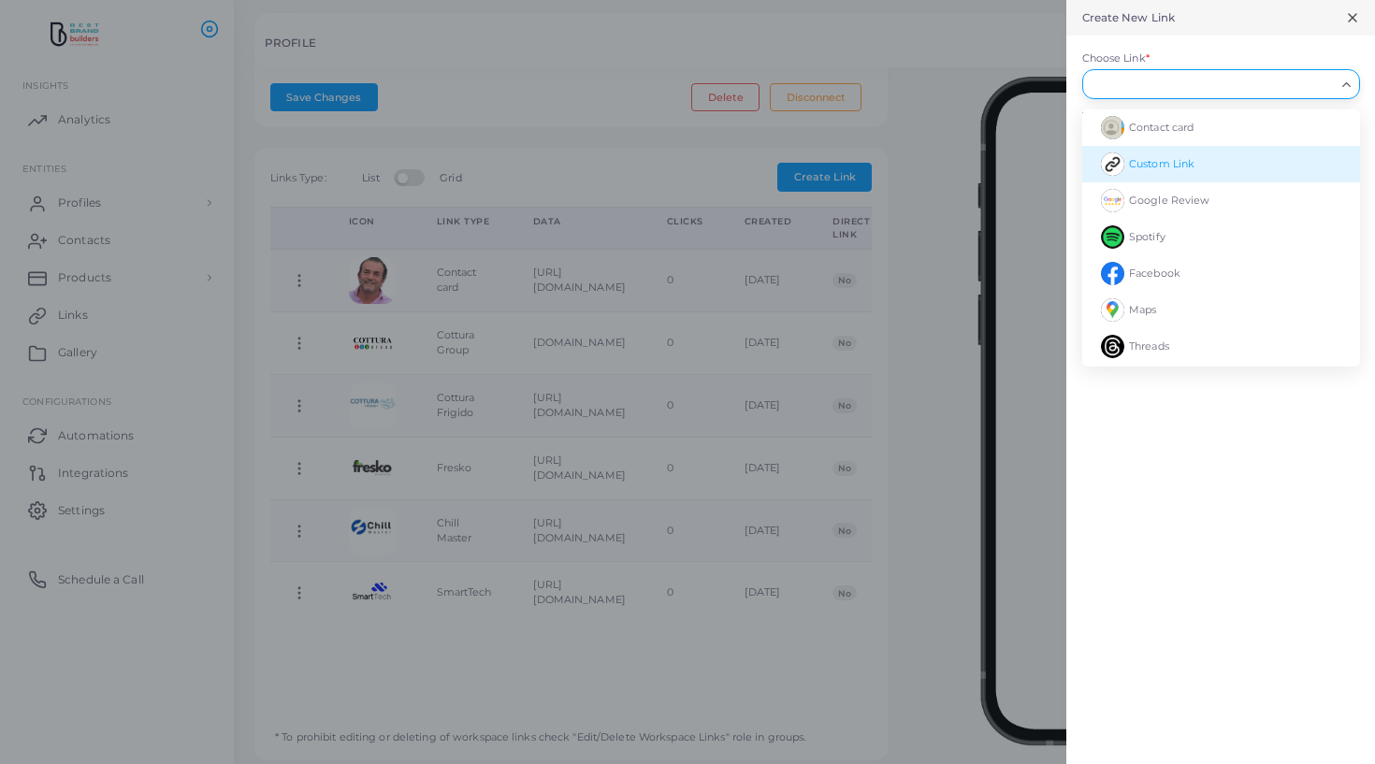
click at [1137, 152] on li "Custom Link" at bounding box center [1221, 164] width 278 height 36
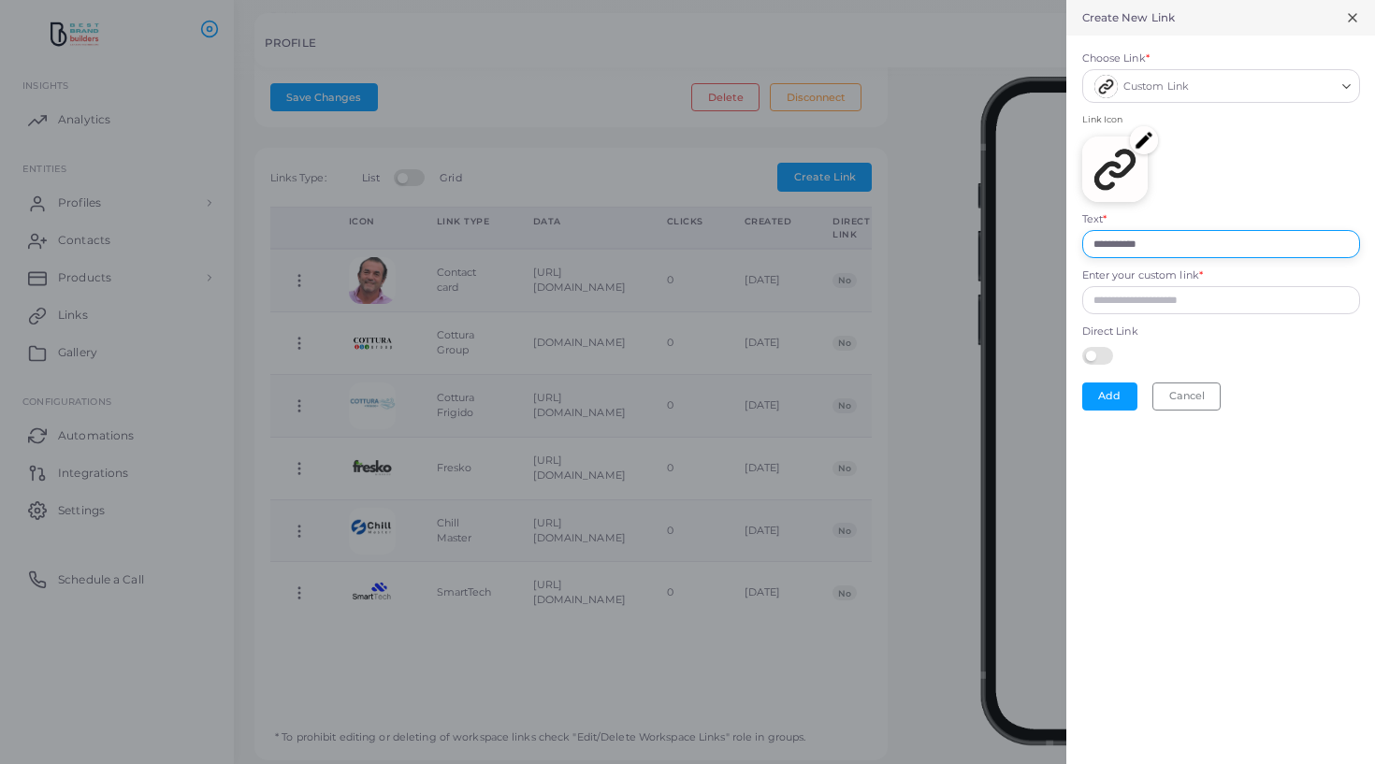
drag, startPoint x: 1173, startPoint y: 247, endPoint x: 973, endPoint y: 231, distance: 200.8
click at [971, 0] on div "**********" at bounding box center [687, 0] width 1375 height 0
type input "*******"
click at [1156, 290] on input "Enter your custom link *" at bounding box center [1221, 300] width 278 height 28
paste input "**********"
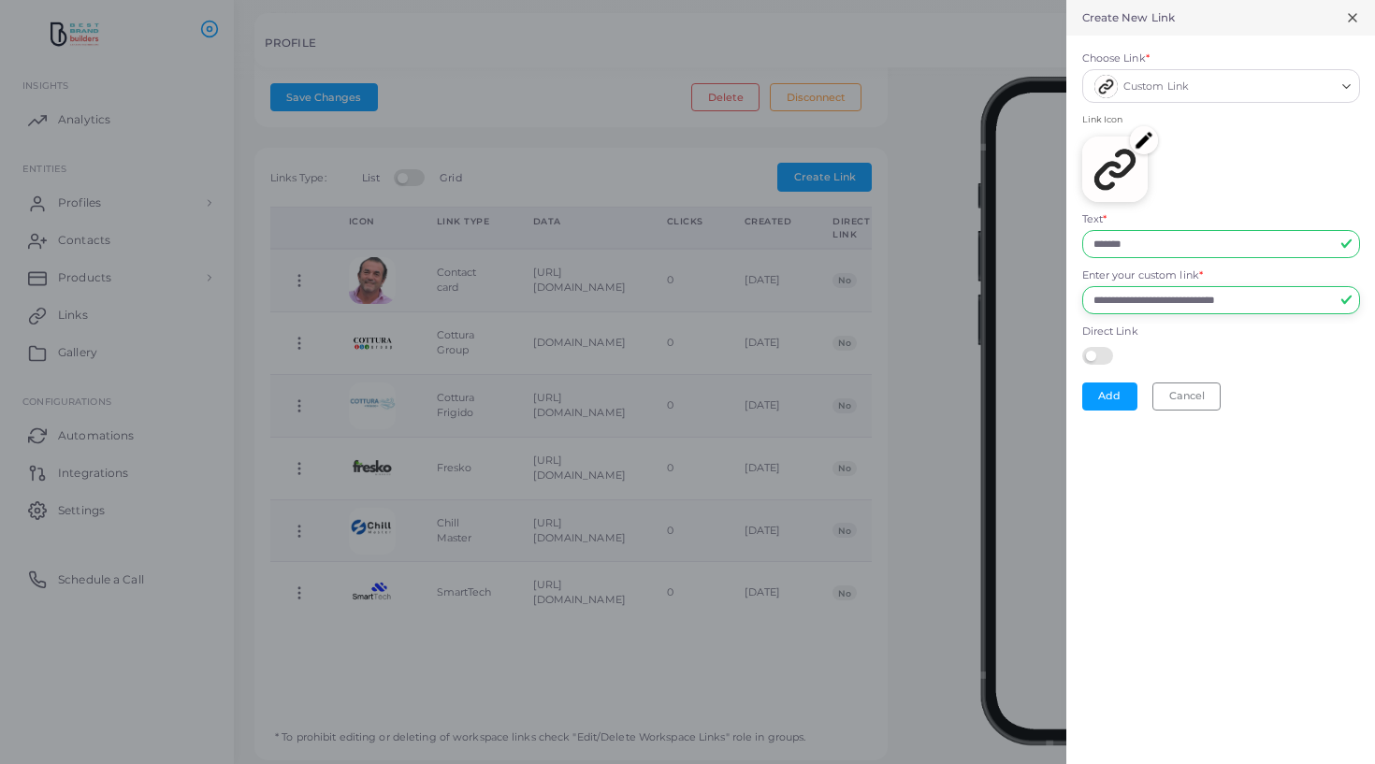
type input "**********"
click at [1130, 154] on img at bounding box center [1114, 169] width 65 height 65
click at [1141, 139] on img at bounding box center [1144, 140] width 28 height 28
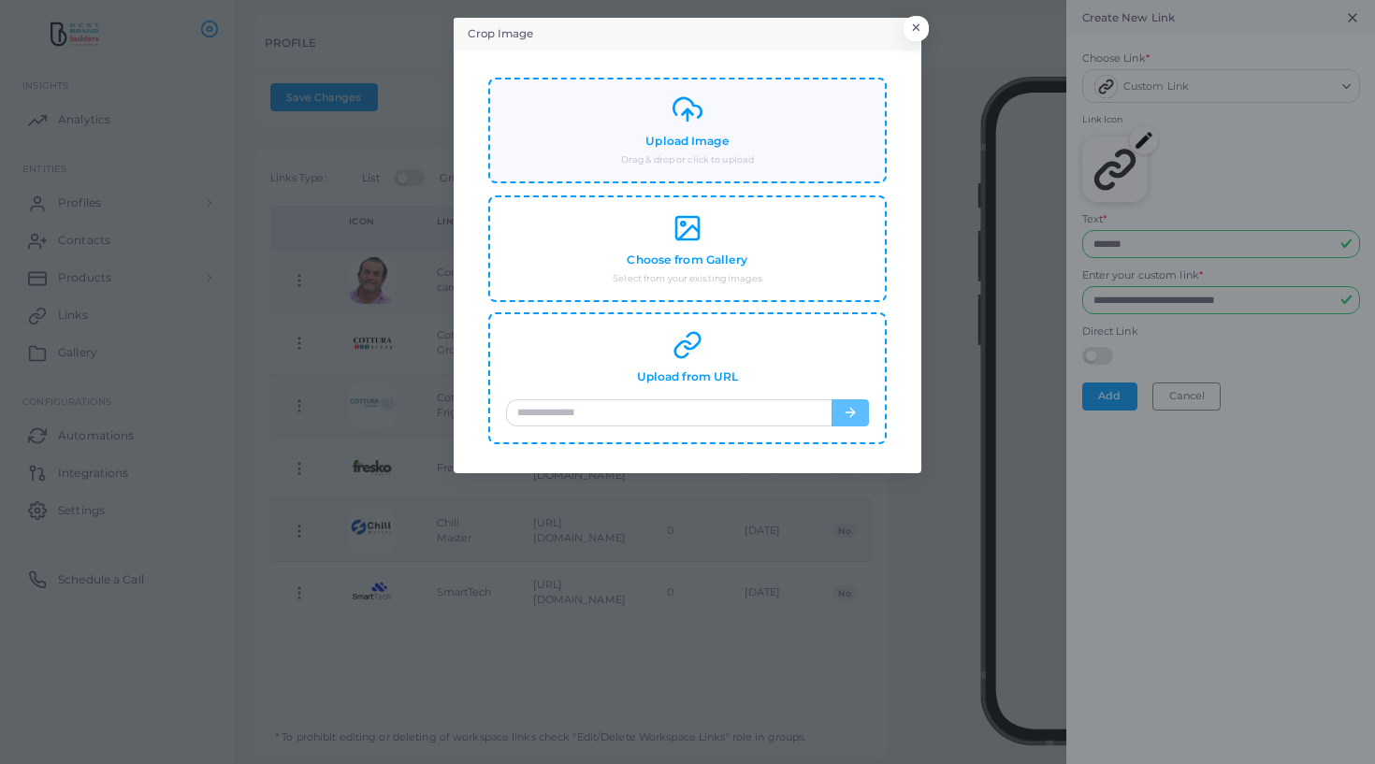
click at [756, 126] on div "Upload Image Drag & drop or click to upload" at bounding box center [687, 130] width 363 height 72
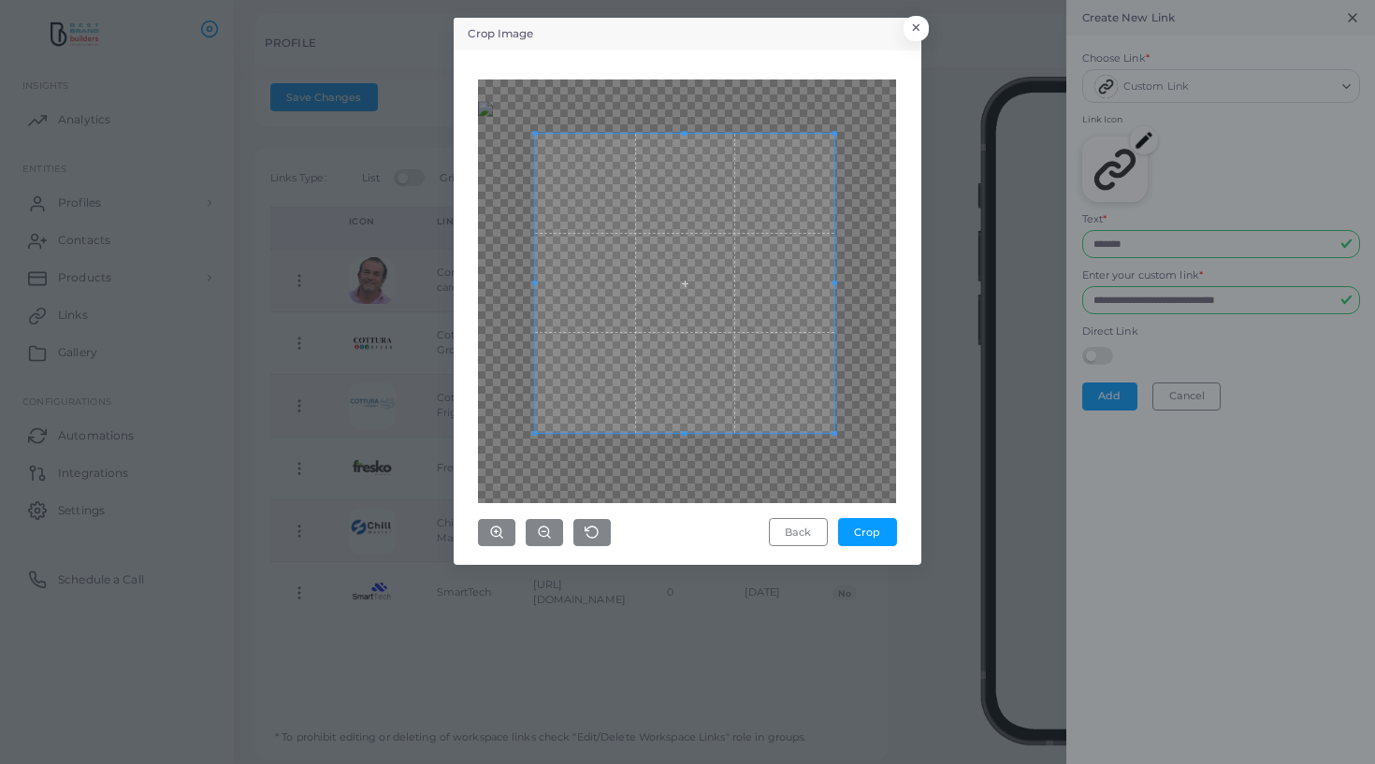
click at [719, 309] on span at bounding box center [684, 283] width 299 height 299
click at [878, 517] on div "Back Crop" at bounding box center [687, 314] width 418 height 468
click at [884, 532] on button "Crop" at bounding box center [867, 532] width 59 height 28
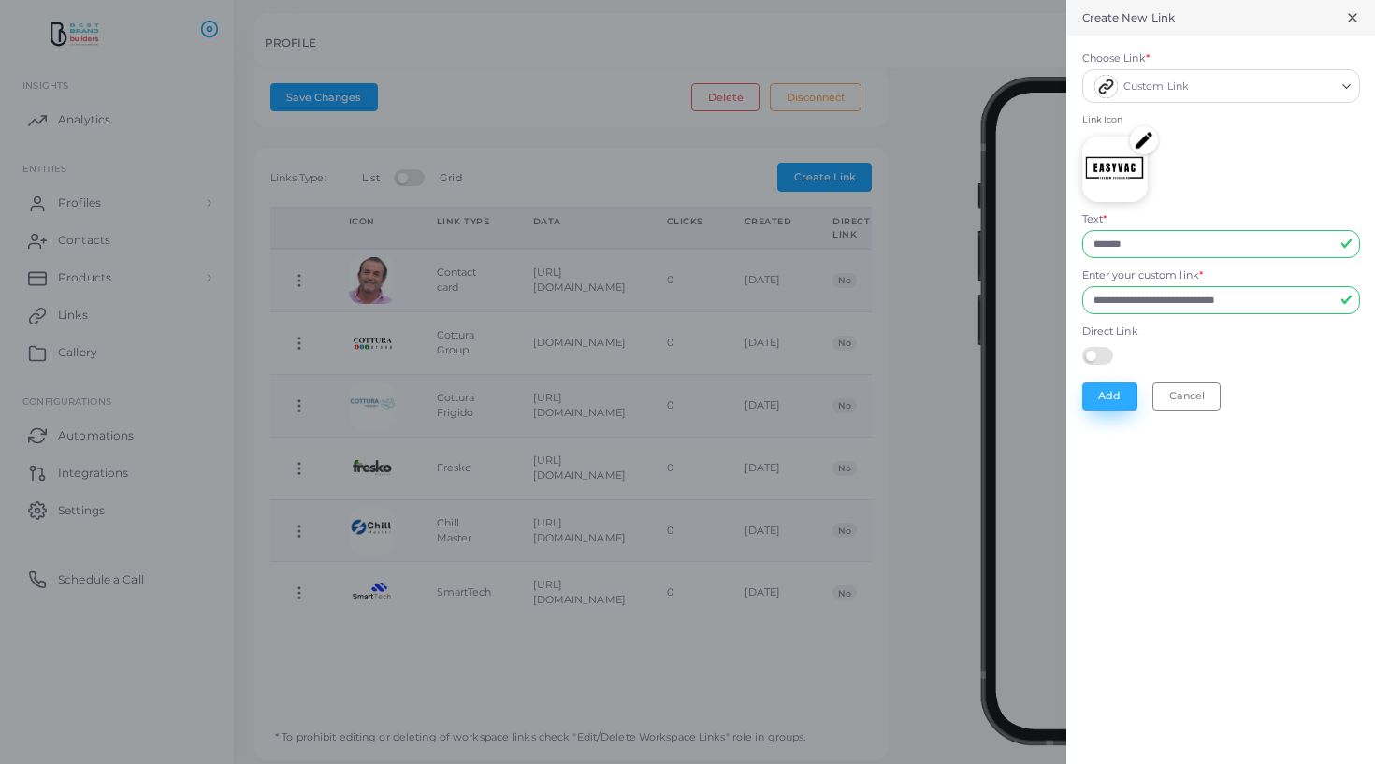
click at [1106, 394] on button "Add" at bounding box center [1109, 397] width 55 height 28
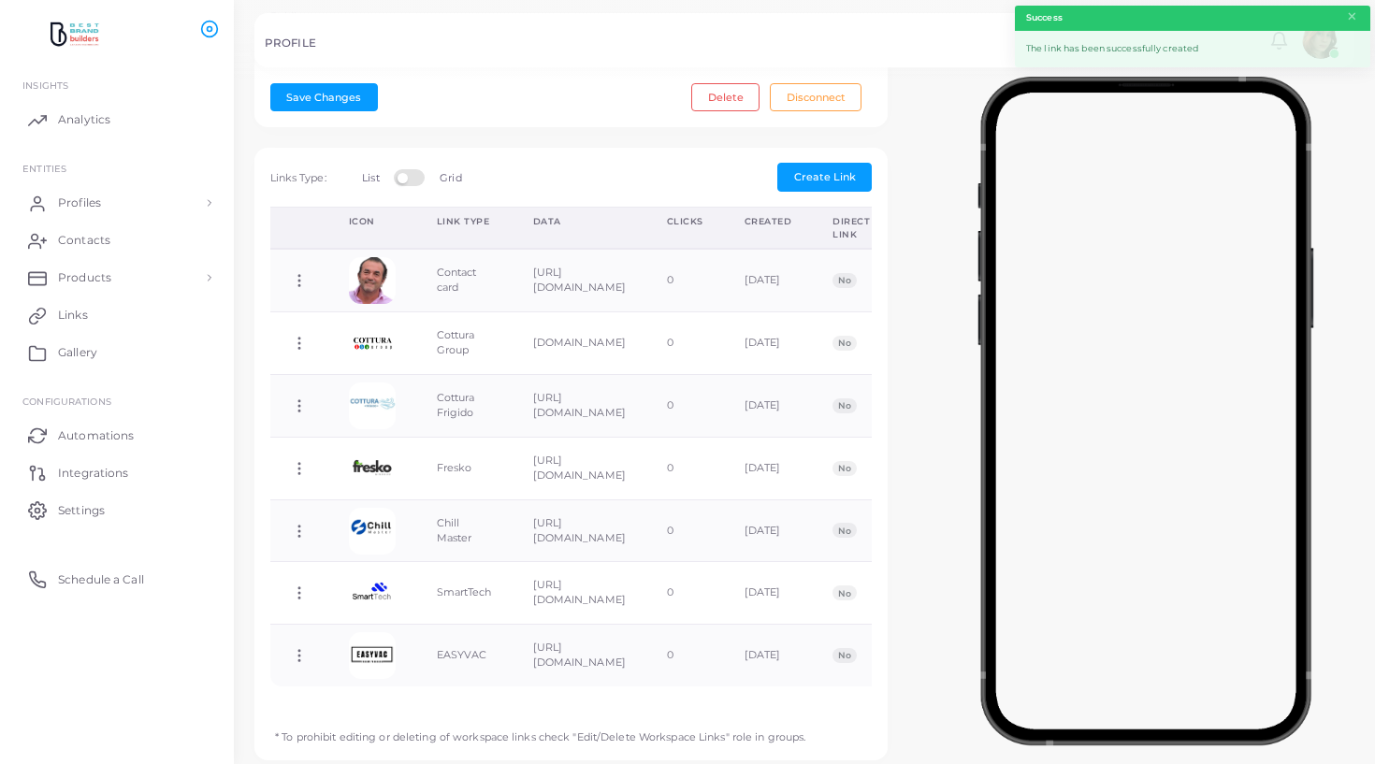
click at [338, 94] on button "Save Changes" at bounding box center [324, 97] width 108 height 28
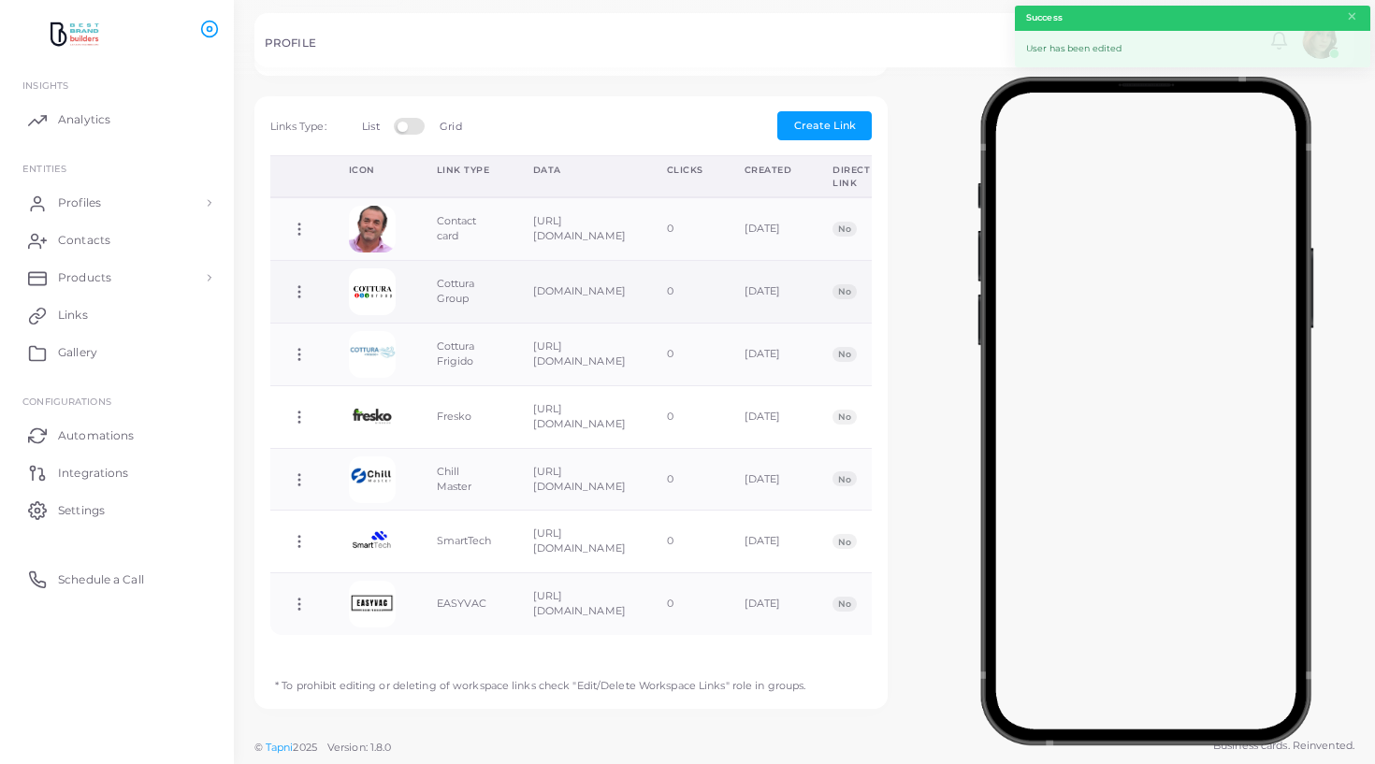
scroll to position [616, 0]
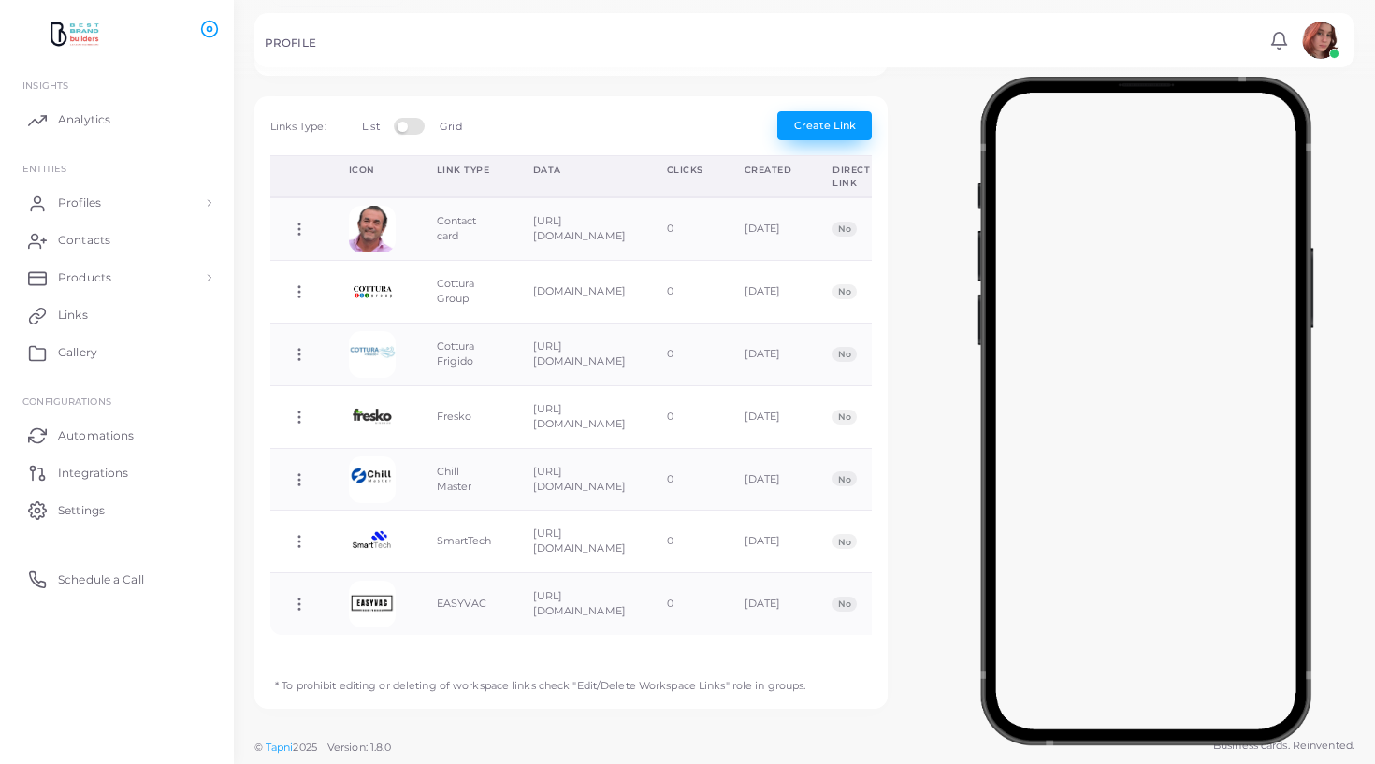
click at [817, 121] on span "Create Link" at bounding box center [825, 125] width 62 height 13
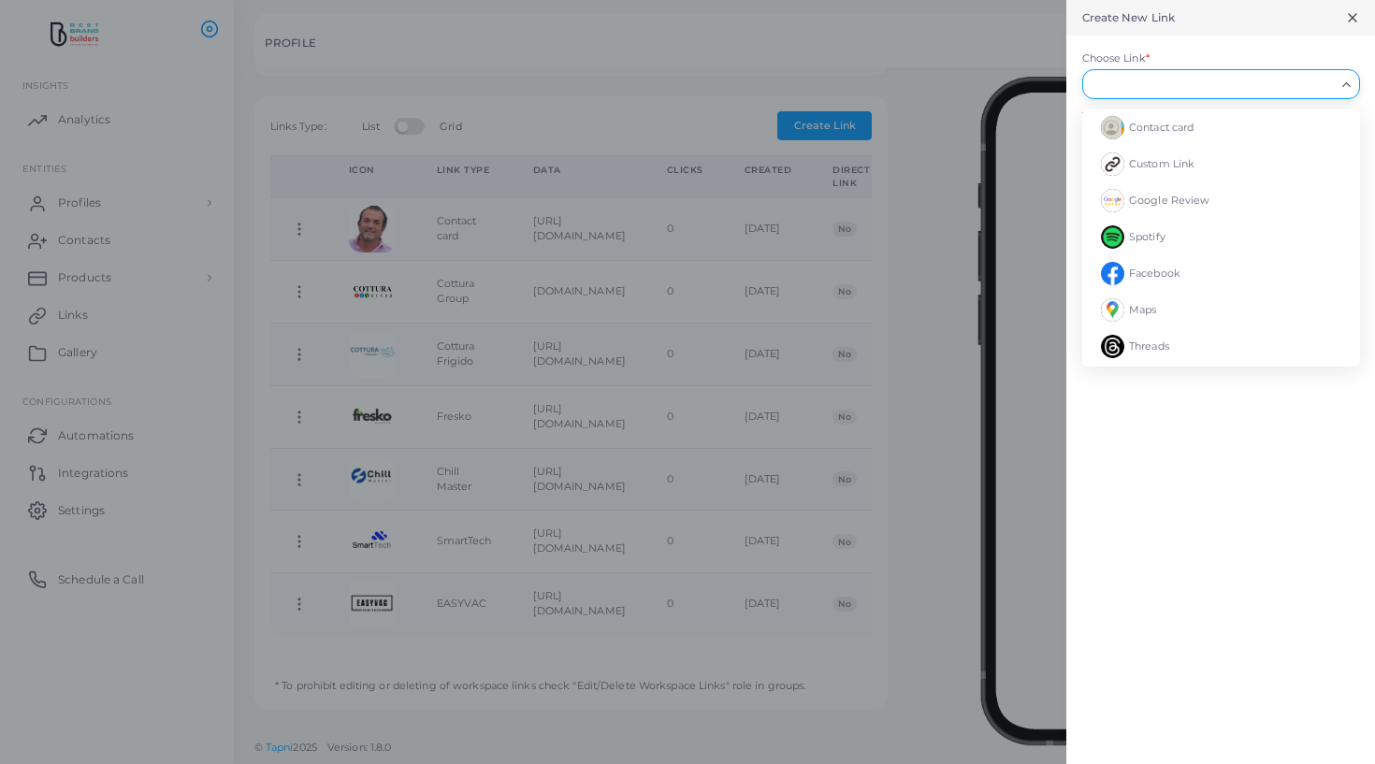
click at [1133, 80] on input "Choose Link *" at bounding box center [1213, 84] width 244 height 21
click at [1135, 164] on span "Custom Link" at bounding box center [1161, 163] width 65 height 13
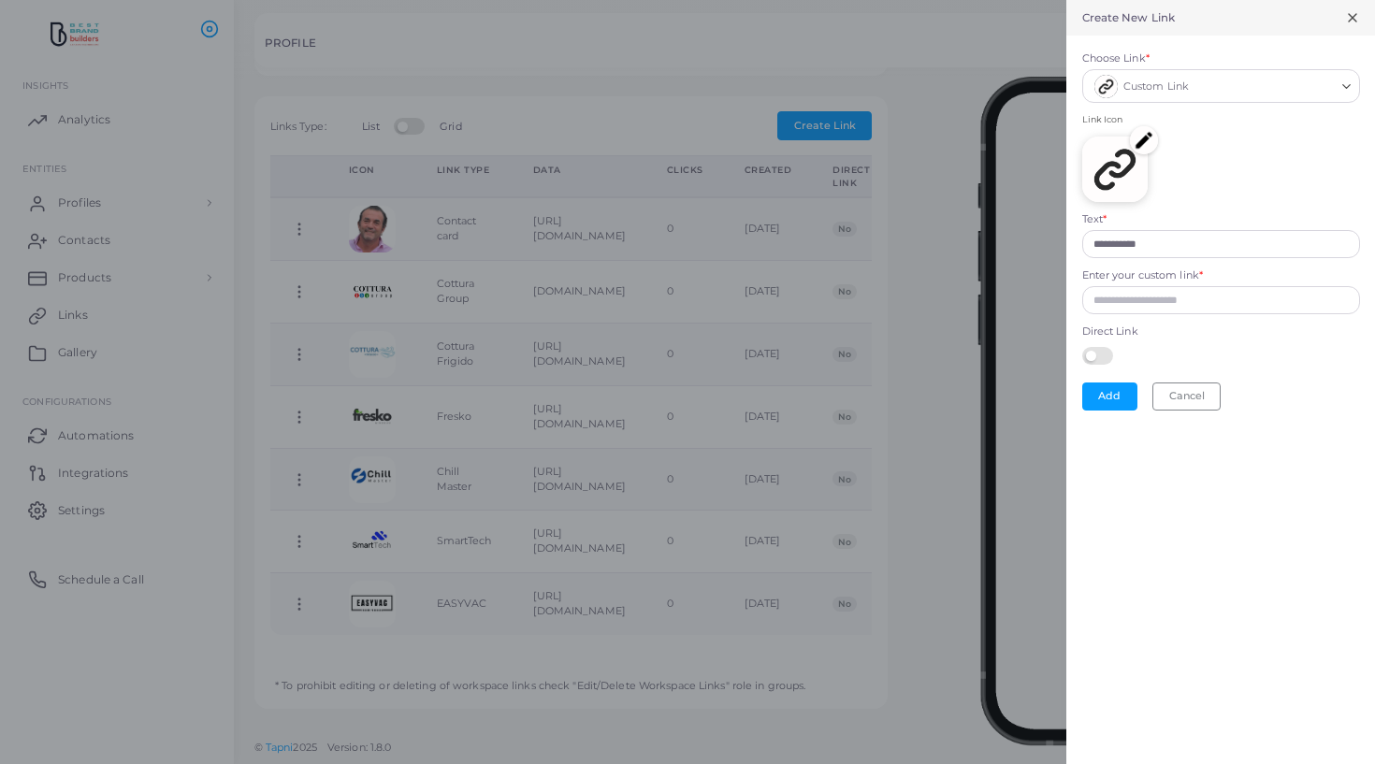
click at [1142, 130] on img at bounding box center [1144, 140] width 28 height 28
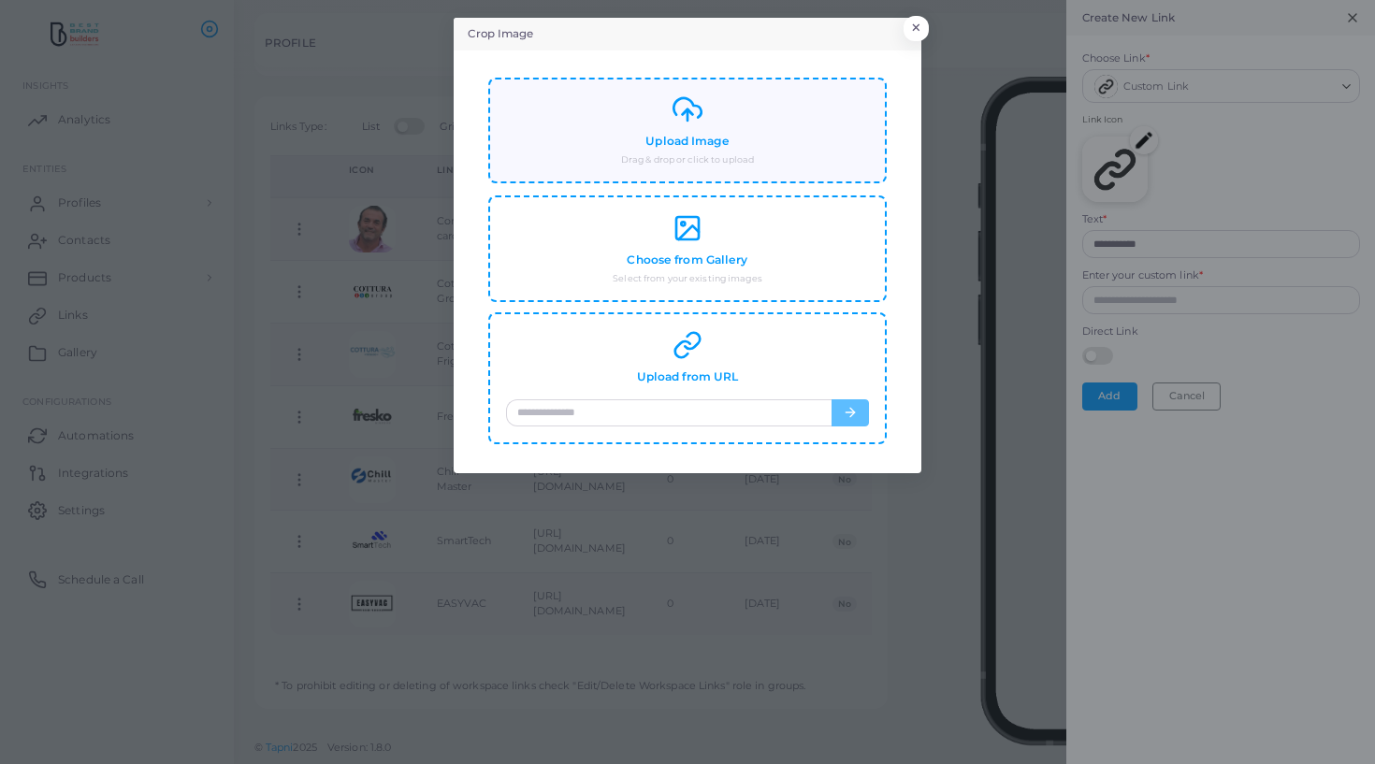
click at [610, 110] on div "Upload Image Drag & drop or click to upload" at bounding box center [687, 130] width 363 height 72
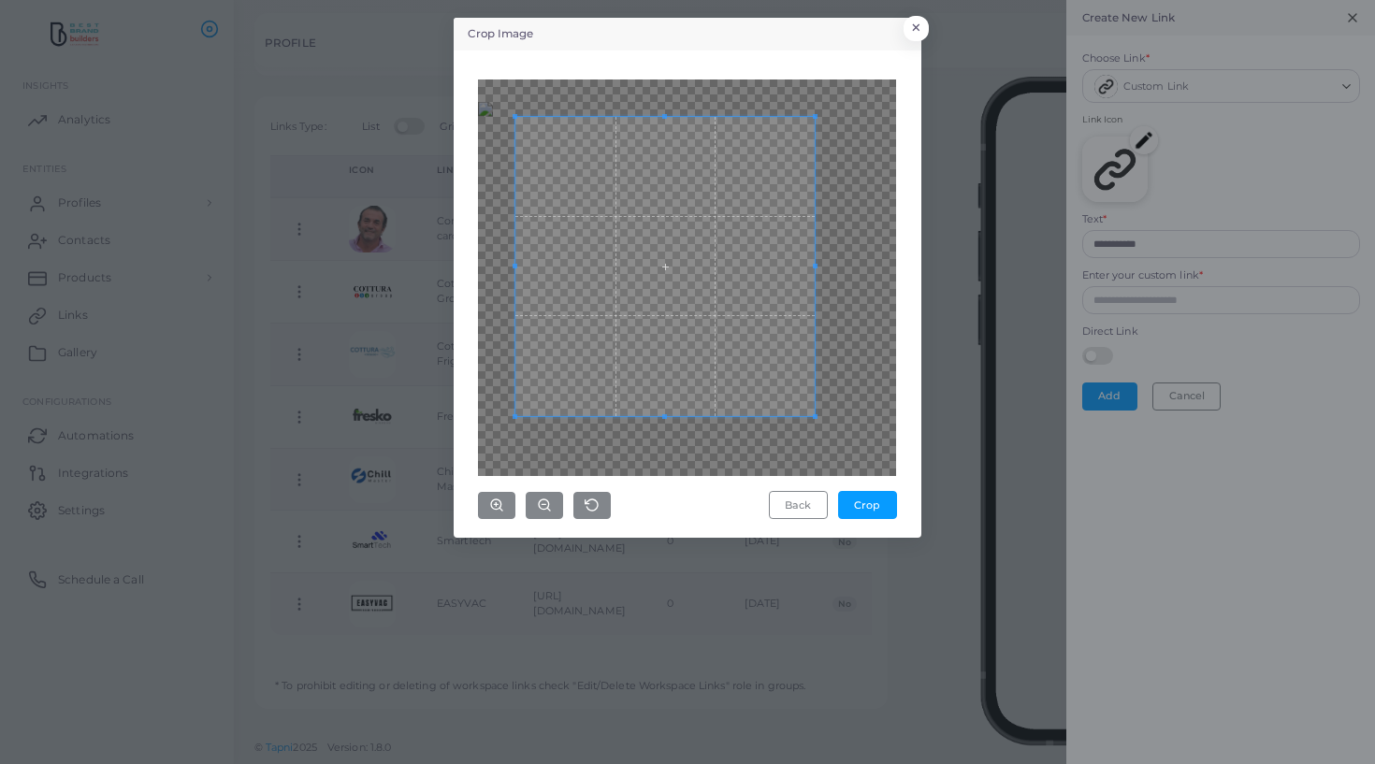
click at [691, 377] on span at bounding box center [664, 266] width 299 height 299
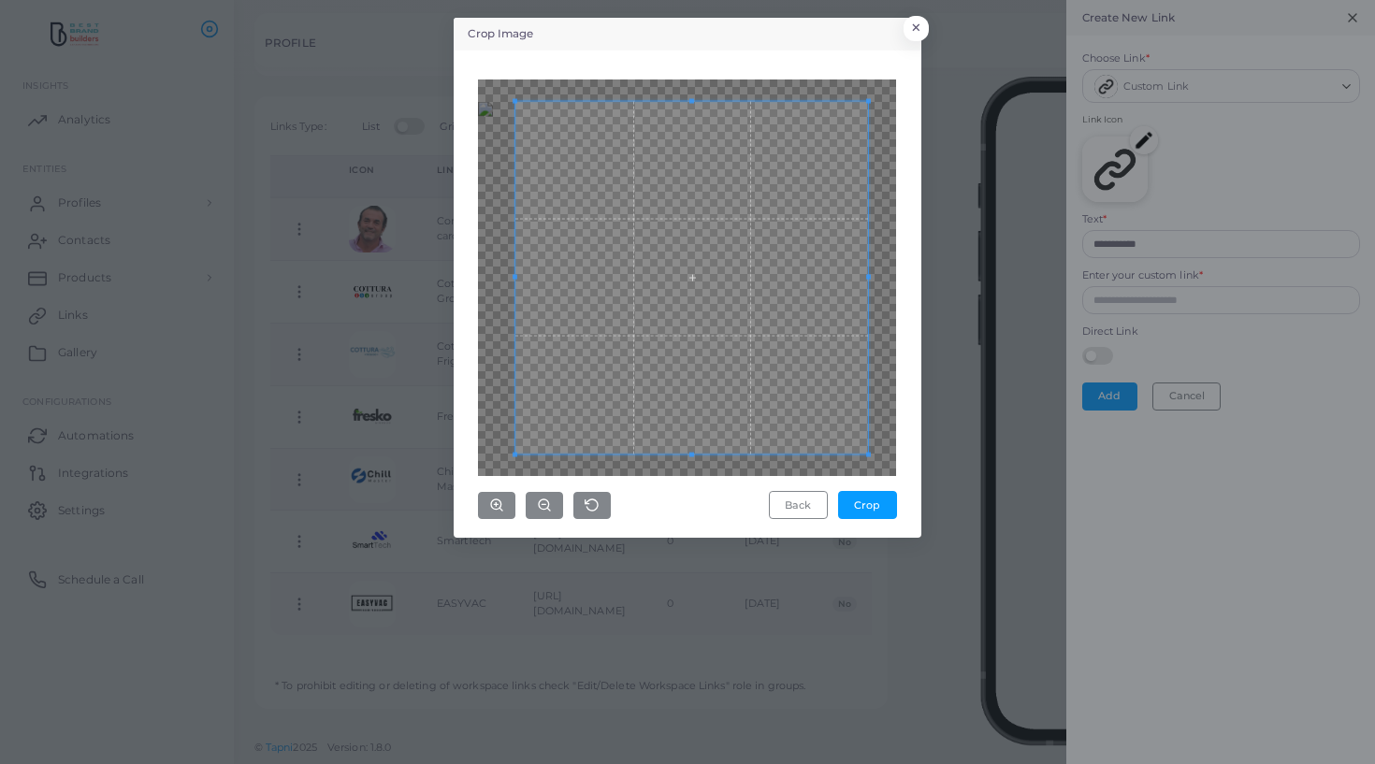
click at [979, 512] on div "Crop Image × Back Crop" at bounding box center [687, 382] width 1375 height 764
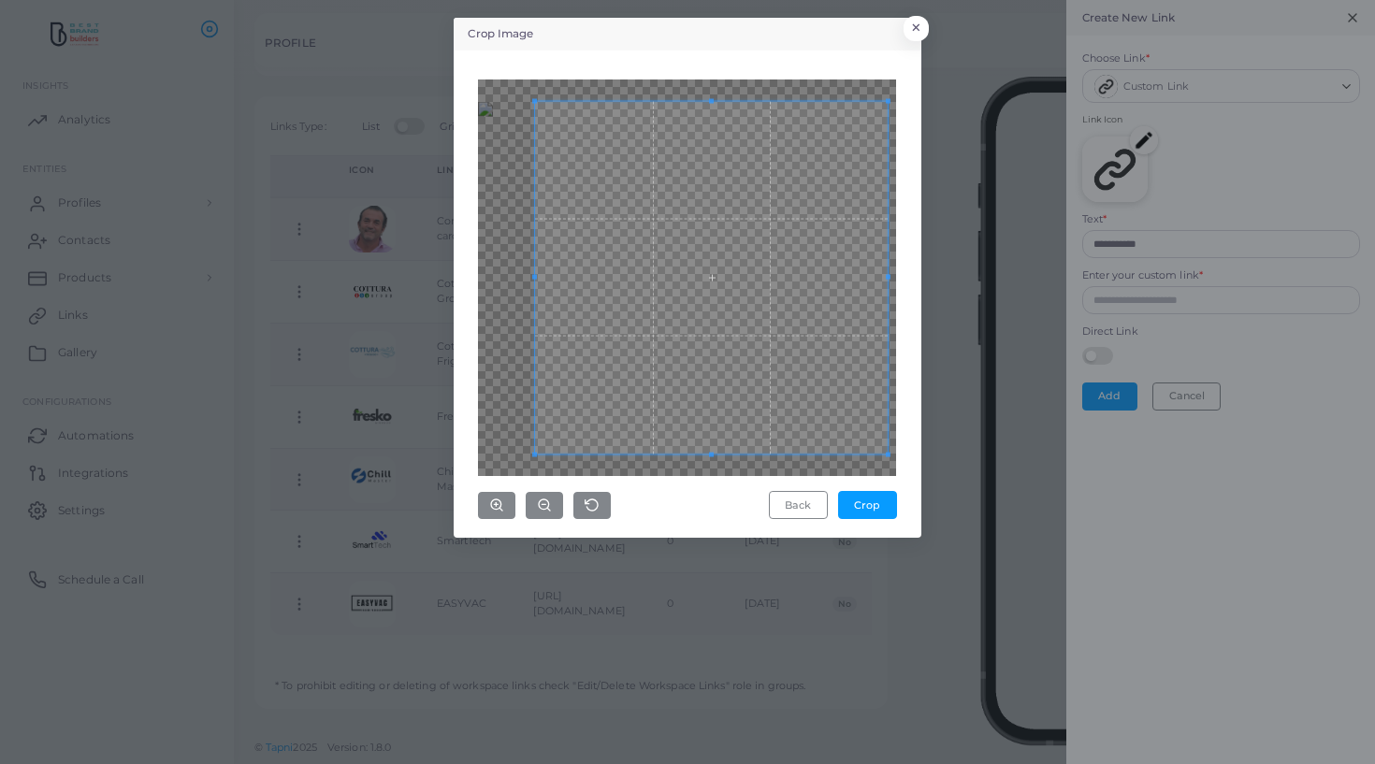
click at [625, 370] on span at bounding box center [711, 277] width 353 height 353
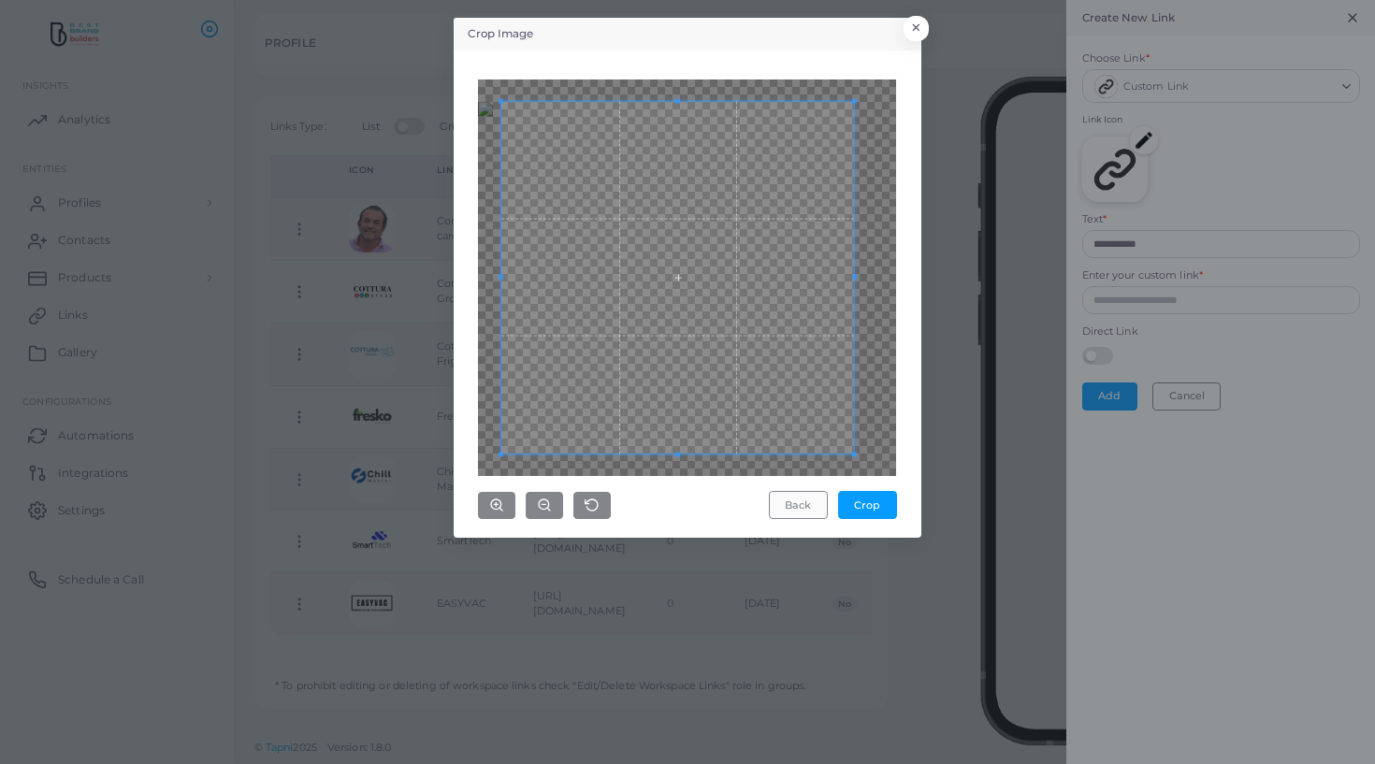
click at [807, 506] on button "Back" at bounding box center [798, 505] width 59 height 28
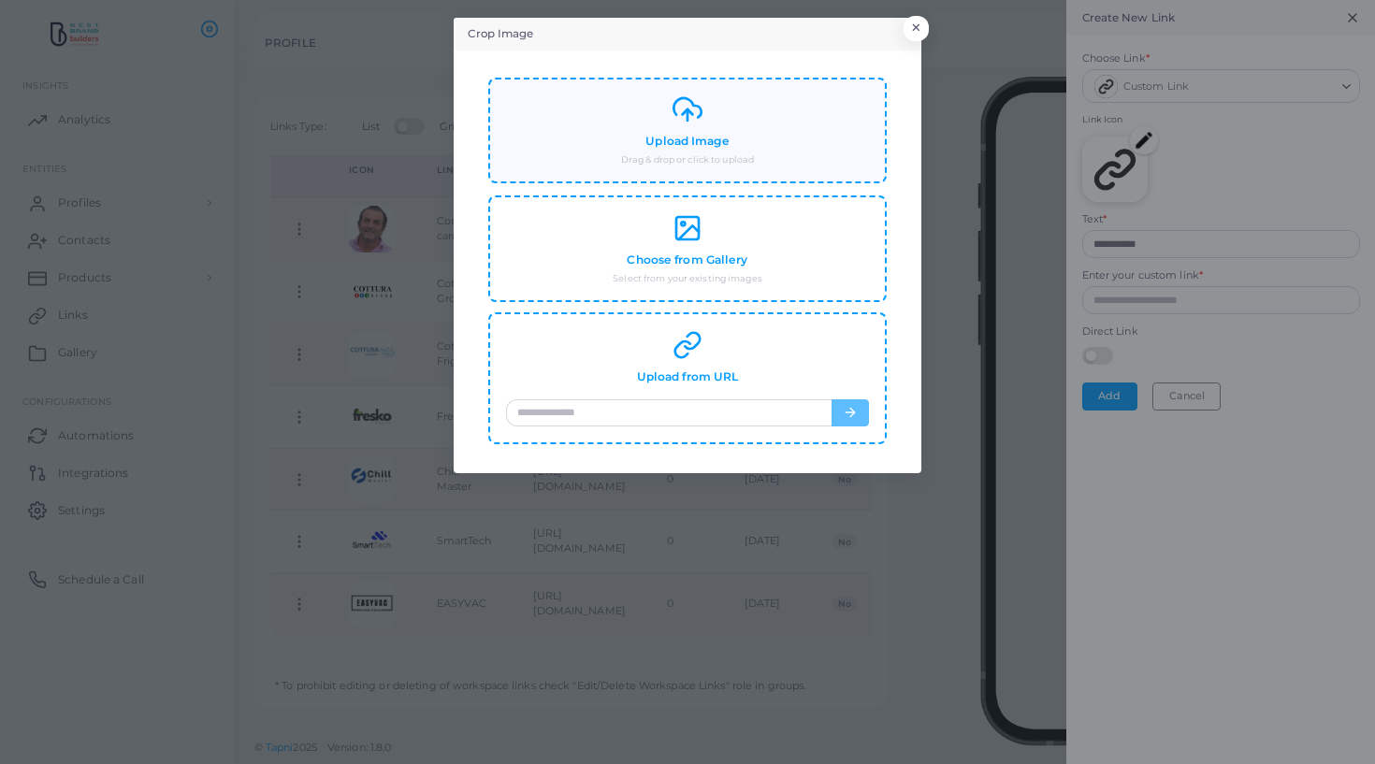
click at [615, 134] on div "Upload Image Drag & drop or click to upload" at bounding box center [687, 130] width 363 height 72
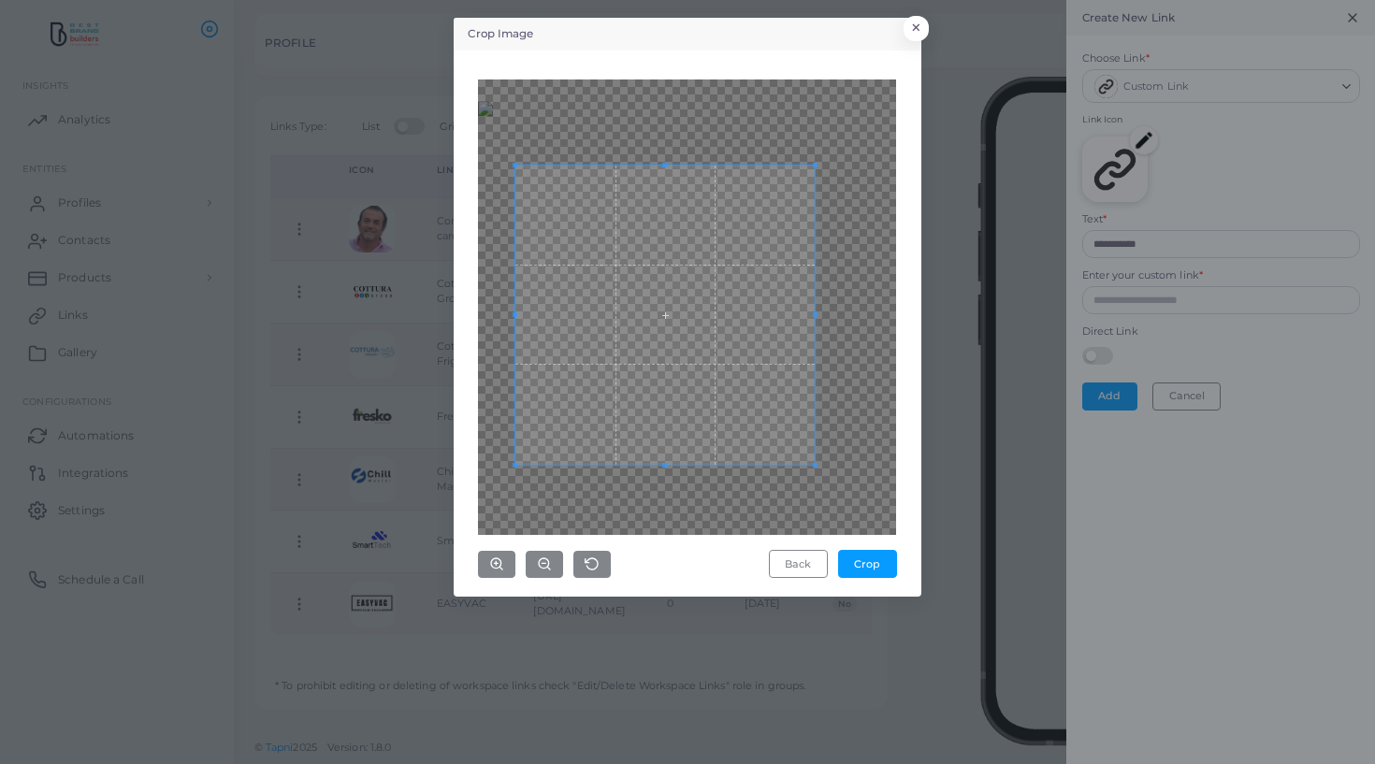
click at [656, 311] on span at bounding box center [664, 315] width 299 height 299
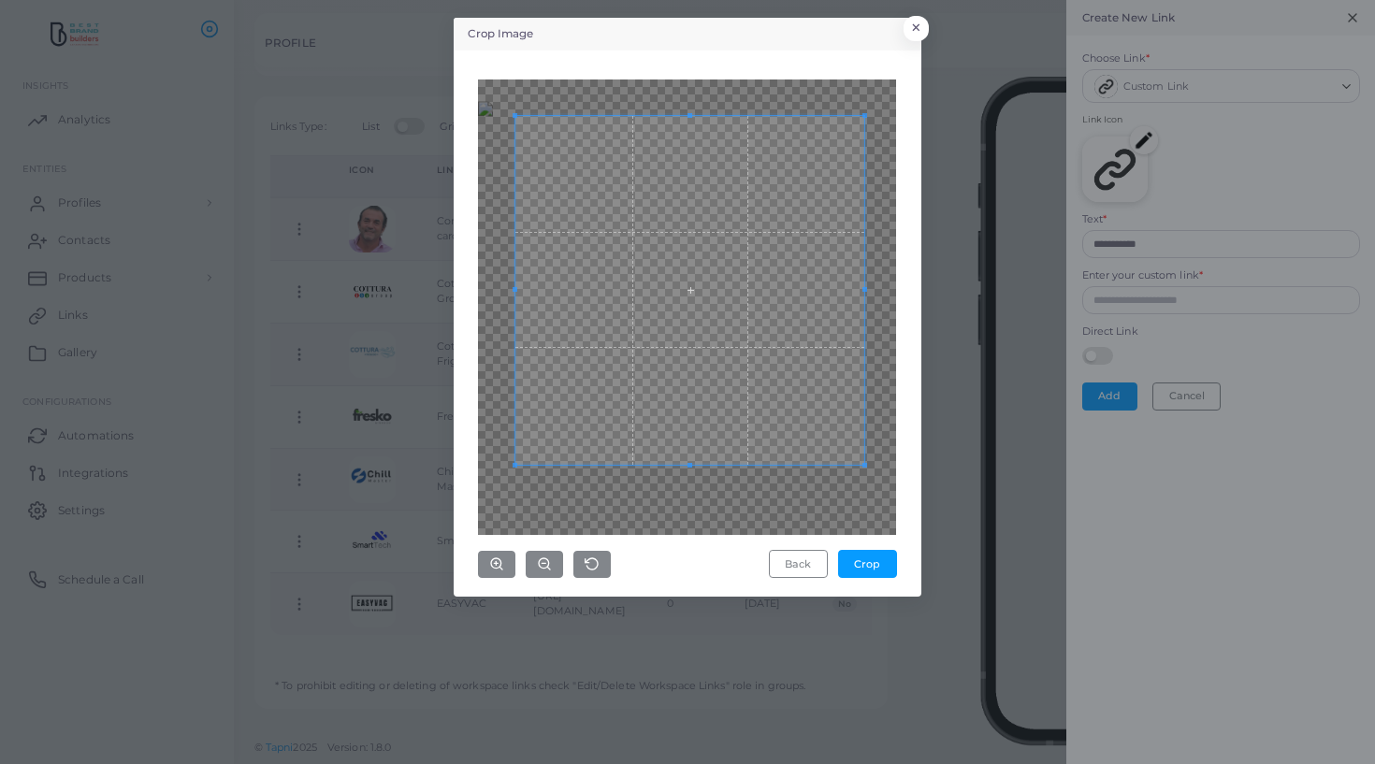
click at [1028, 99] on div "Crop Image × Back Crop" at bounding box center [687, 382] width 1375 height 764
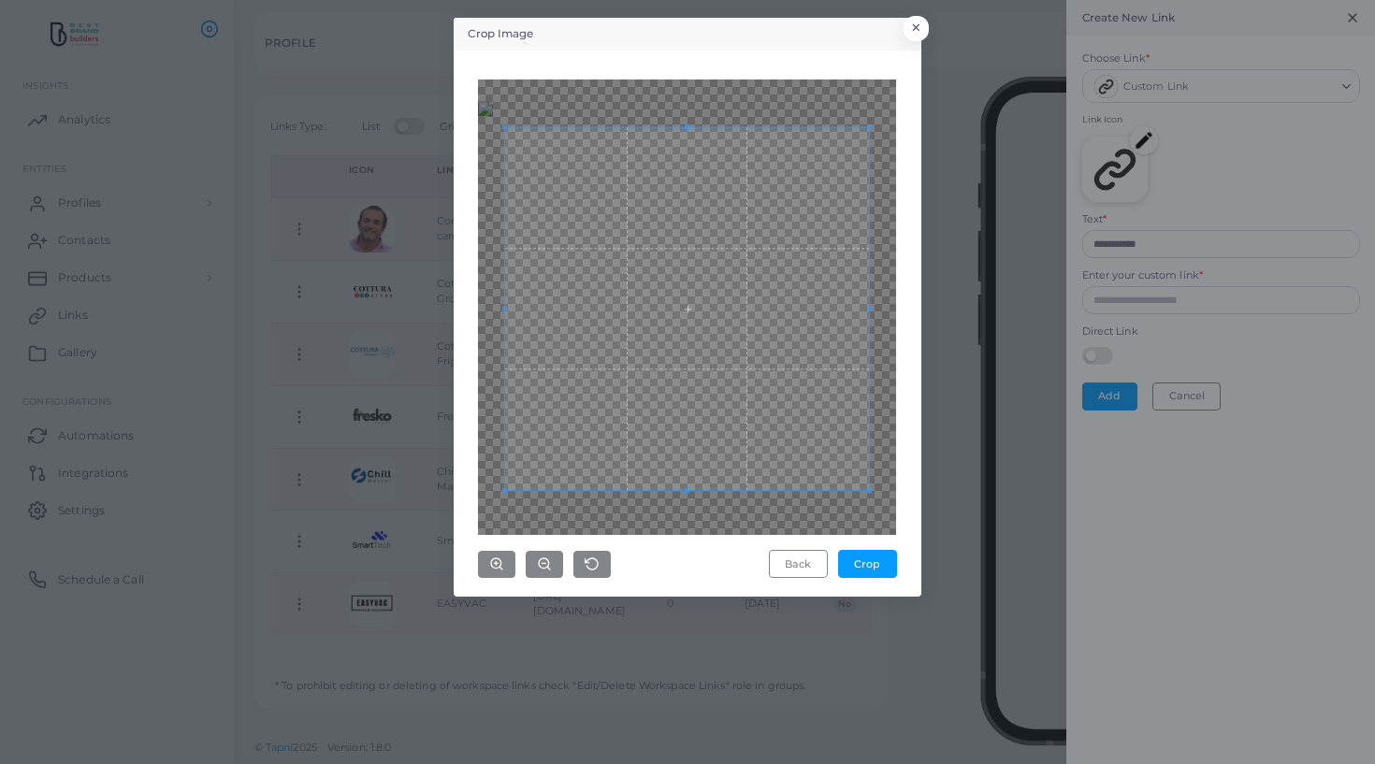
click at [660, 319] on span at bounding box center [687, 309] width 364 height 364
click at [869, 561] on button "Crop" at bounding box center [867, 564] width 59 height 28
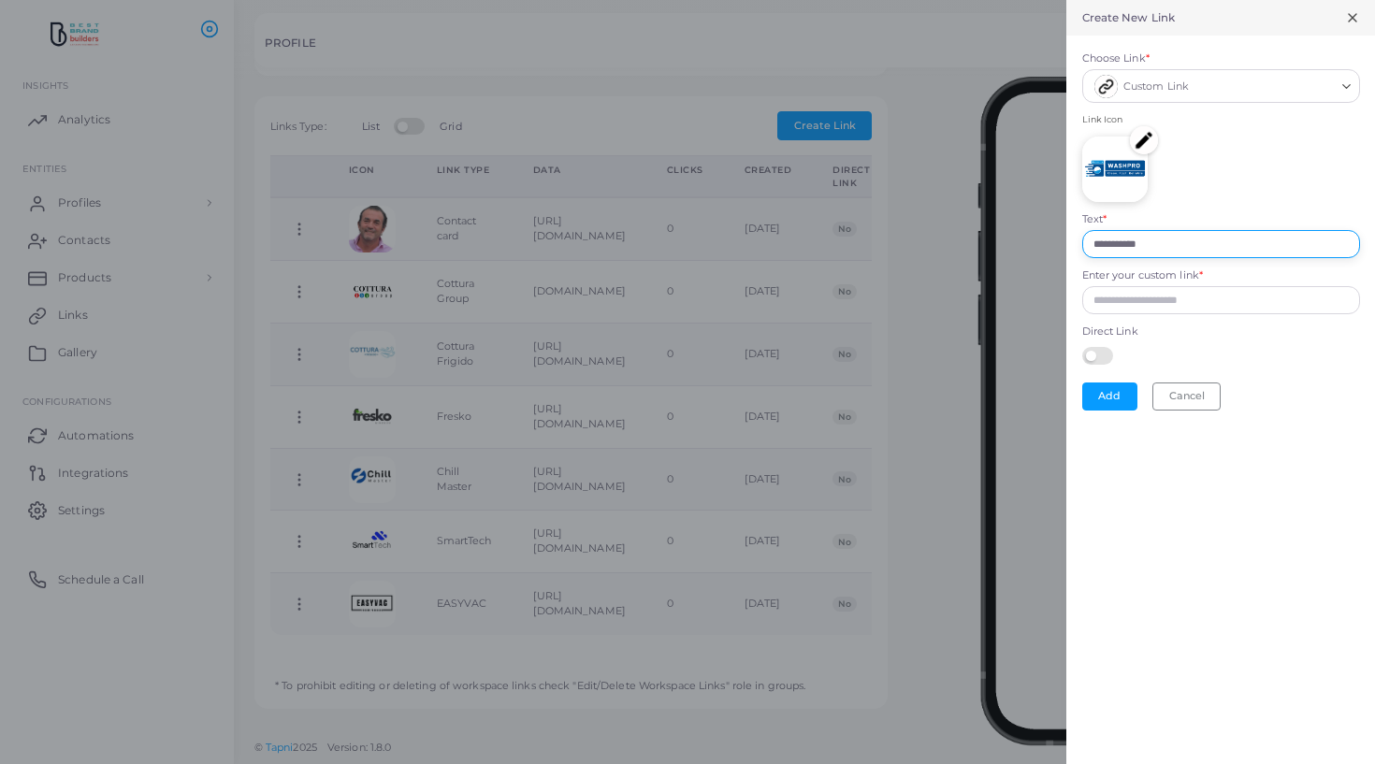
drag, startPoint x: 1178, startPoint y: 239, endPoint x: 980, endPoint y: 239, distance: 197.4
click at [980, 0] on div "**********" at bounding box center [687, 0] width 1375 height 0
type input "*******"
click at [1104, 289] on input "Enter your custom link *" at bounding box center [1221, 300] width 278 height 28
paste input "**********"
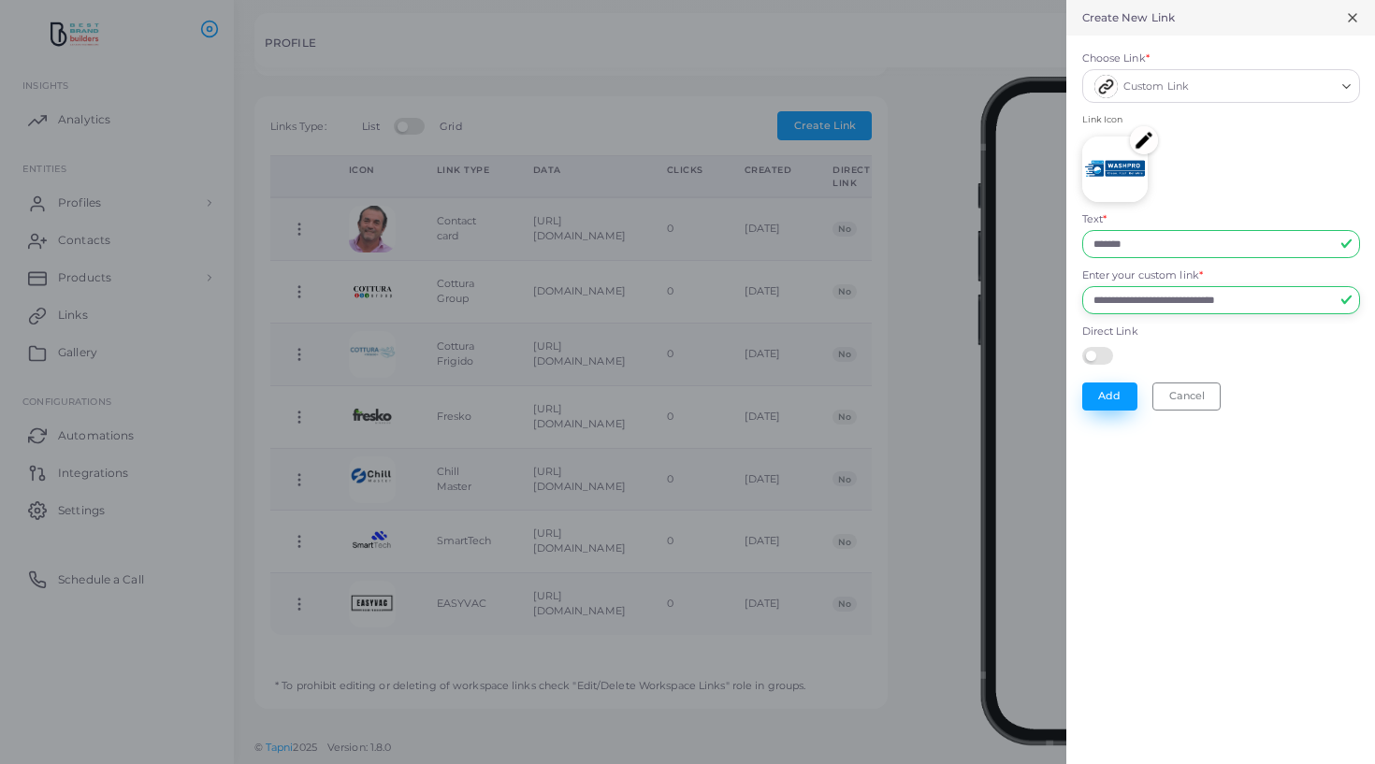
type input "**********"
click at [1117, 395] on button "Add" at bounding box center [1109, 397] width 55 height 28
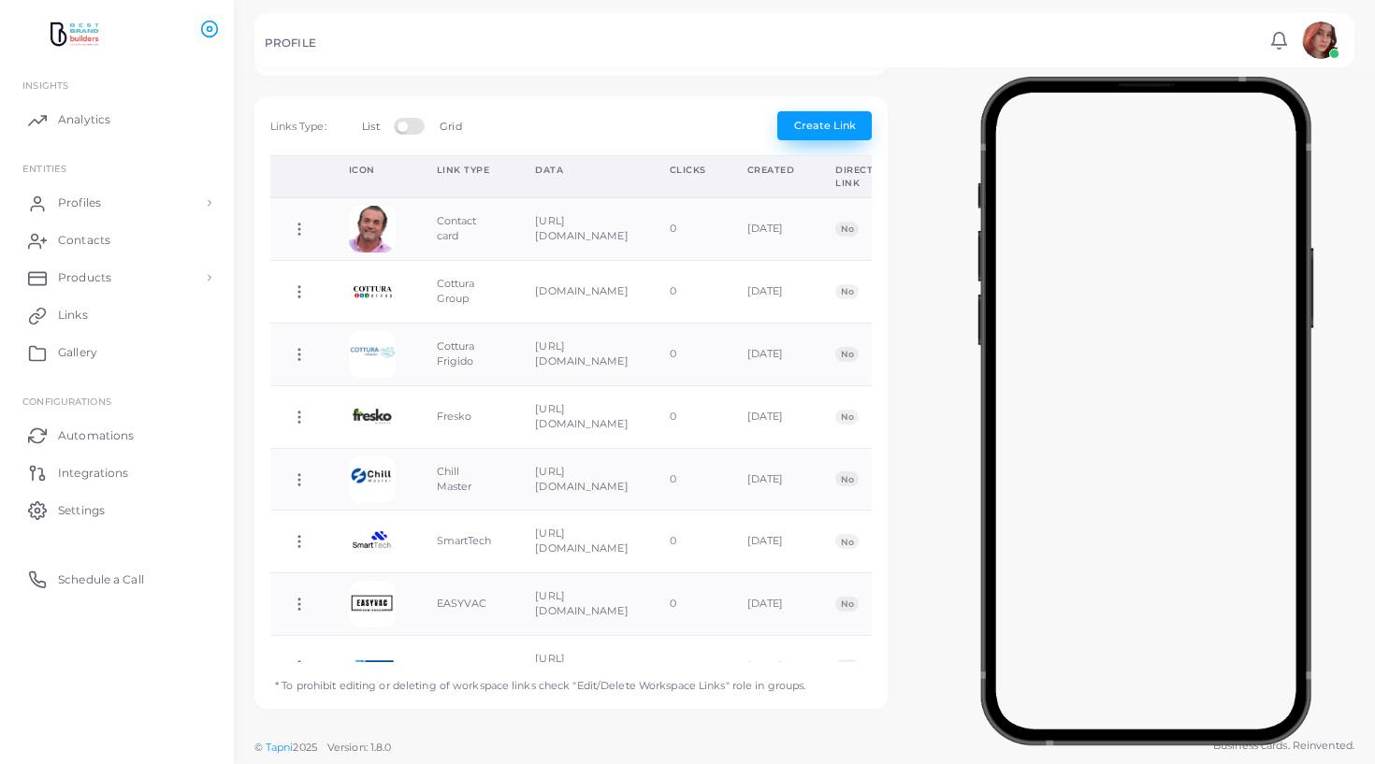
click at [833, 129] on span "Create Link" at bounding box center [825, 125] width 62 height 13
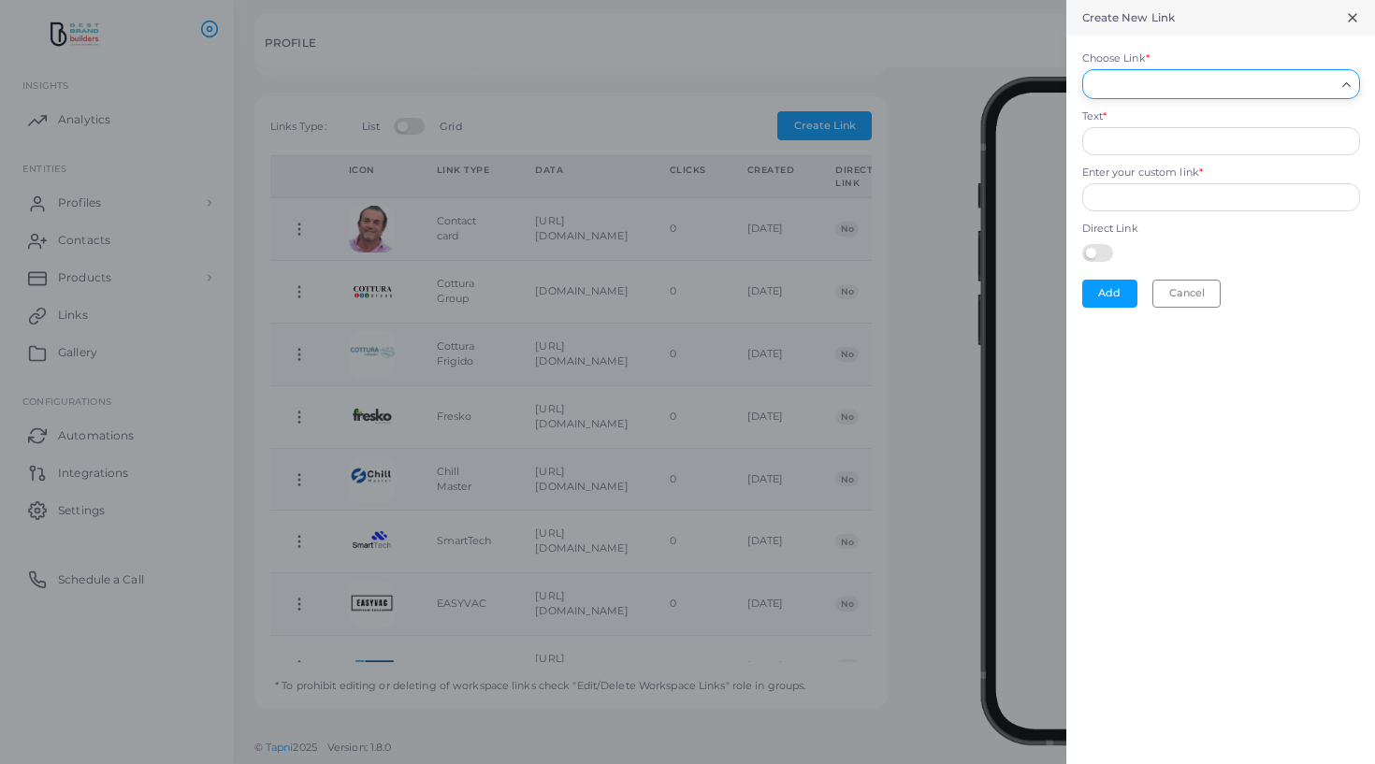
click at [1136, 90] on input "Choose Link *" at bounding box center [1213, 84] width 244 height 21
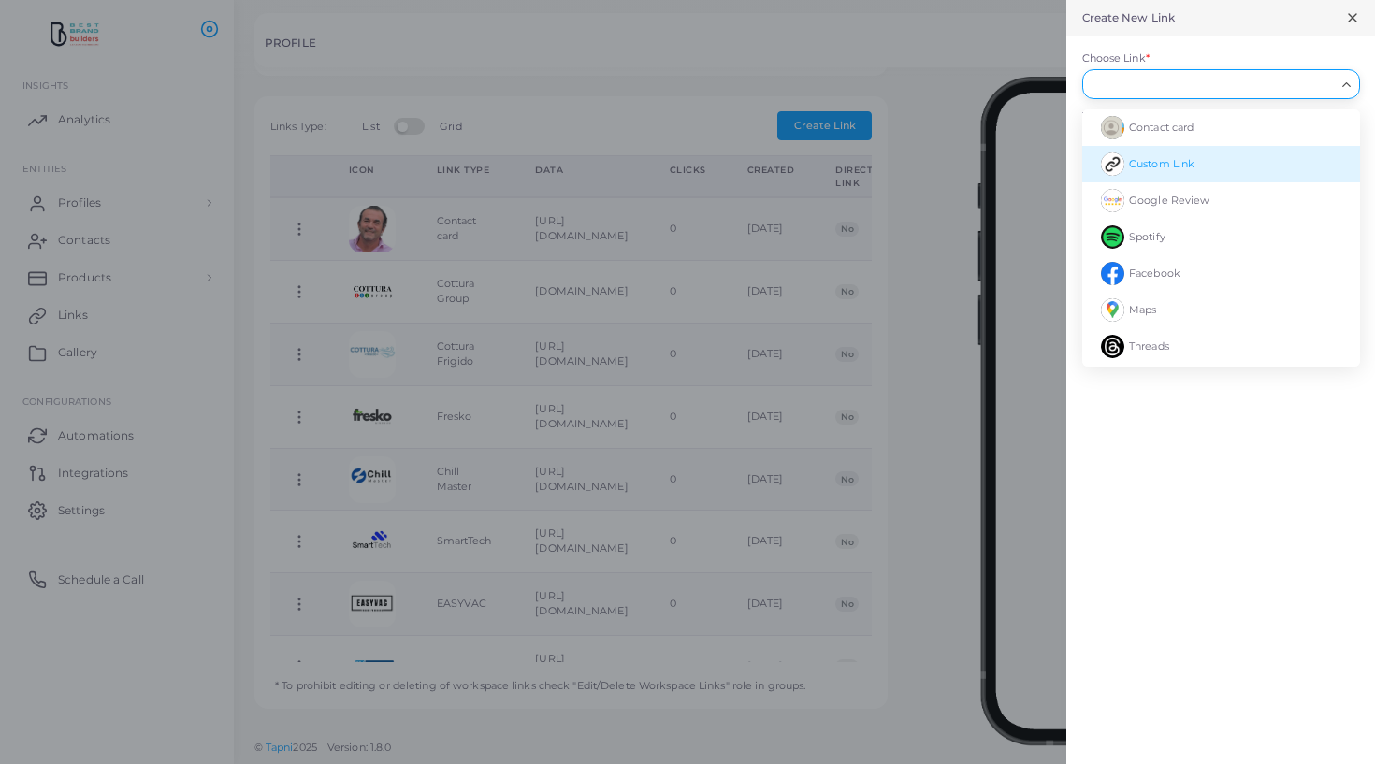
click at [1137, 157] on span "Custom Link" at bounding box center [1161, 163] width 65 height 13
type input "**********"
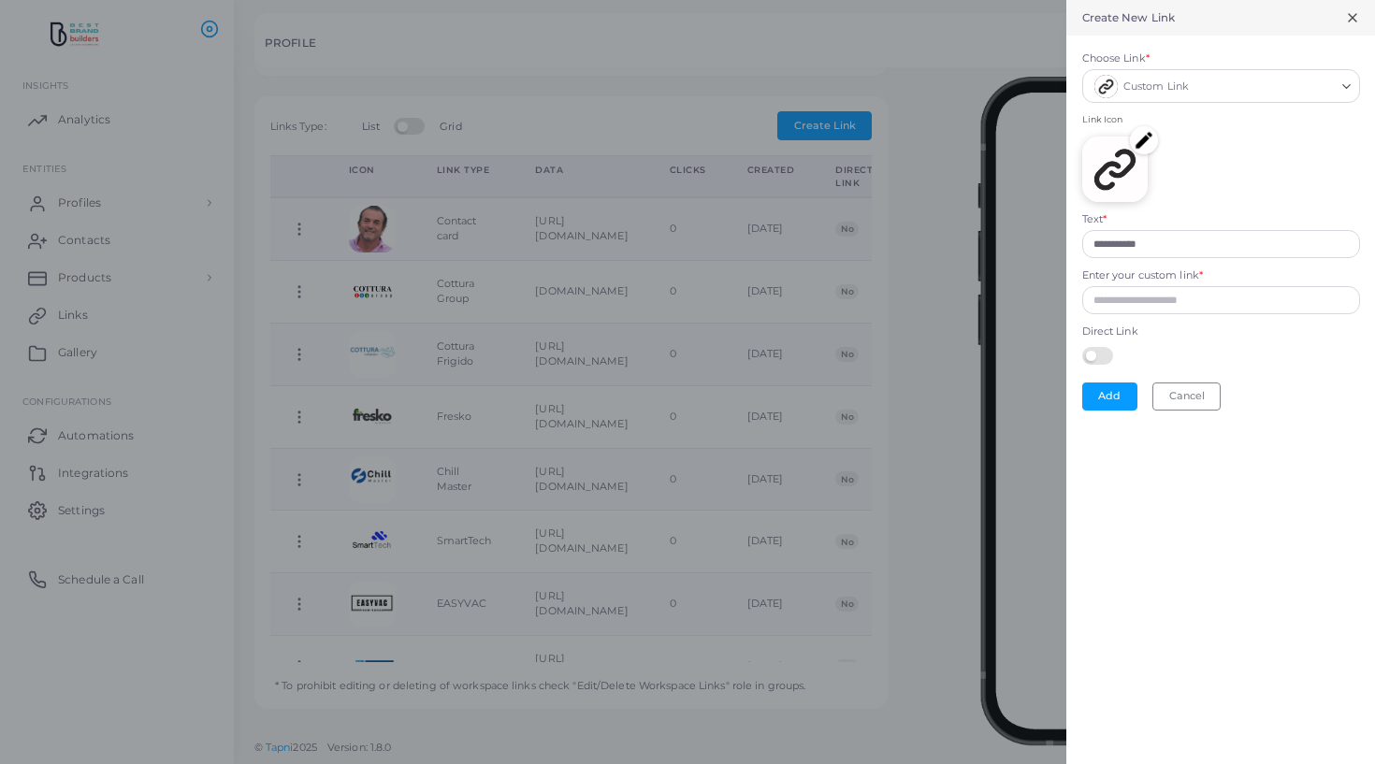
click at [1140, 141] on img at bounding box center [1144, 140] width 28 height 28
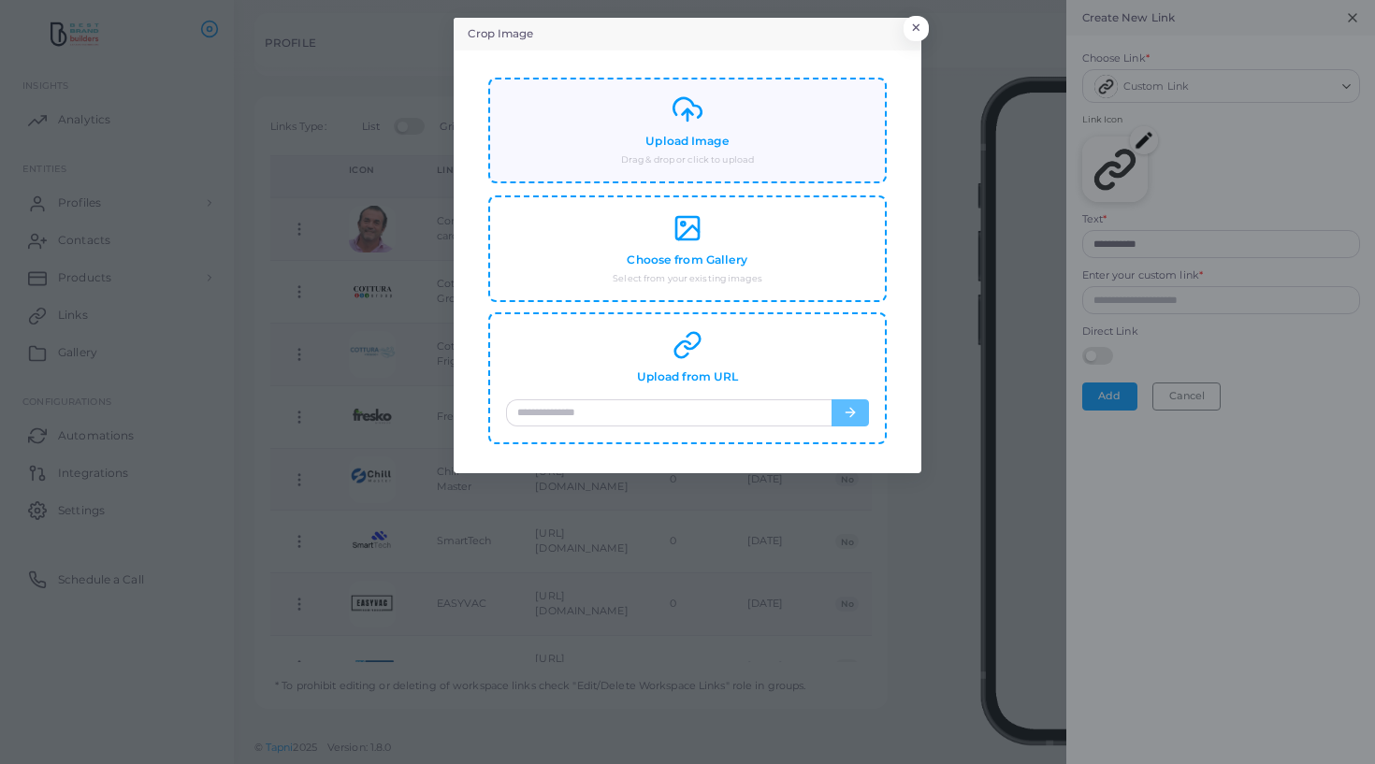
click at [718, 118] on div "Upload Image Drag & drop or click to upload" at bounding box center [687, 130] width 363 height 72
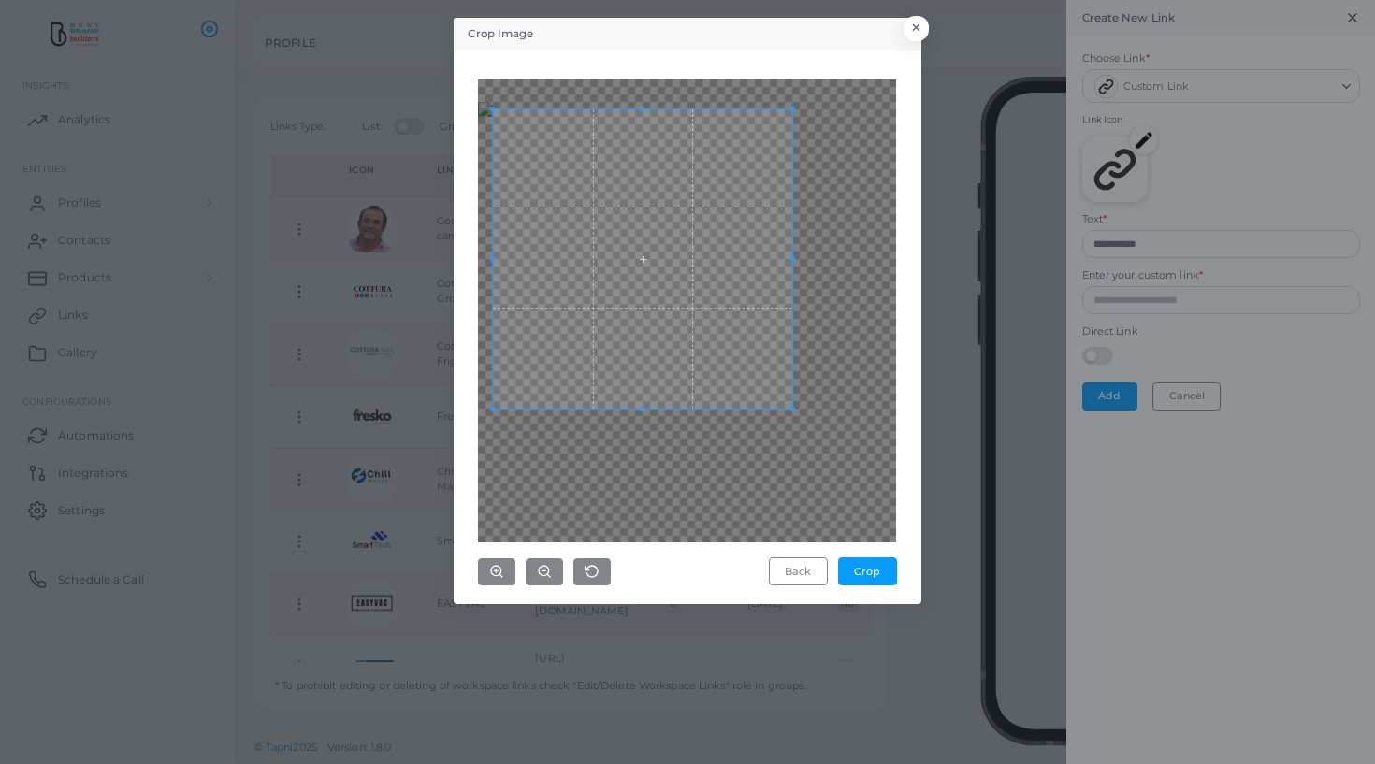
click at [678, 338] on span at bounding box center [642, 258] width 299 height 299
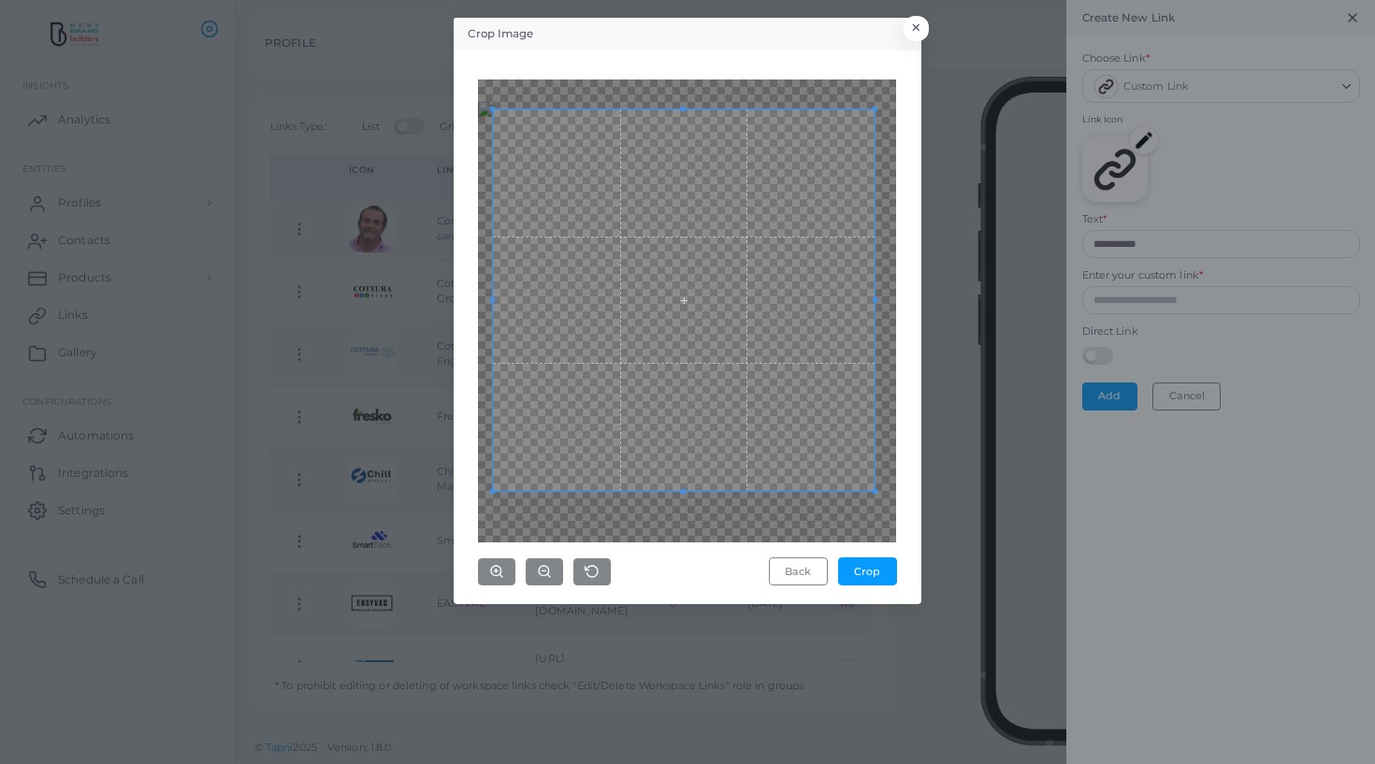
click at [874, 474] on div at bounding box center [684, 300] width 382 height 382
click at [737, 364] on span at bounding box center [684, 301] width 382 height 382
click at [864, 564] on button "Crop" at bounding box center [867, 572] width 59 height 28
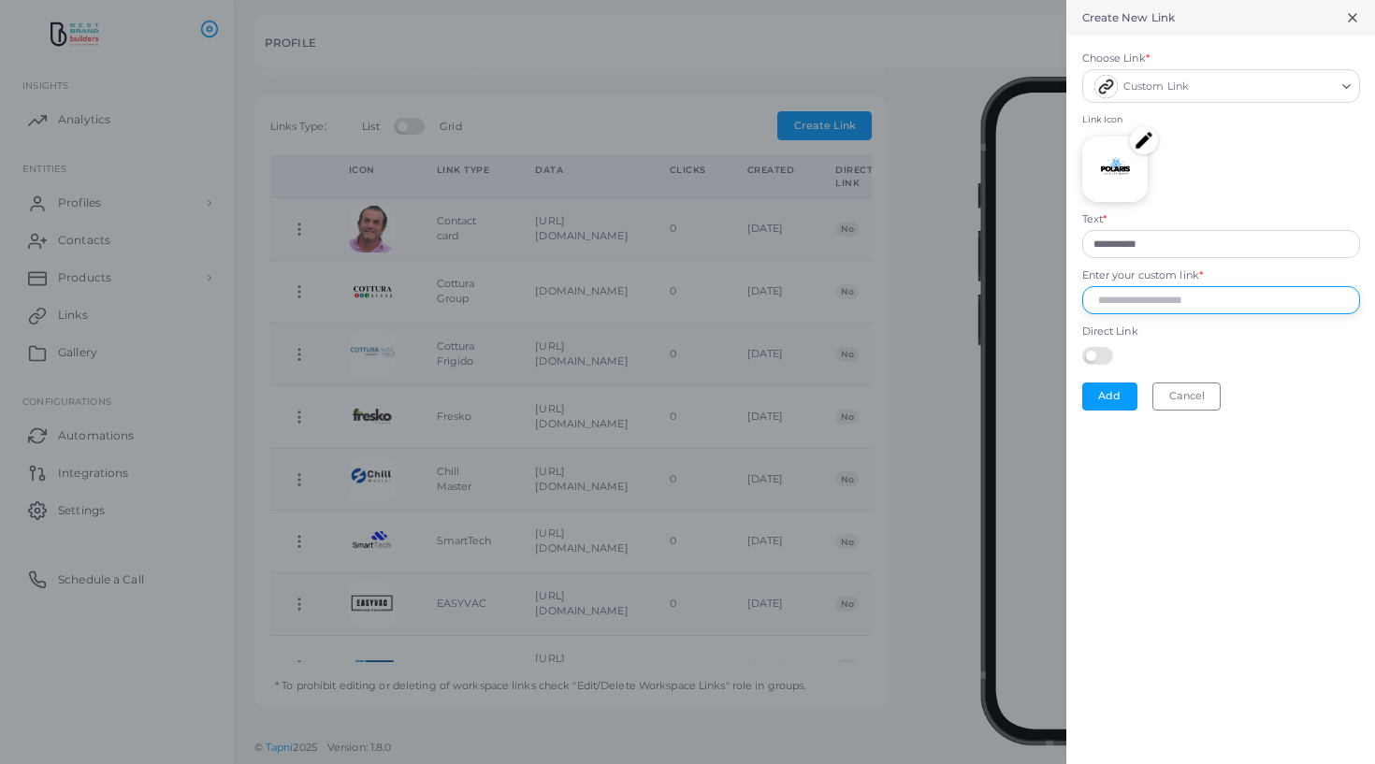
click at [1139, 305] on input "Enter your custom link *" at bounding box center [1221, 300] width 278 height 28
paste input "**********"
type input "**********"
drag, startPoint x: 1213, startPoint y: 250, endPoint x: 951, endPoint y: 226, distance: 263.0
click at [951, 0] on div "**********" at bounding box center [687, 0] width 1375 height 0
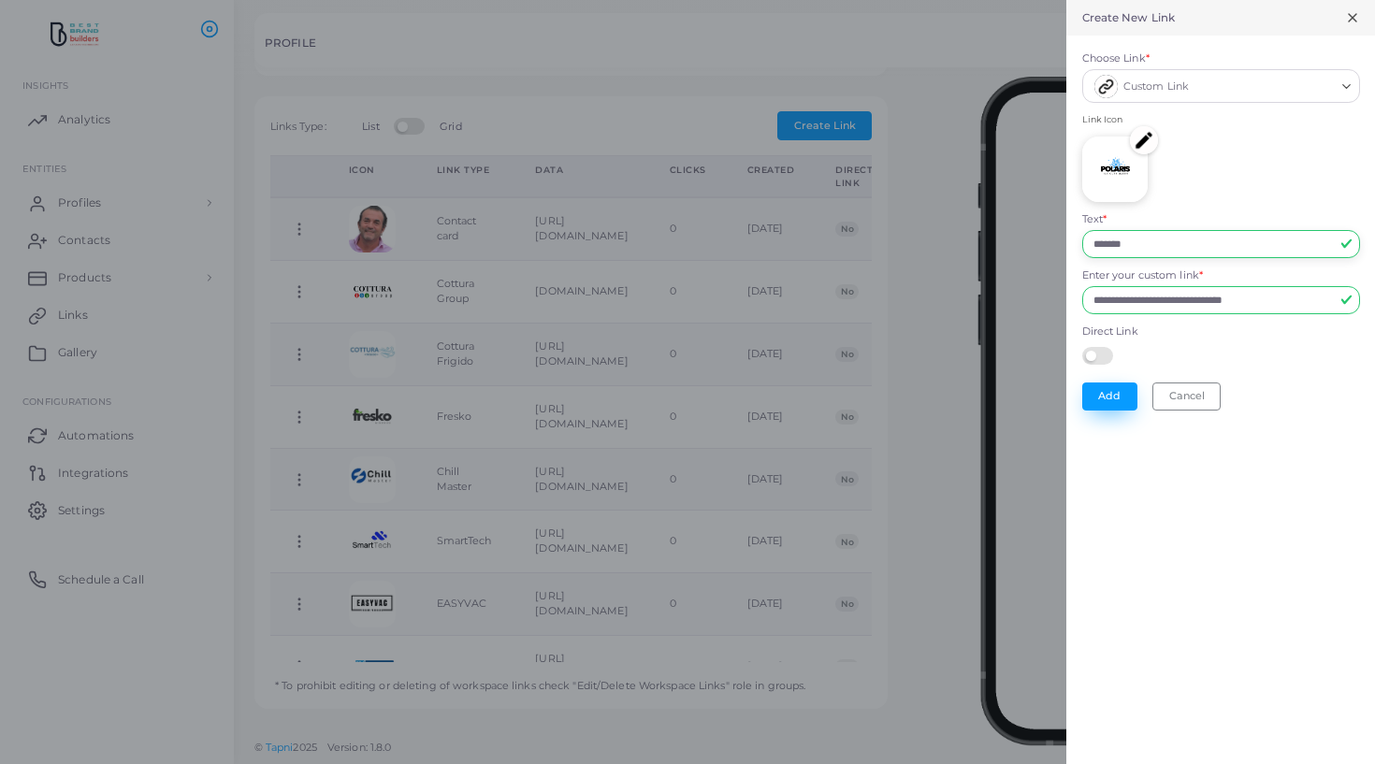
type input "*******"
click at [1113, 398] on button "Add" at bounding box center [1109, 397] width 55 height 28
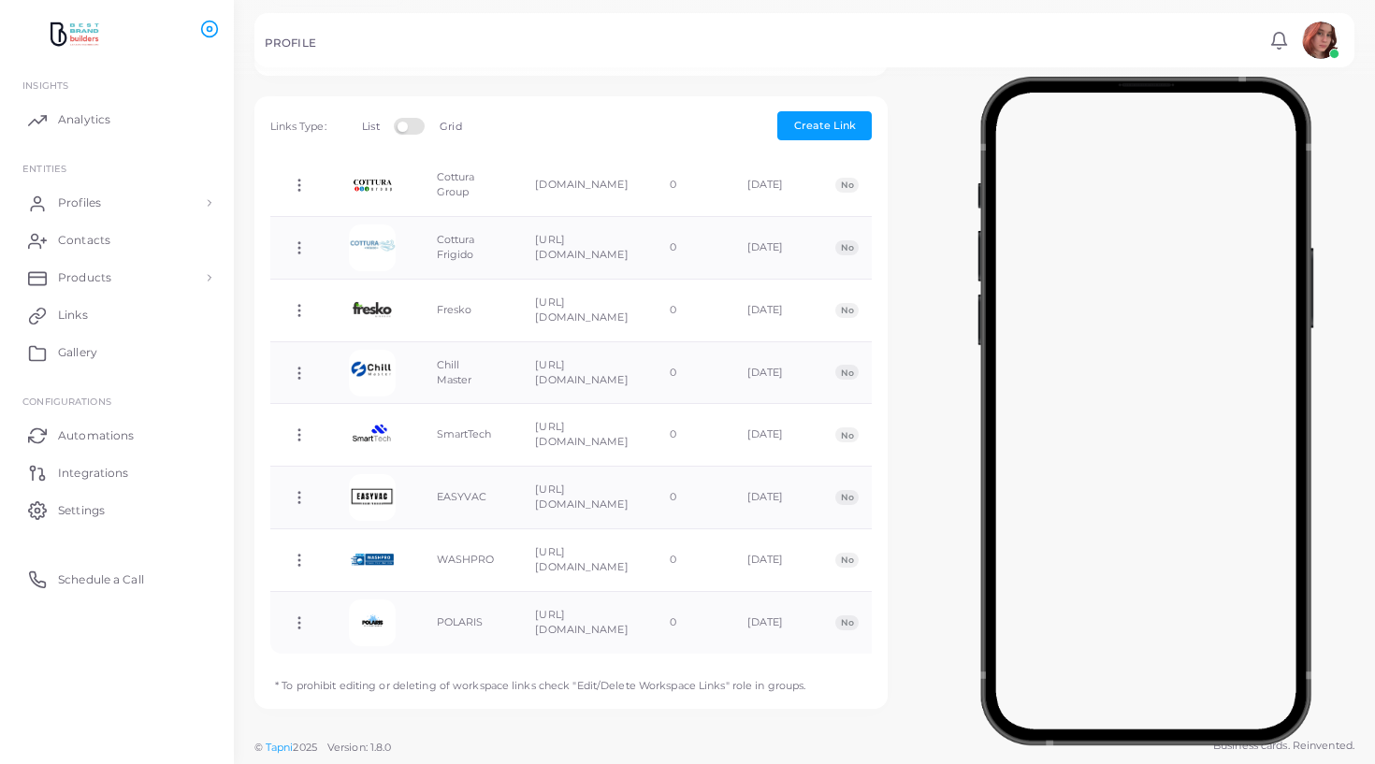
scroll to position [530, 0]
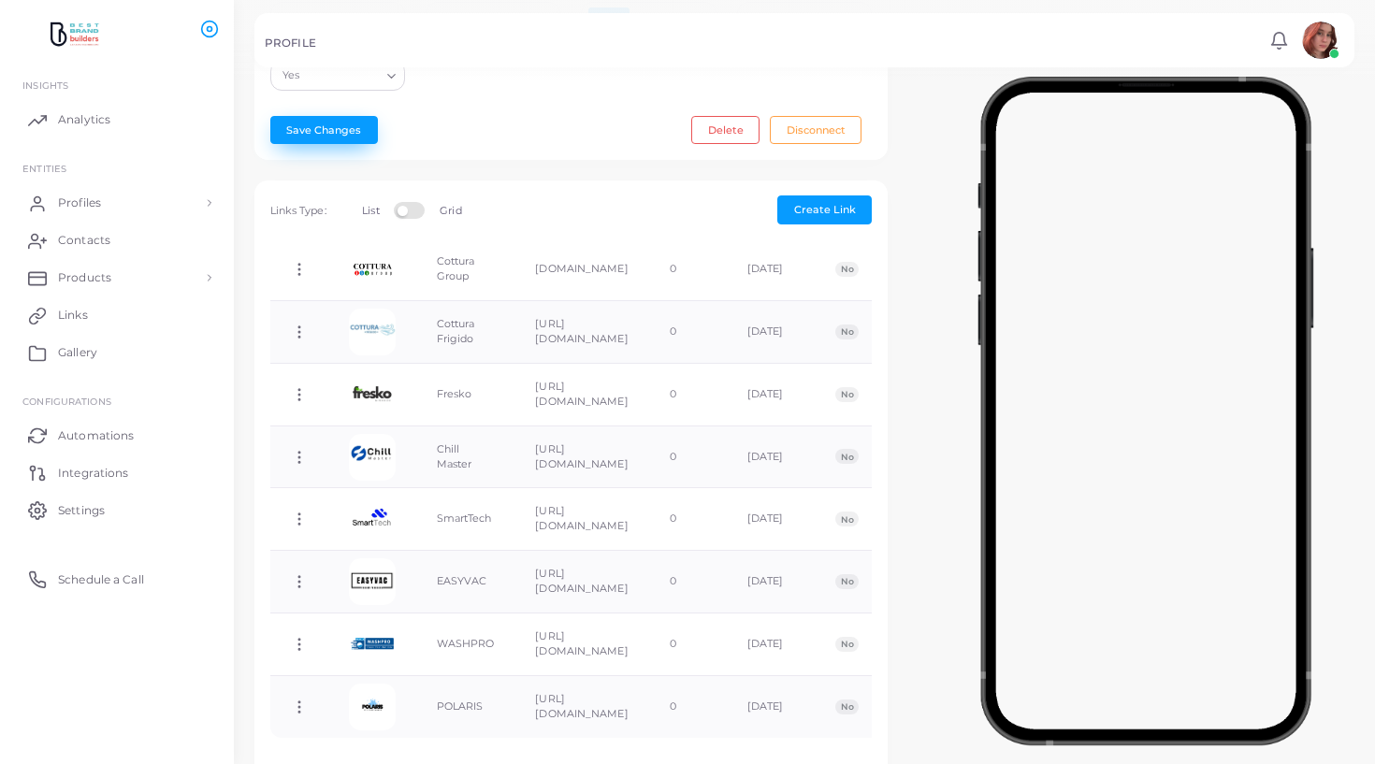
click at [295, 129] on button "Save Changes" at bounding box center [324, 130] width 108 height 28
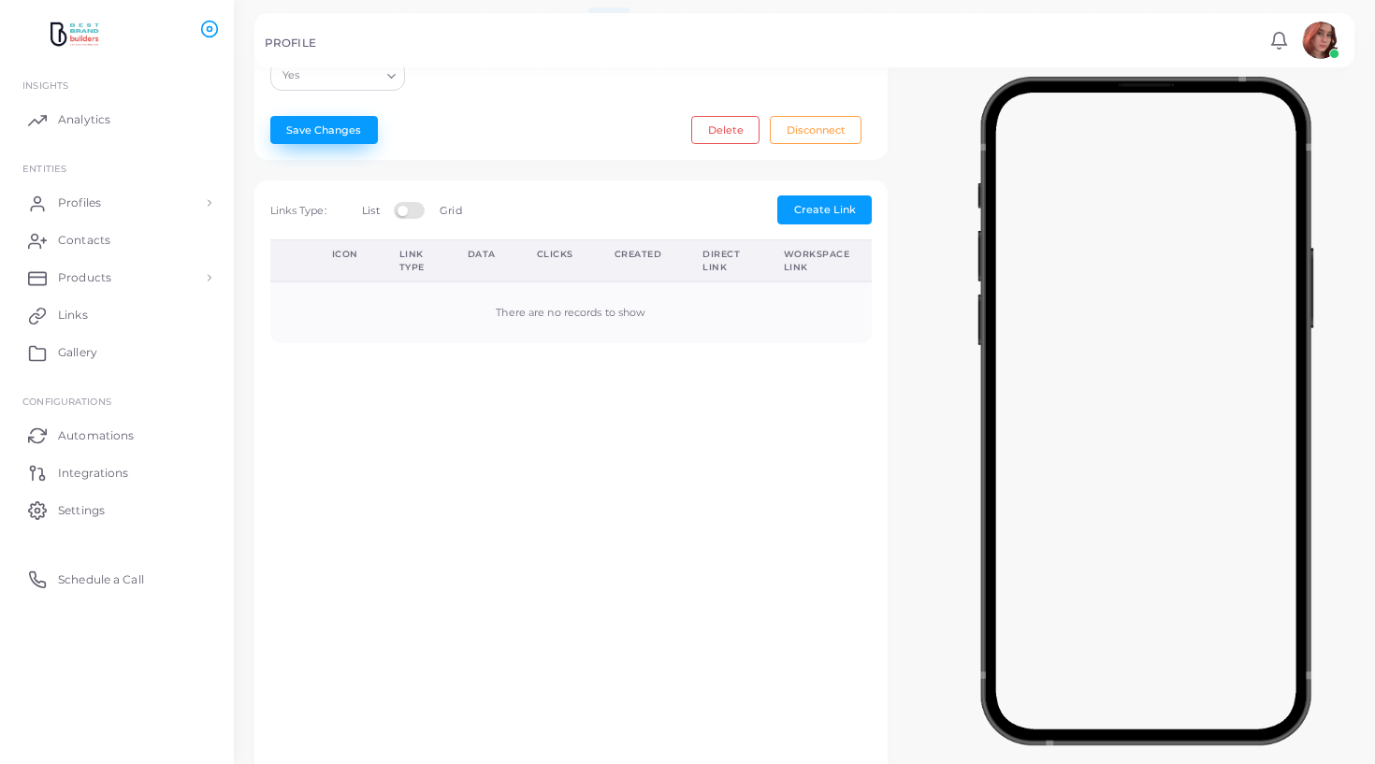
scroll to position [0, 0]
